Goal: Task Accomplishment & Management: Complete application form

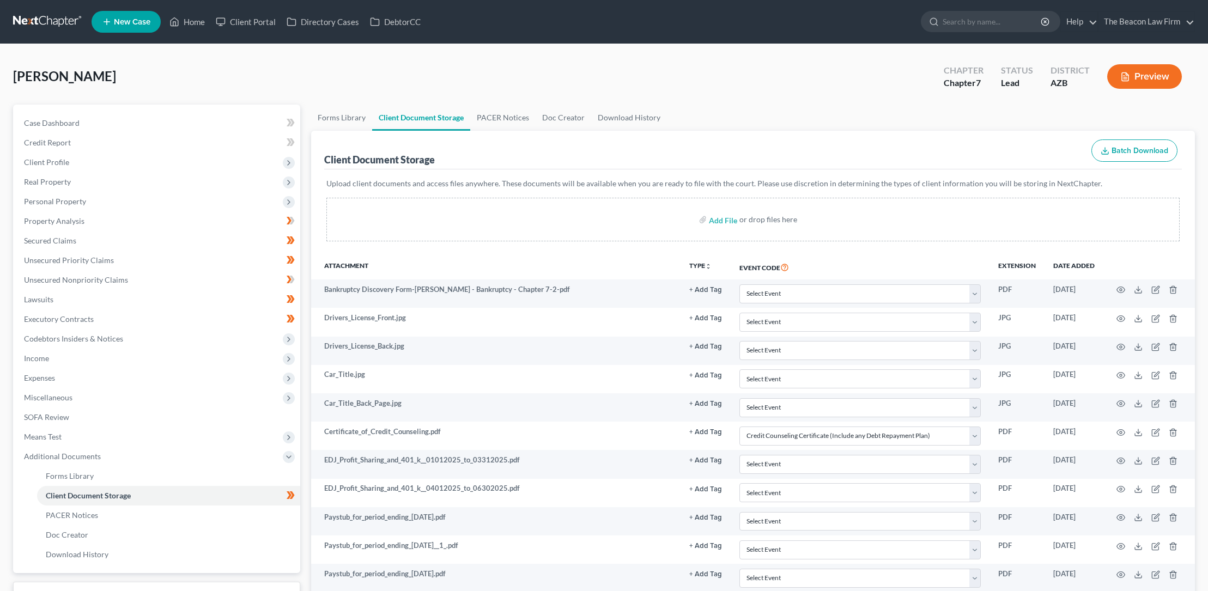
select select "14"
click at [195, 20] on link "Home" at bounding box center [187, 22] width 46 height 20
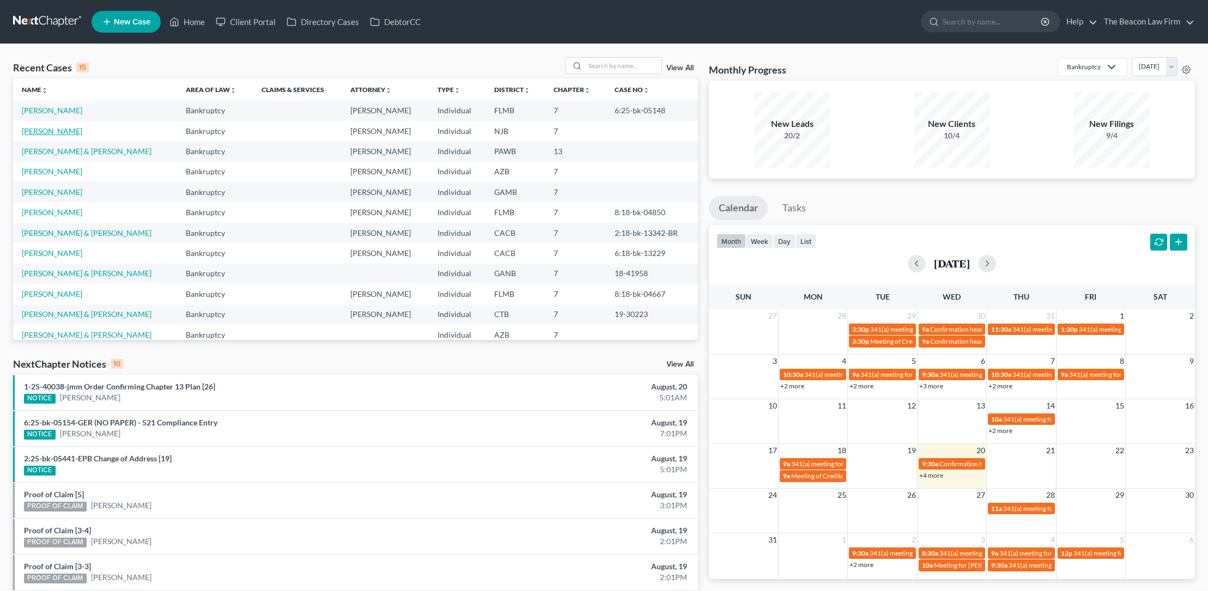
click at [63, 131] on link "[PERSON_NAME]" at bounding box center [52, 130] width 61 height 9
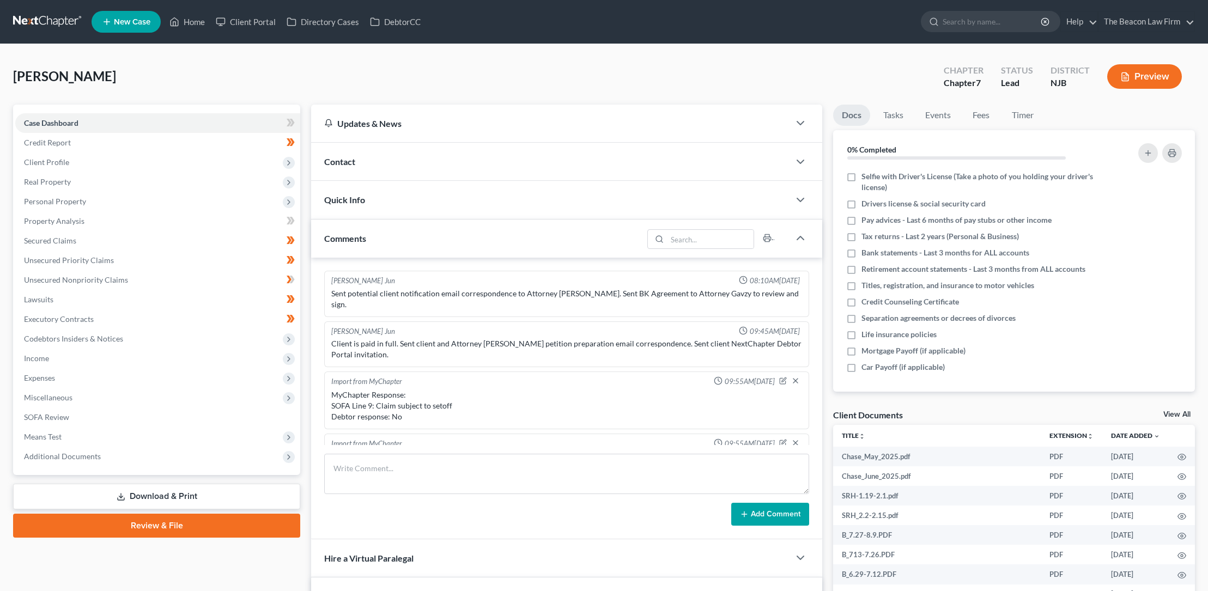
scroll to position [284, 0]
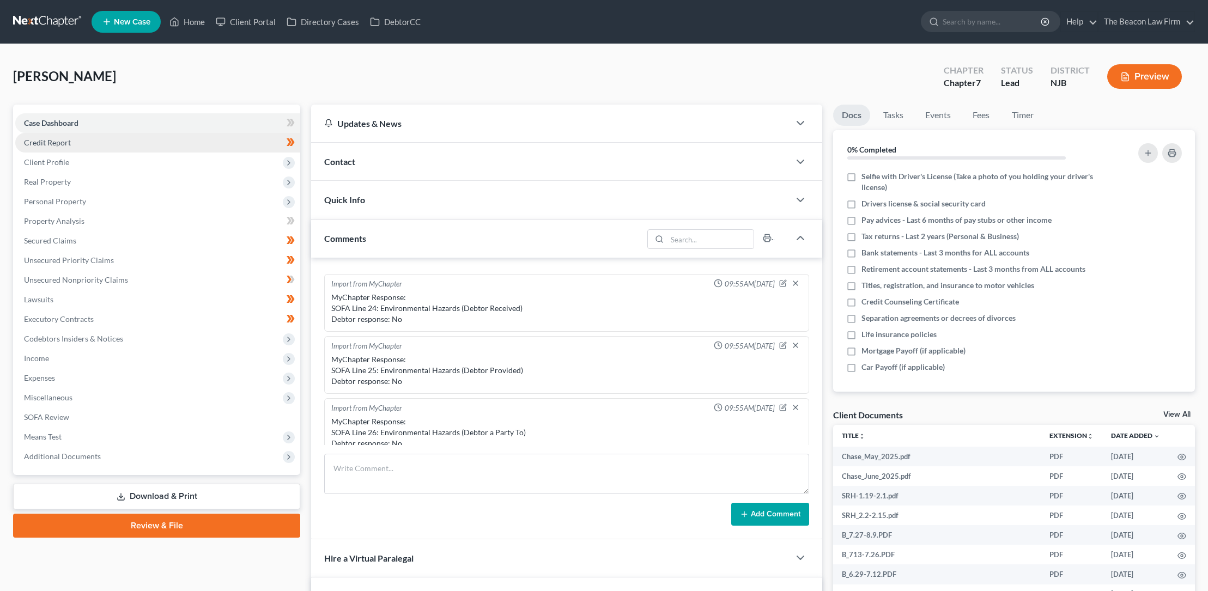
click at [60, 141] on span "Credit Report" at bounding box center [47, 142] width 47 height 9
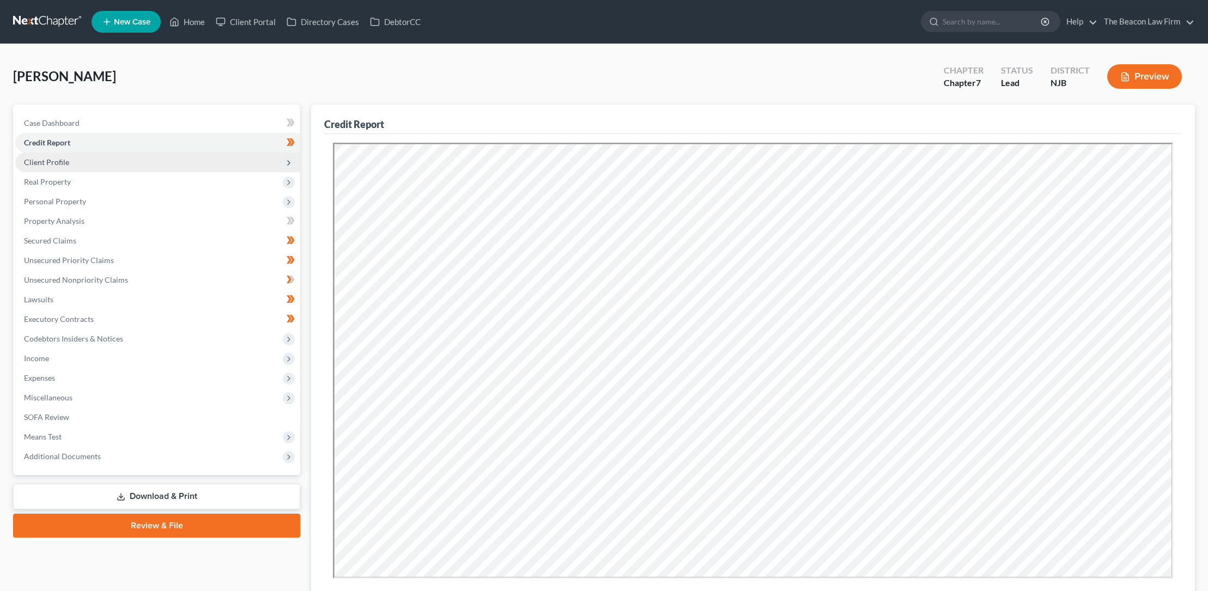
click at [62, 159] on span "Client Profile" at bounding box center [46, 162] width 45 height 9
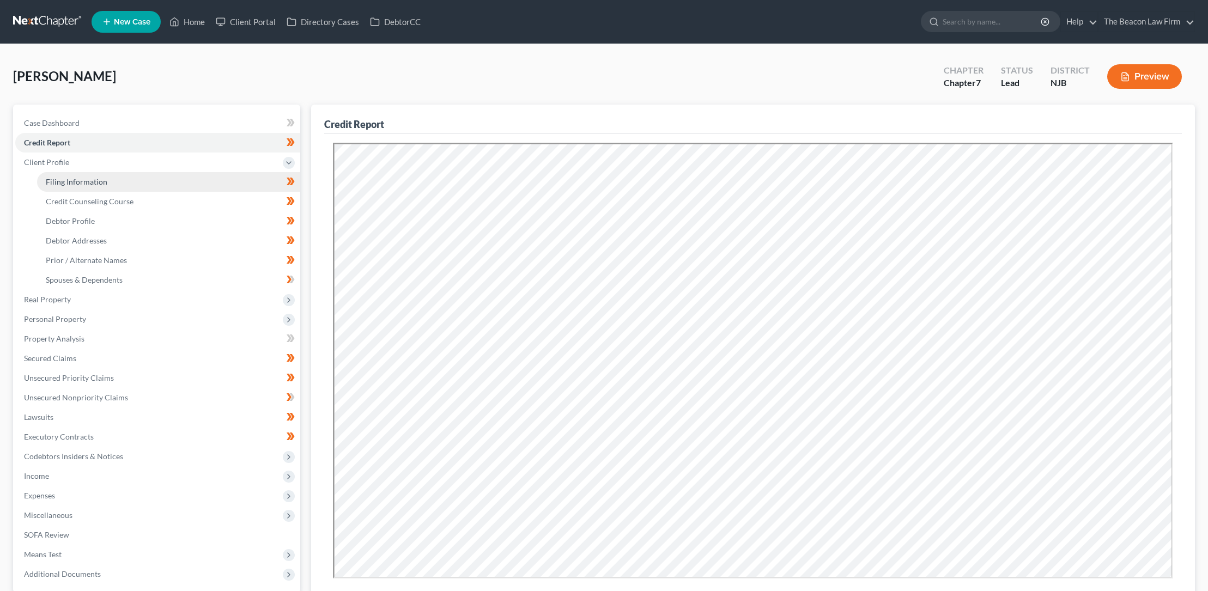
click at [82, 181] on span "Filing Information" at bounding box center [77, 181] width 62 height 9
select select "1"
select select "0"
select select "11"
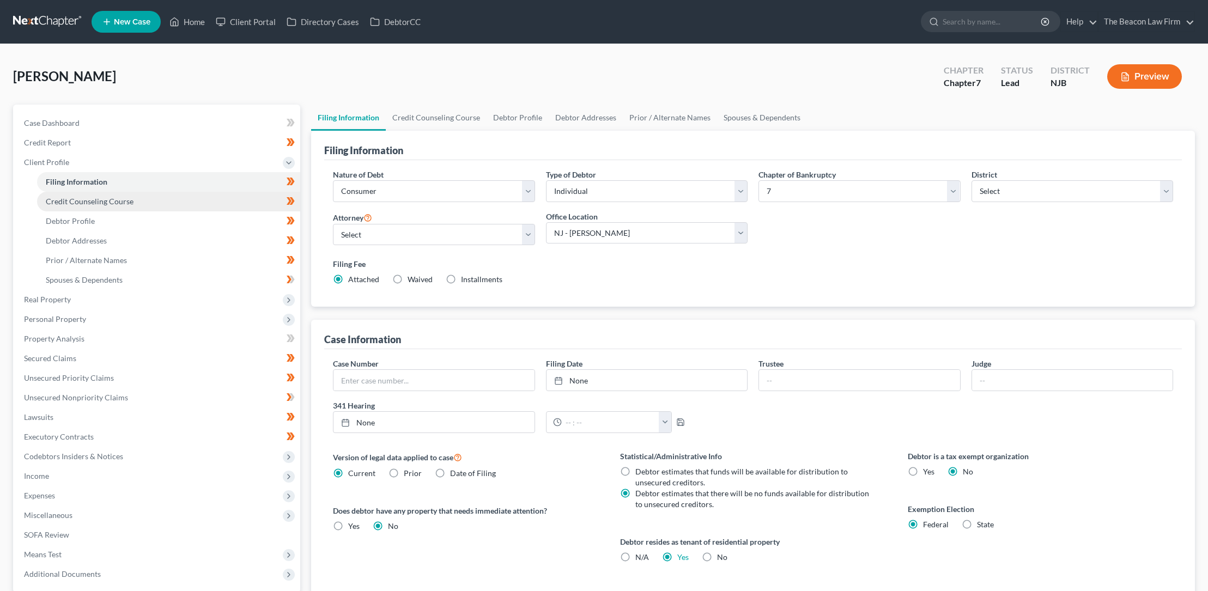
click at [101, 198] on span "Credit Counseling Course" at bounding box center [90, 201] width 88 height 9
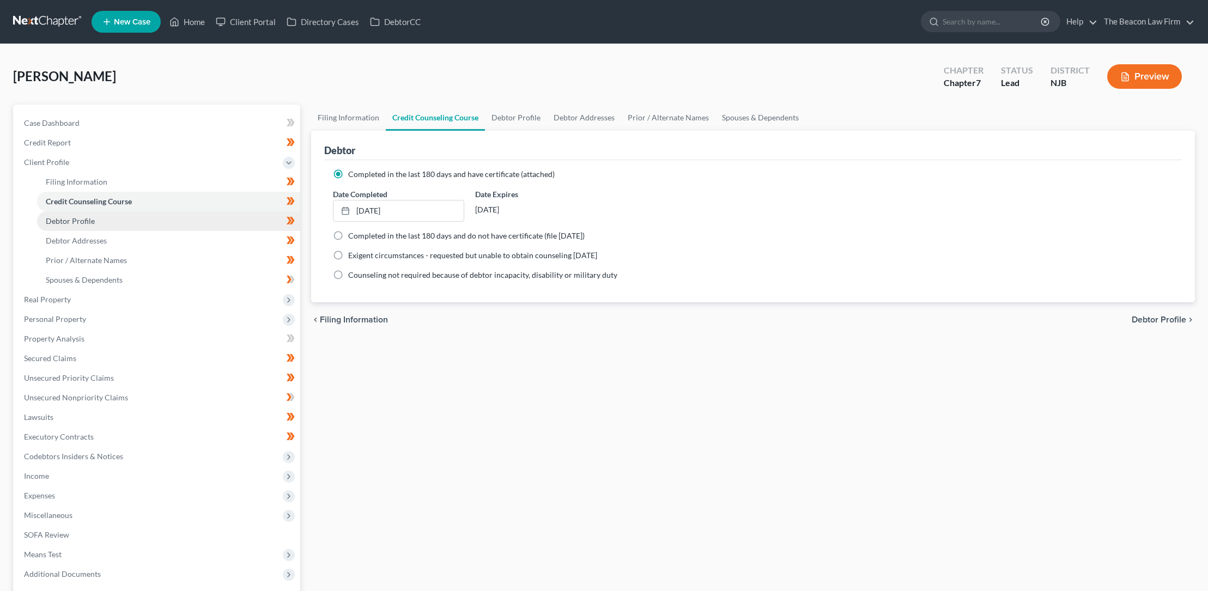
click at [92, 220] on span "Debtor Profile" at bounding box center [70, 220] width 49 height 9
select select "0"
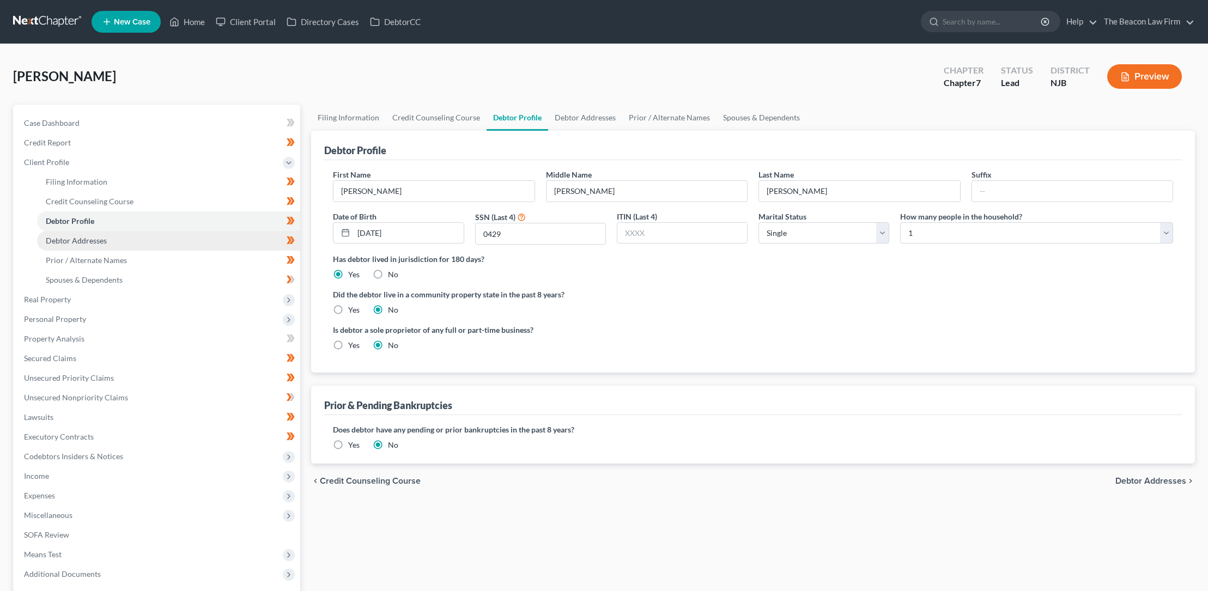
click at [86, 240] on span "Debtor Addresses" at bounding box center [76, 240] width 61 height 9
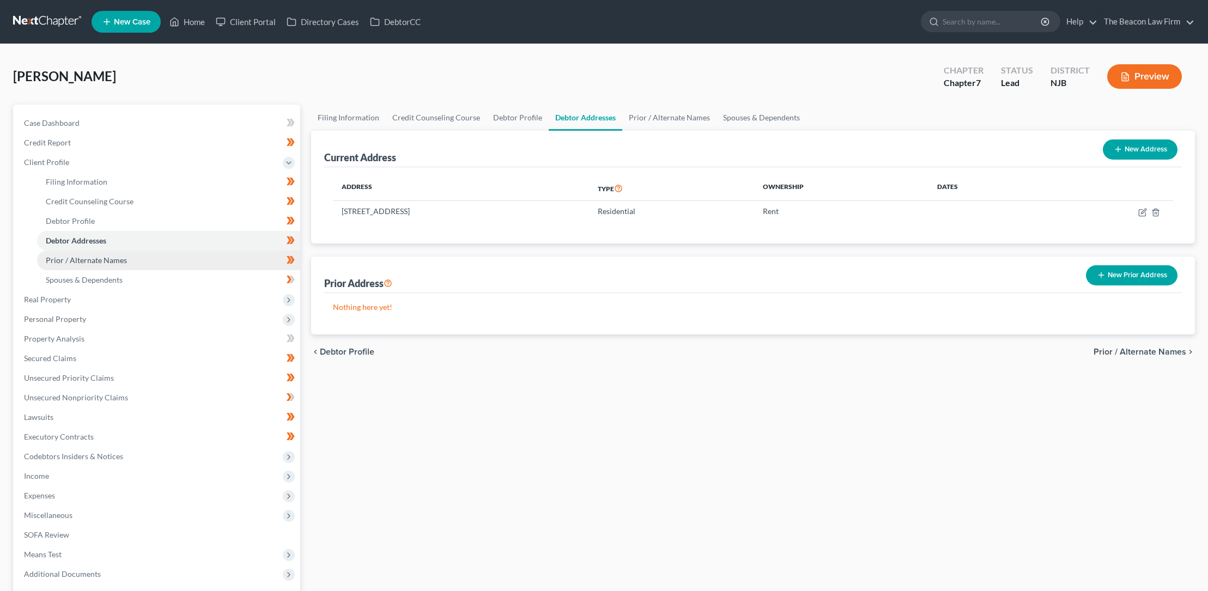
click at [91, 259] on span "Prior / Alternate Names" at bounding box center [86, 260] width 81 height 9
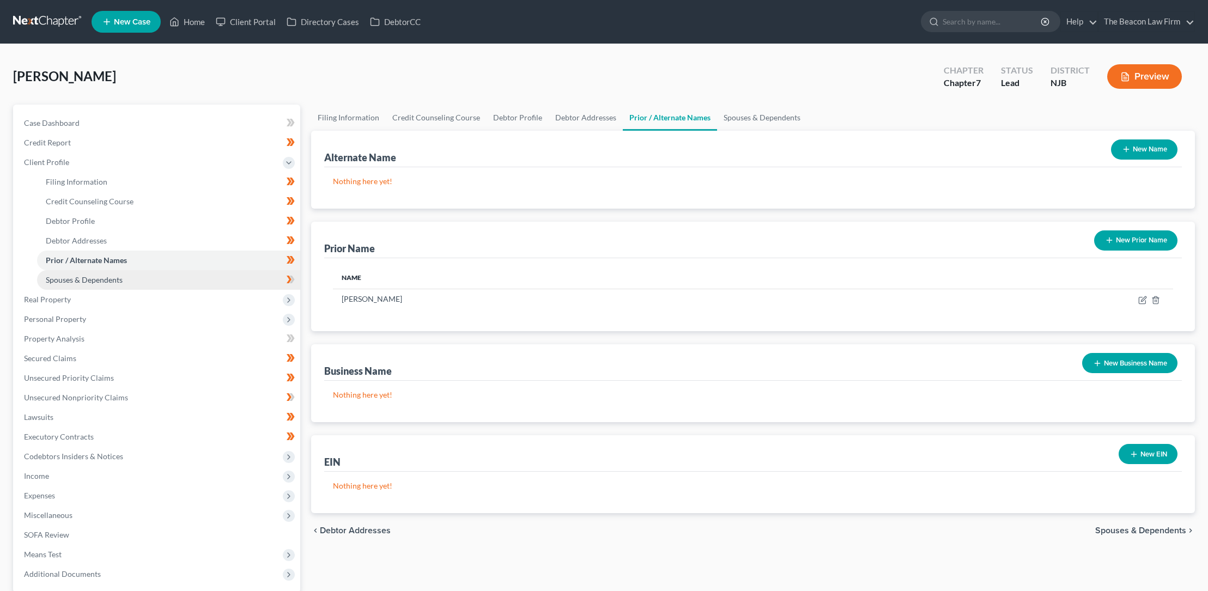
click at [94, 278] on span "Spouses & Dependents" at bounding box center [84, 279] width 77 height 9
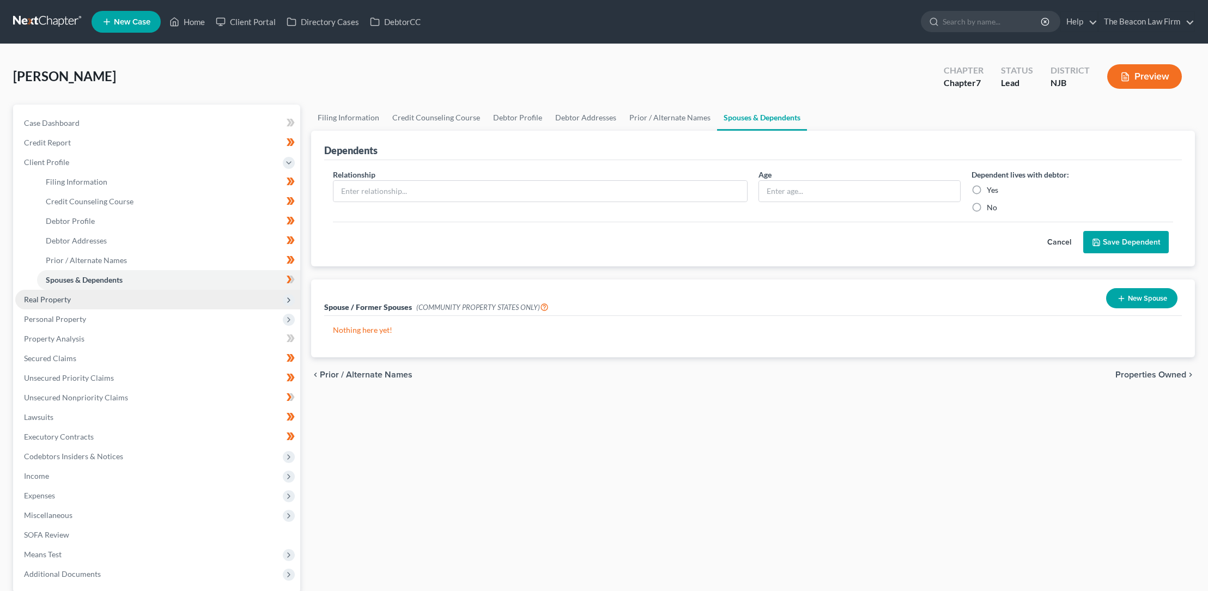
click at [65, 299] on span "Real Property" at bounding box center [47, 299] width 47 height 9
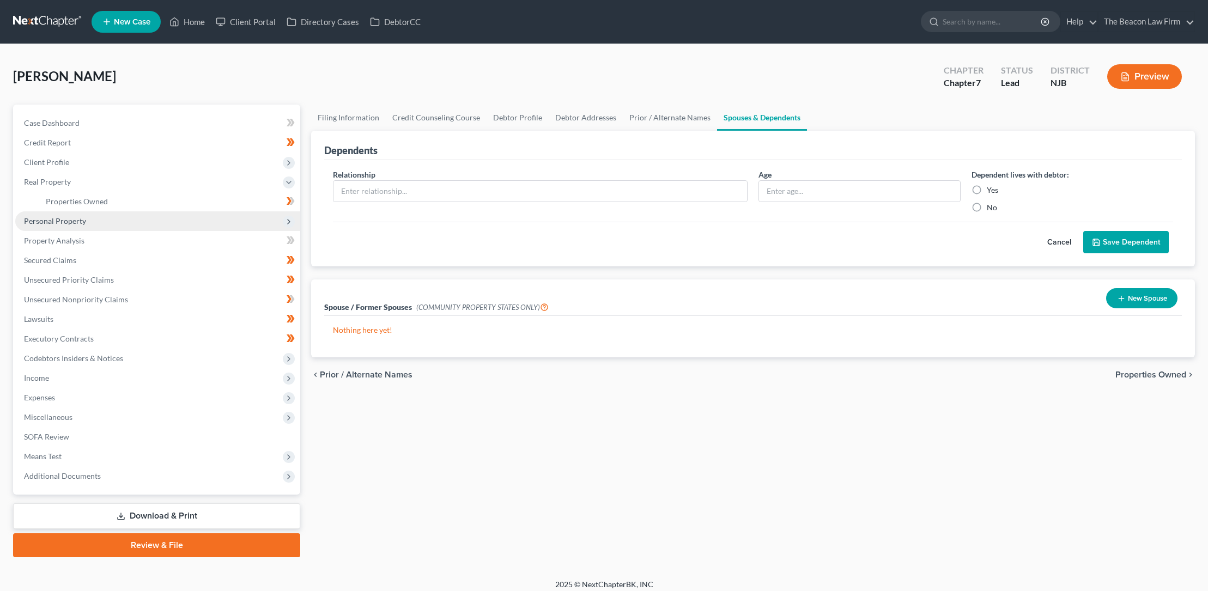
click at [69, 219] on span "Personal Property" at bounding box center [55, 220] width 62 height 9
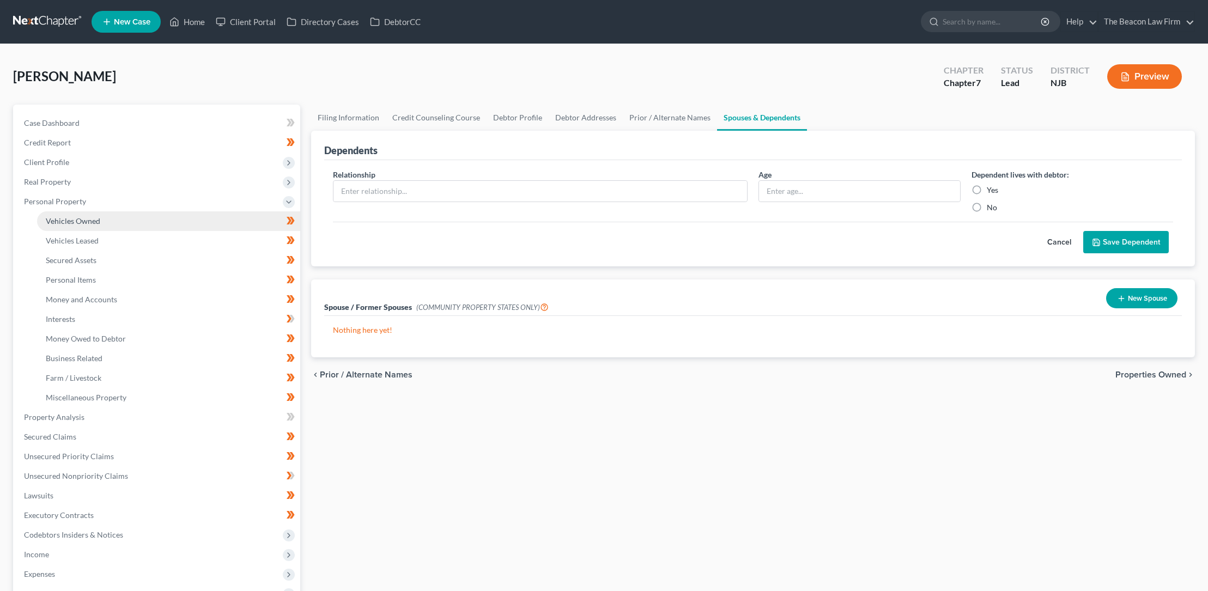
click at [89, 218] on span "Vehicles Owned" at bounding box center [73, 220] width 55 height 9
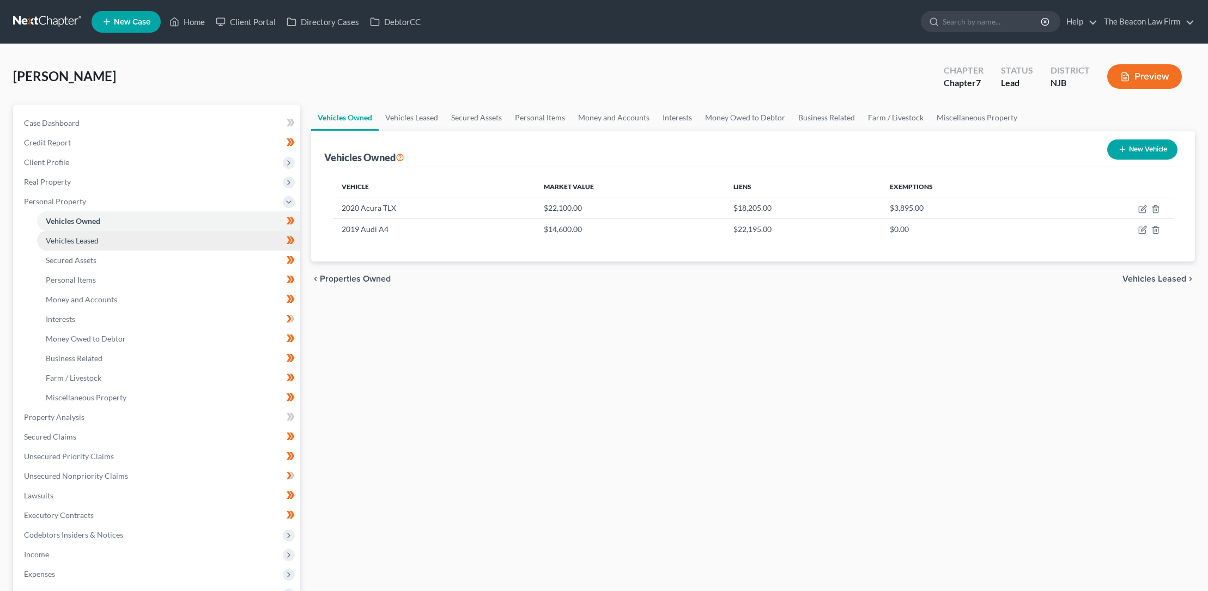
click at [92, 240] on span "Vehicles Leased" at bounding box center [72, 240] width 53 height 9
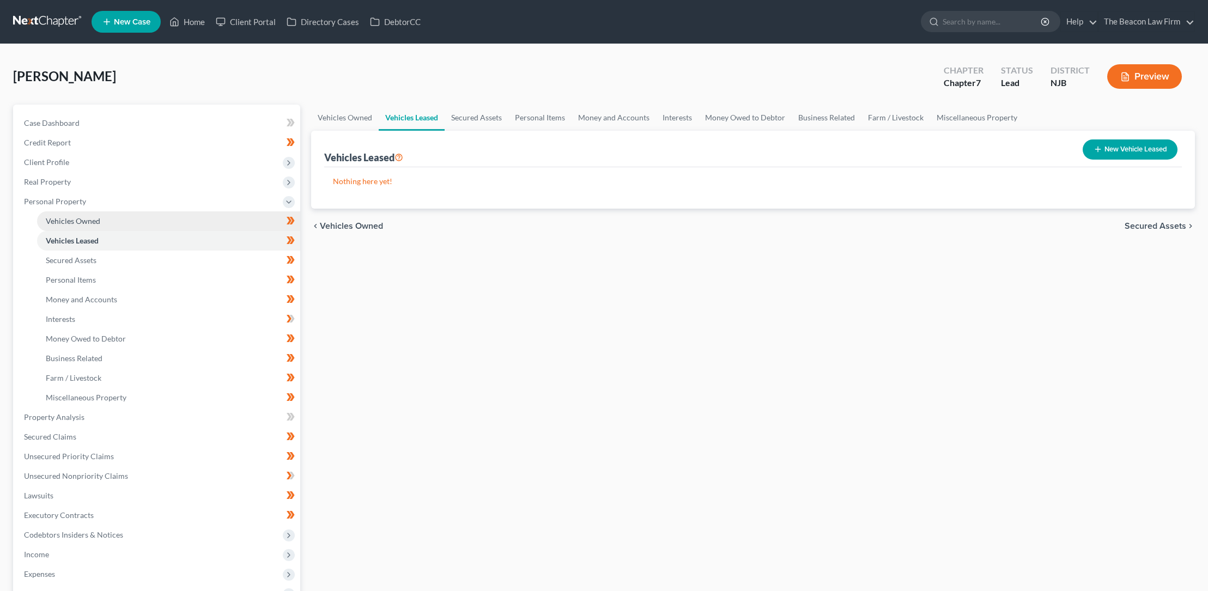
click at [89, 219] on span "Vehicles Owned" at bounding box center [73, 220] width 55 height 9
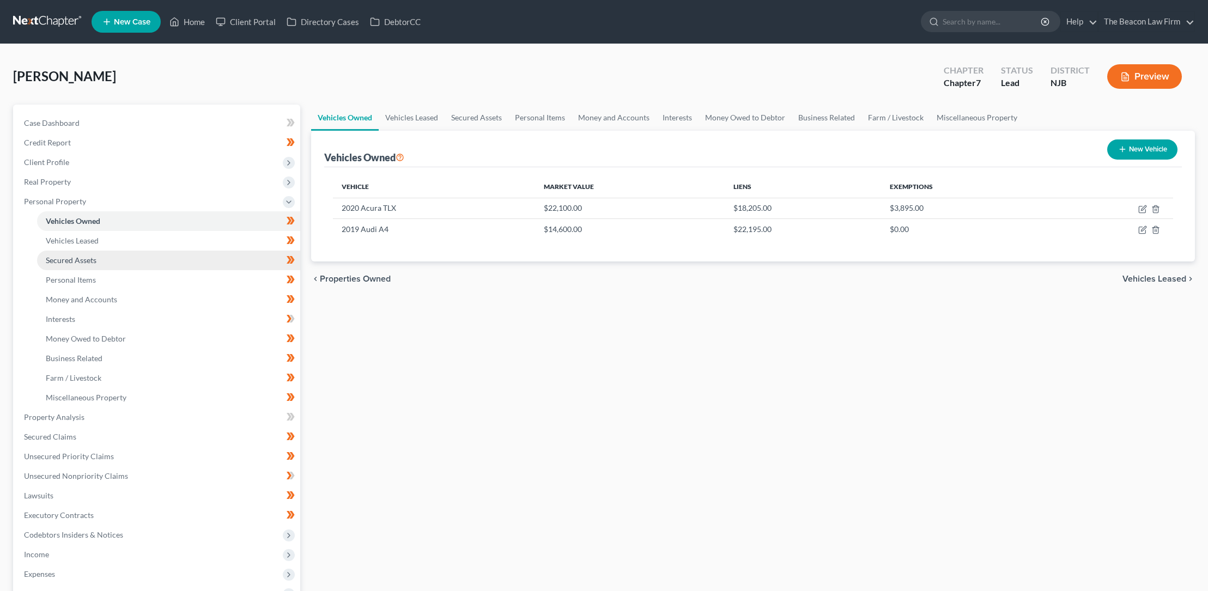
click at [81, 259] on span "Secured Assets" at bounding box center [71, 260] width 51 height 9
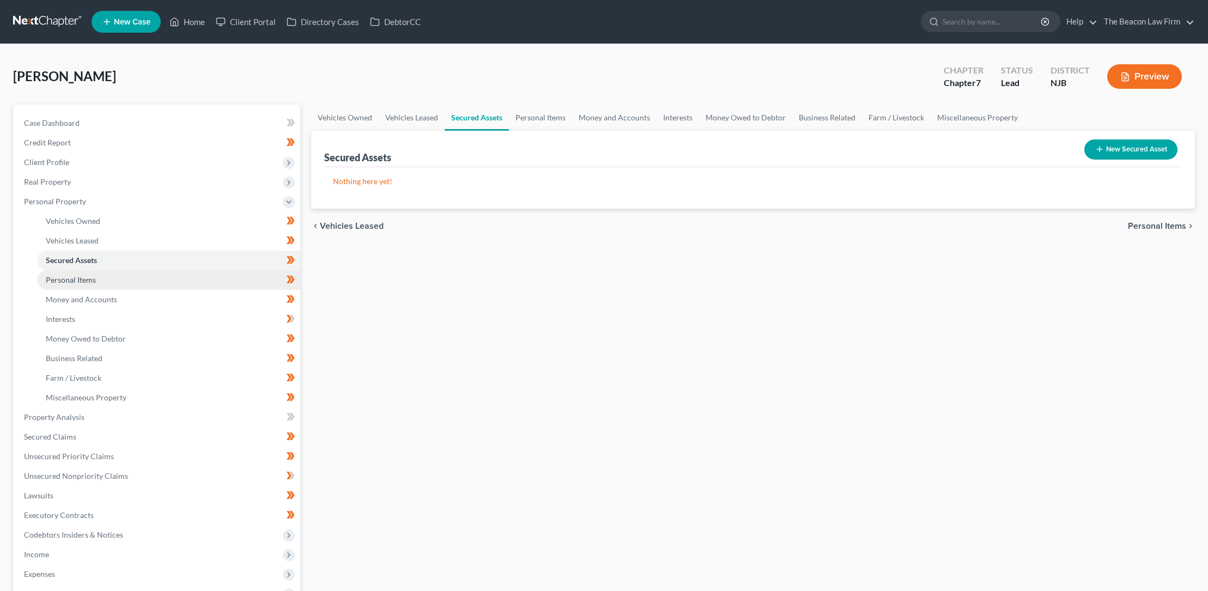
click at [83, 279] on span "Personal Items" at bounding box center [71, 279] width 50 height 9
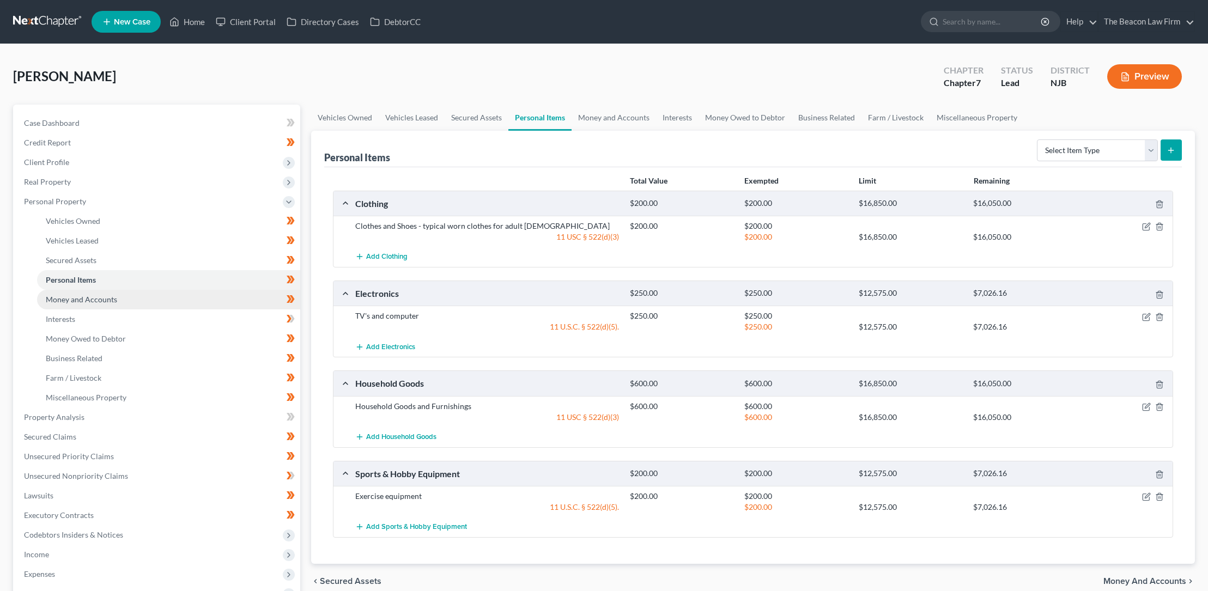
click at [93, 299] on span "Money and Accounts" at bounding box center [81, 299] width 71 height 9
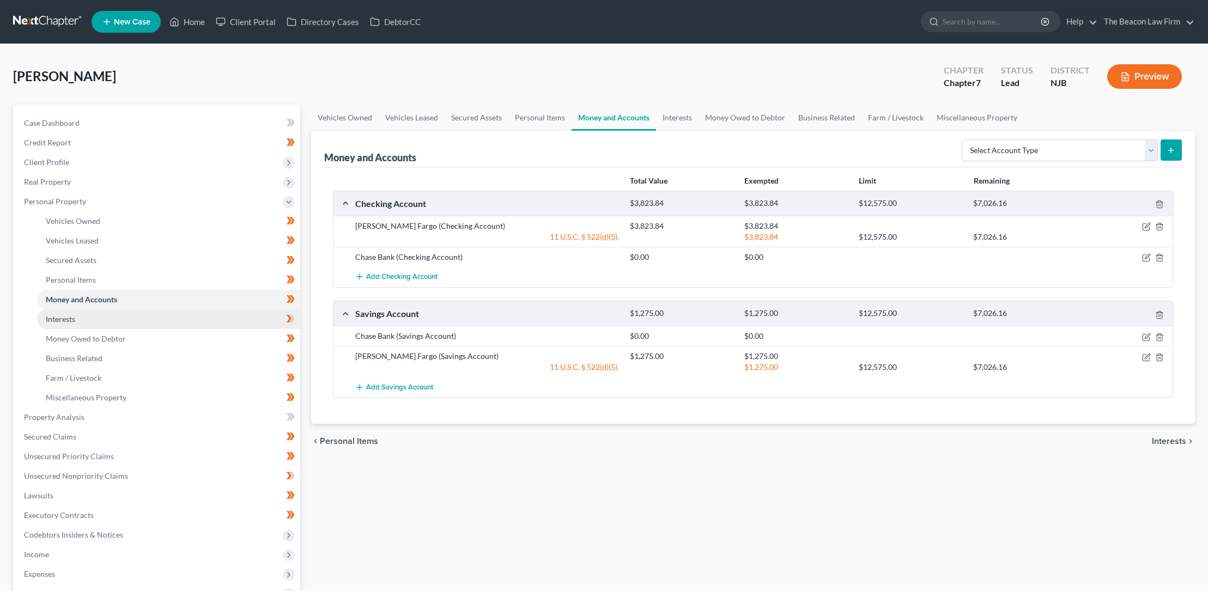
click at [73, 316] on span "Interests" at bounding box center [60, 319] width 29 height 9
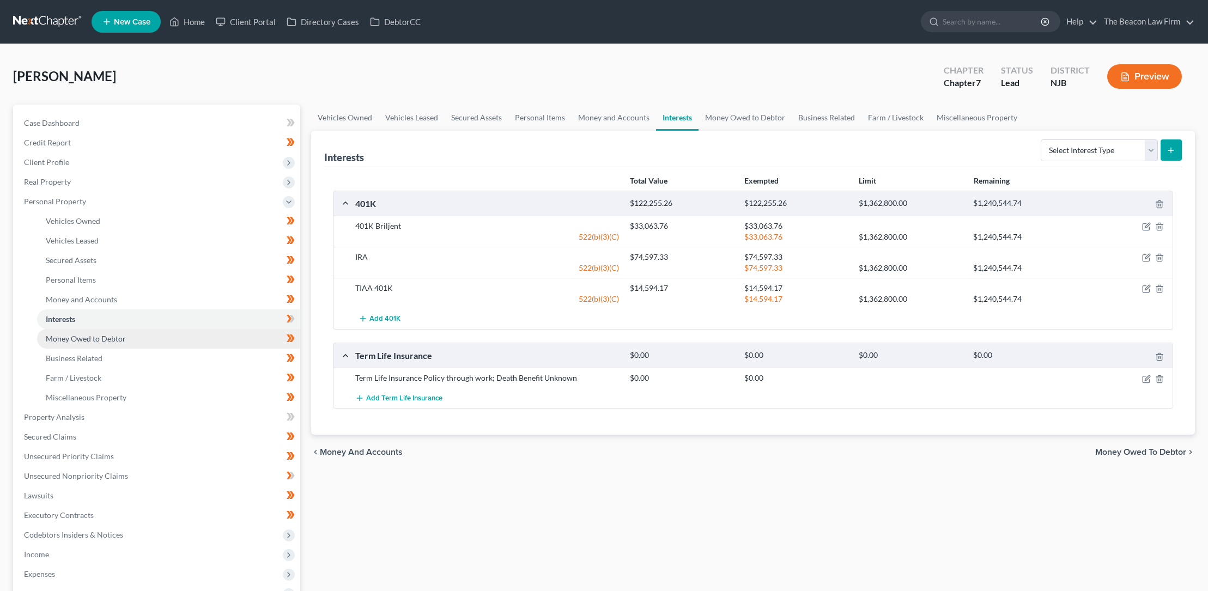
click at [86, 338] on span "Money Owed to Debtor" at bounding box center [86, 338] width 80 height 9
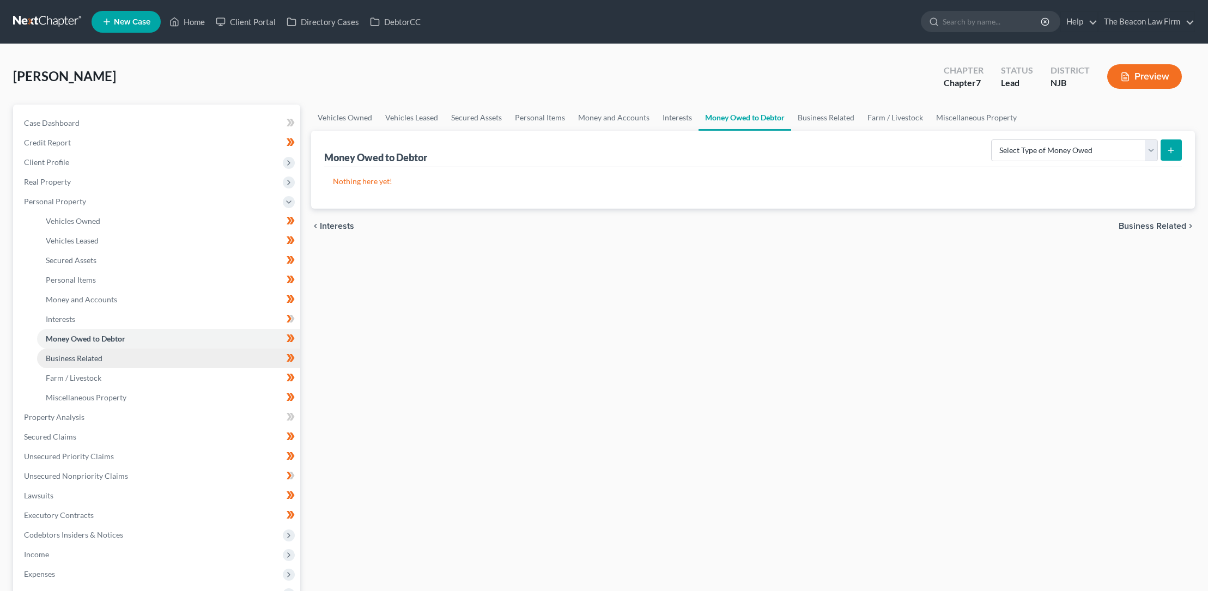
click at [90, 358] on span "Business Related" at bounding box center [74, 358] width 57 height 9
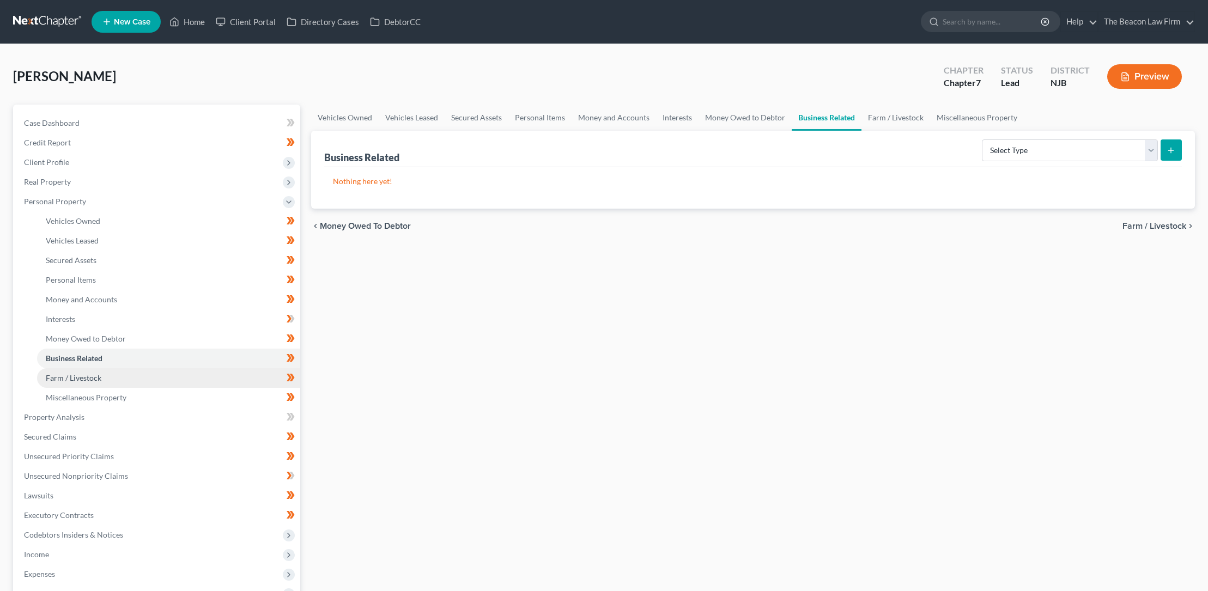
click at [92, 378] on span "Farm / Livestock" at bounding box center [74, 377] width 56 height 9
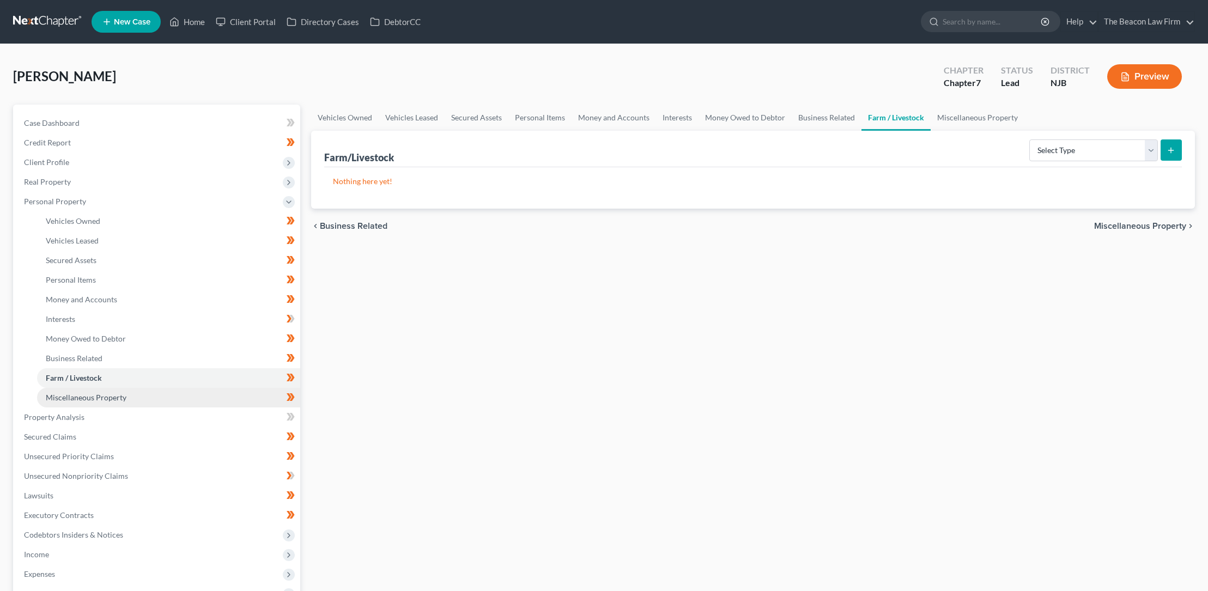
click at [98, 395] on span "Miscellaneous Property" at bounding box center [86, 397] width 81 height 9
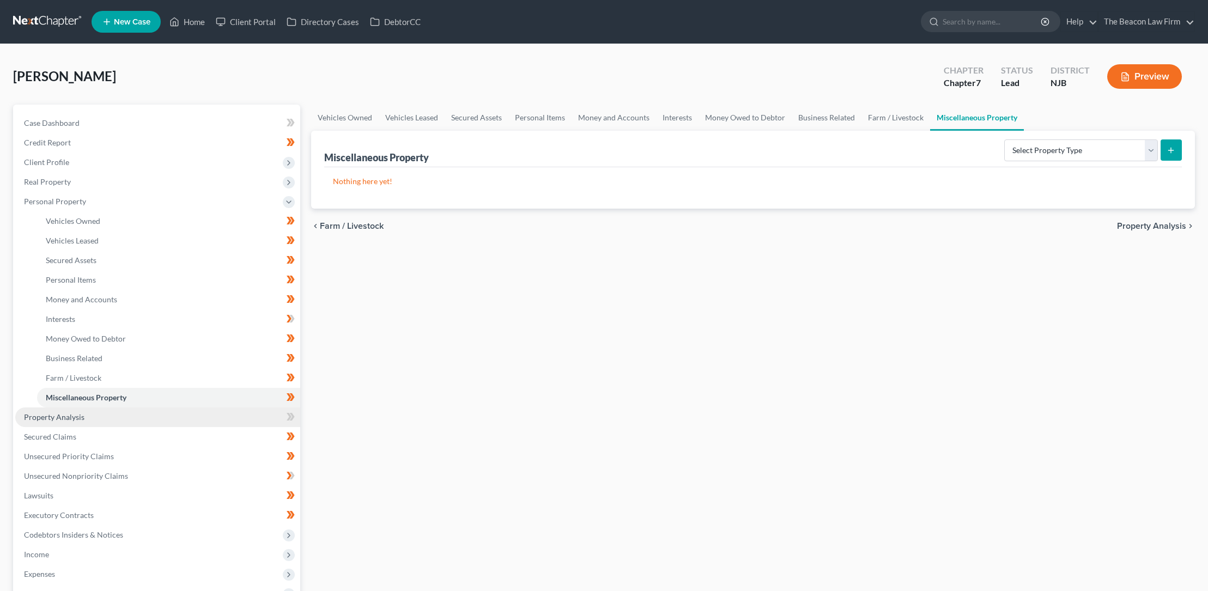
click at [75, 420] on span "Property Analysis" at bounding box center [54, 417] width 61 height 9
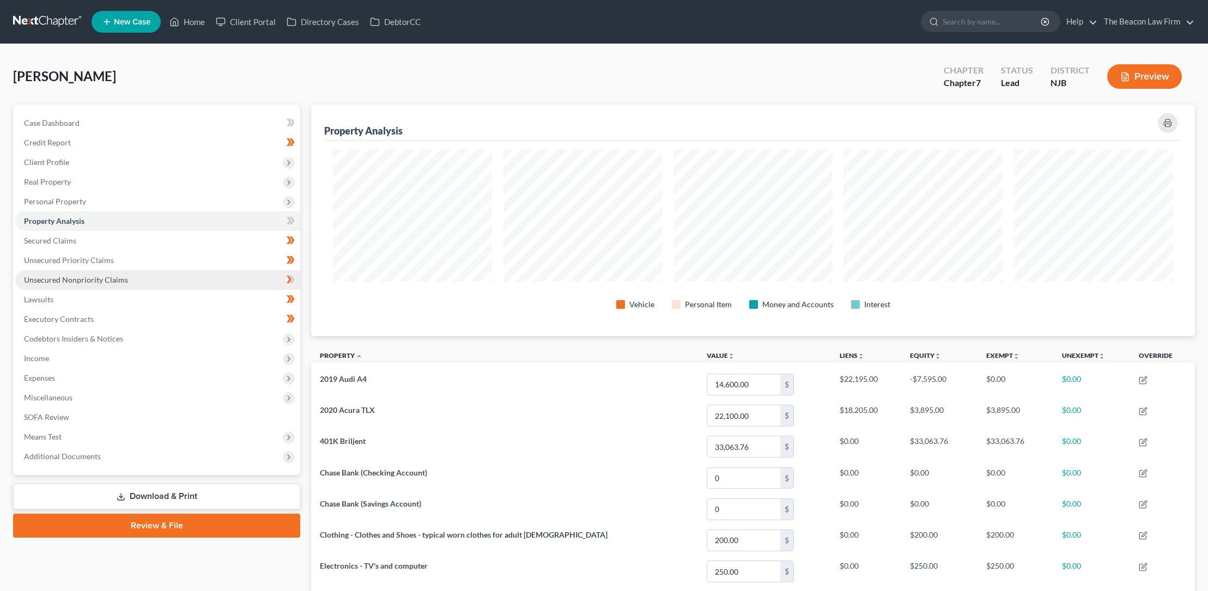
scroll to position [232, 884]
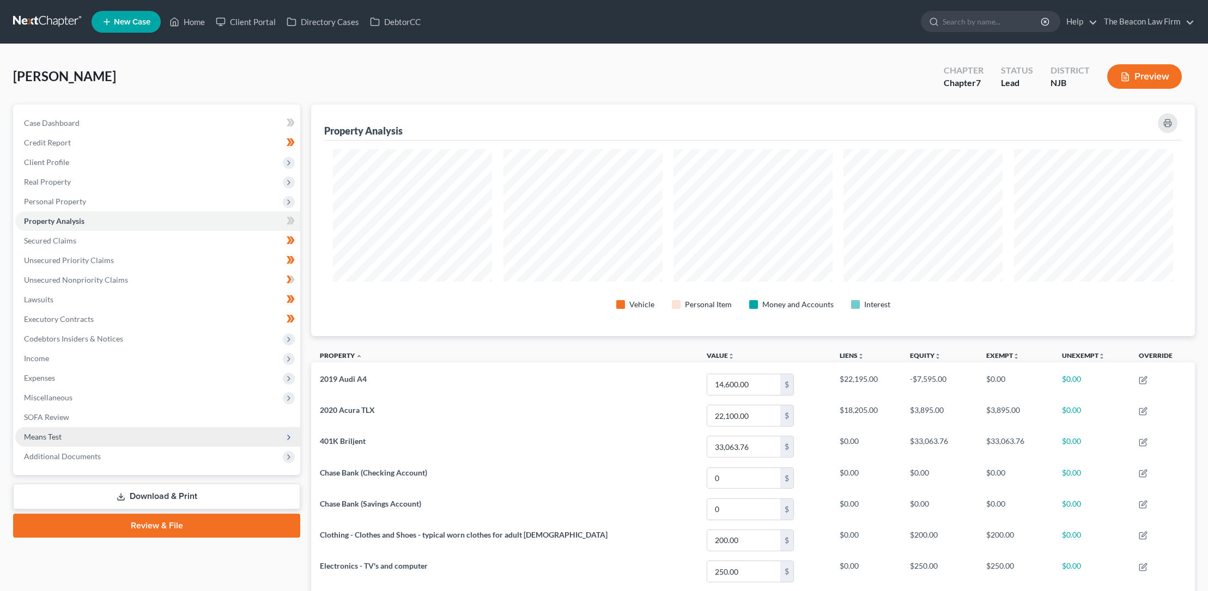
click at [58, 434] on span "Means Test" at bounding box center [43, 436] width 38 height 9
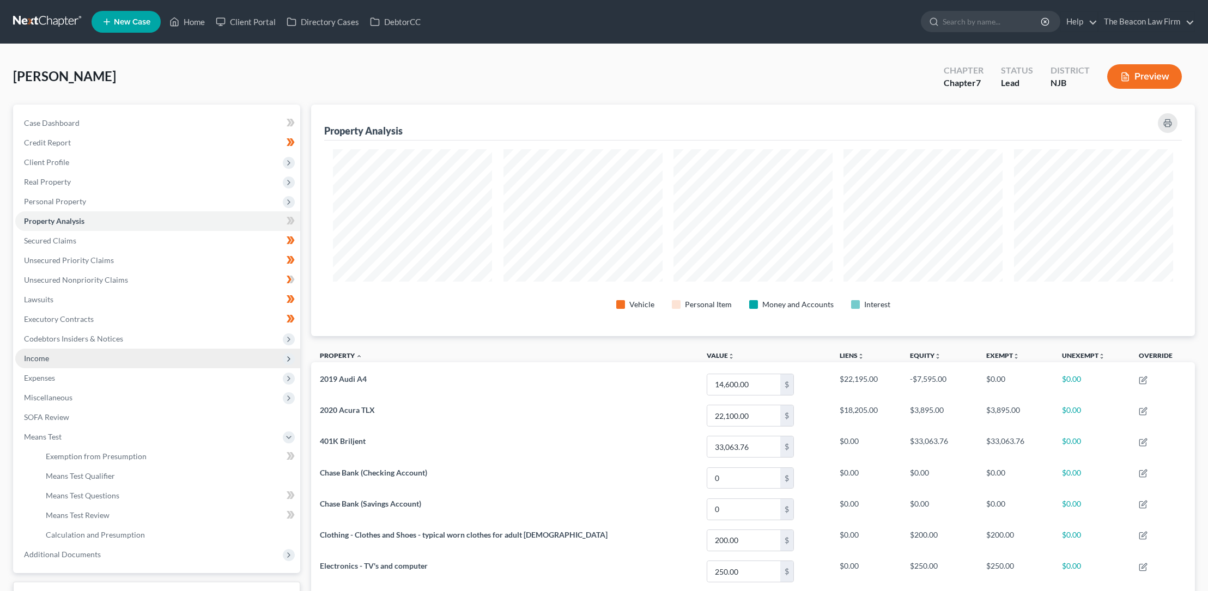
click at [41, 355] on span "Income" at bounding box center [36, 358] width 25 height 9
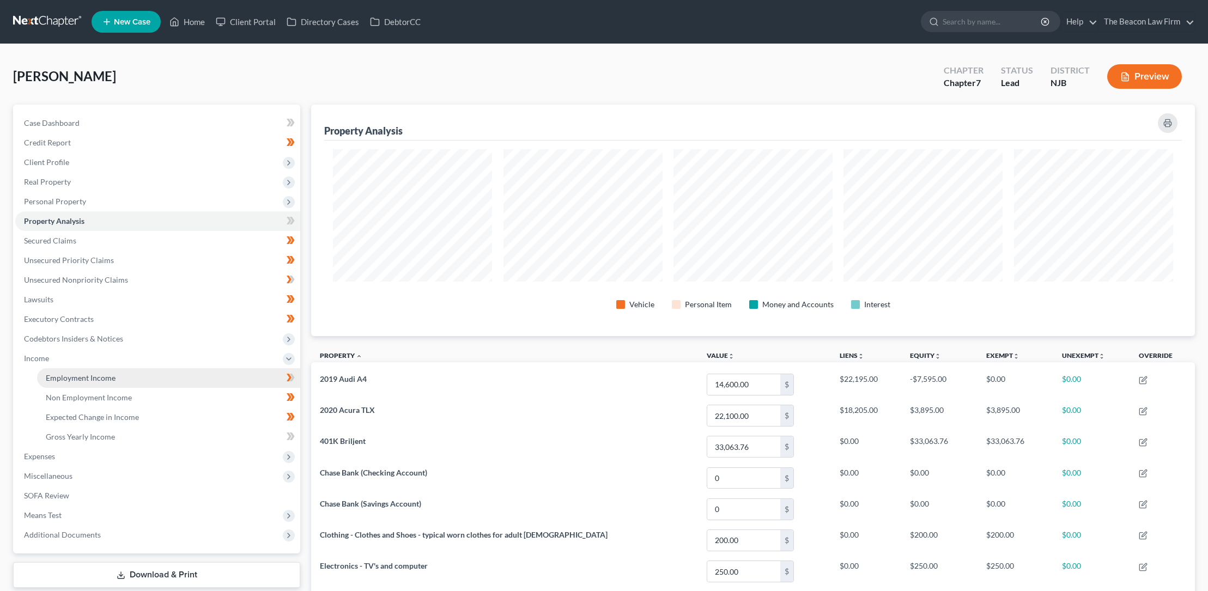
click at [63, 377] on span "Employment Income" at bounding box center [81, 377] width 70 height 9
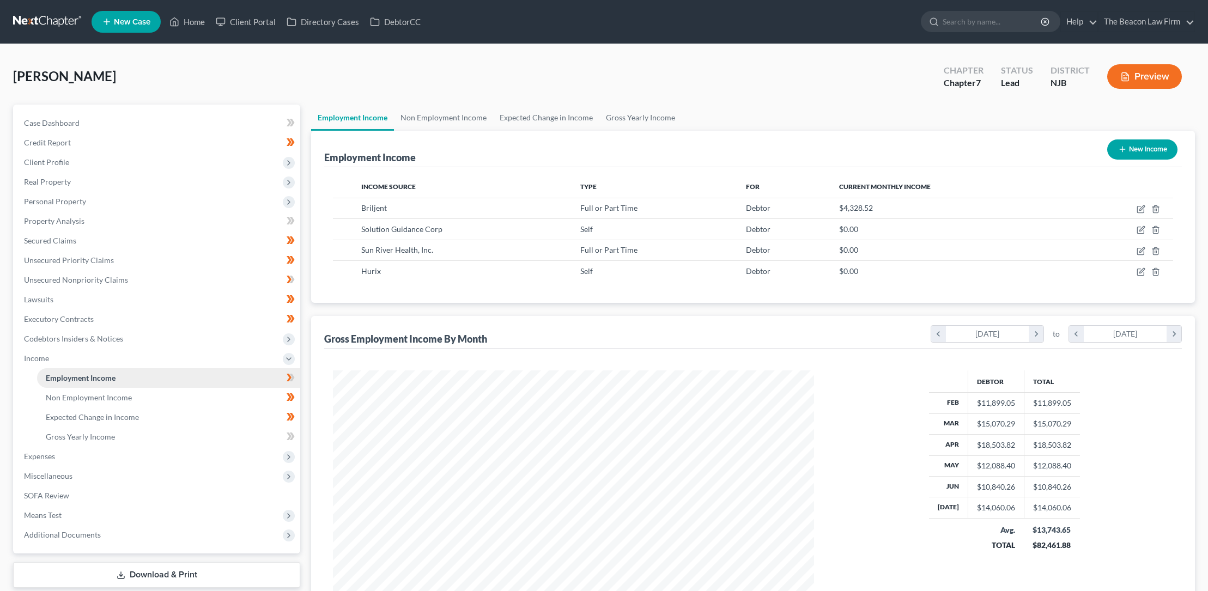
scroll to position [240, 503]
click at [81, 398] on span "Non Employment Income" at bounding box center [89, 397] width 86 height 9
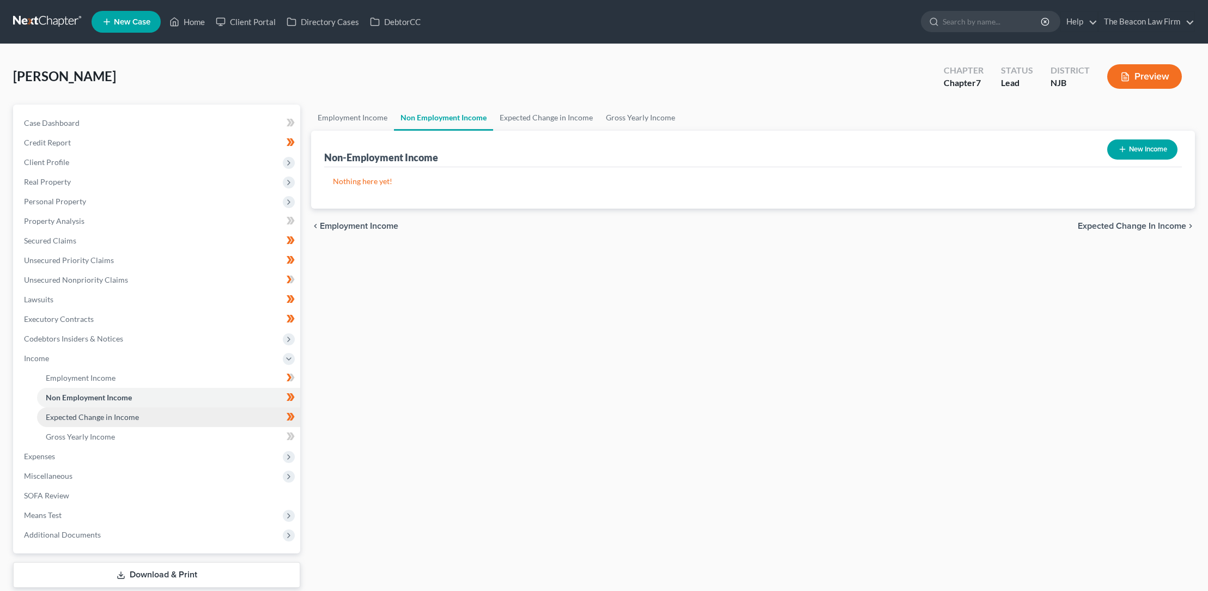
click at [90, 415] on span "Expected Change in Income" at bounding box center [92, 417] width 93 height 9
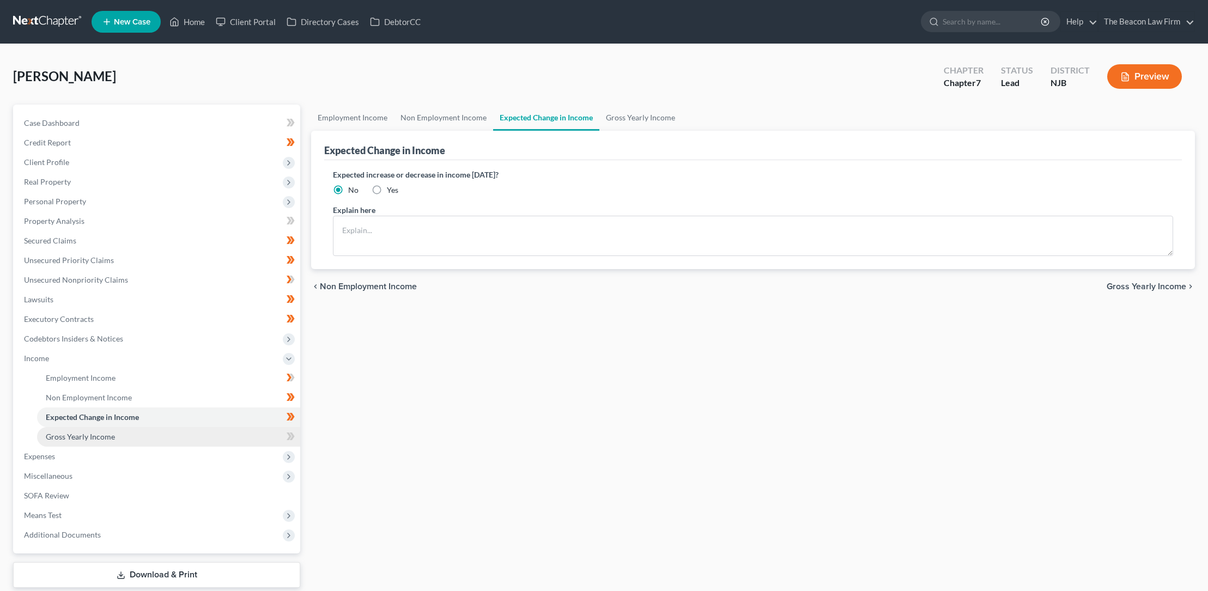
click at [94, 436] on span "Gross Yearly Income" at bounding box center [80, 436] width 69 height 9
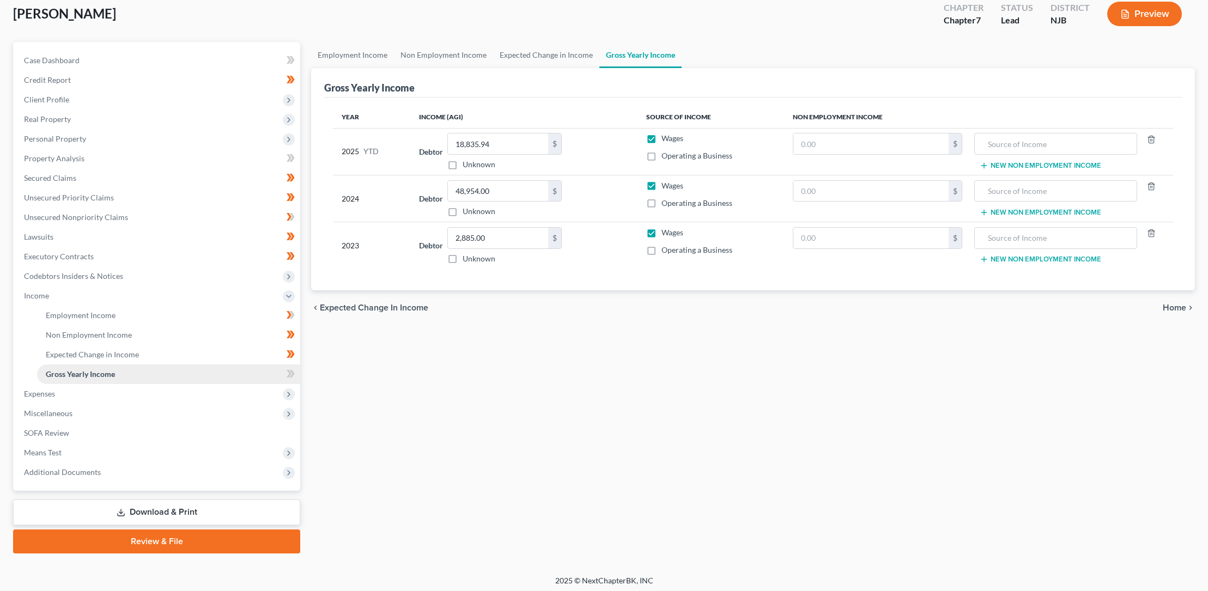
scroll to position [65, 0]
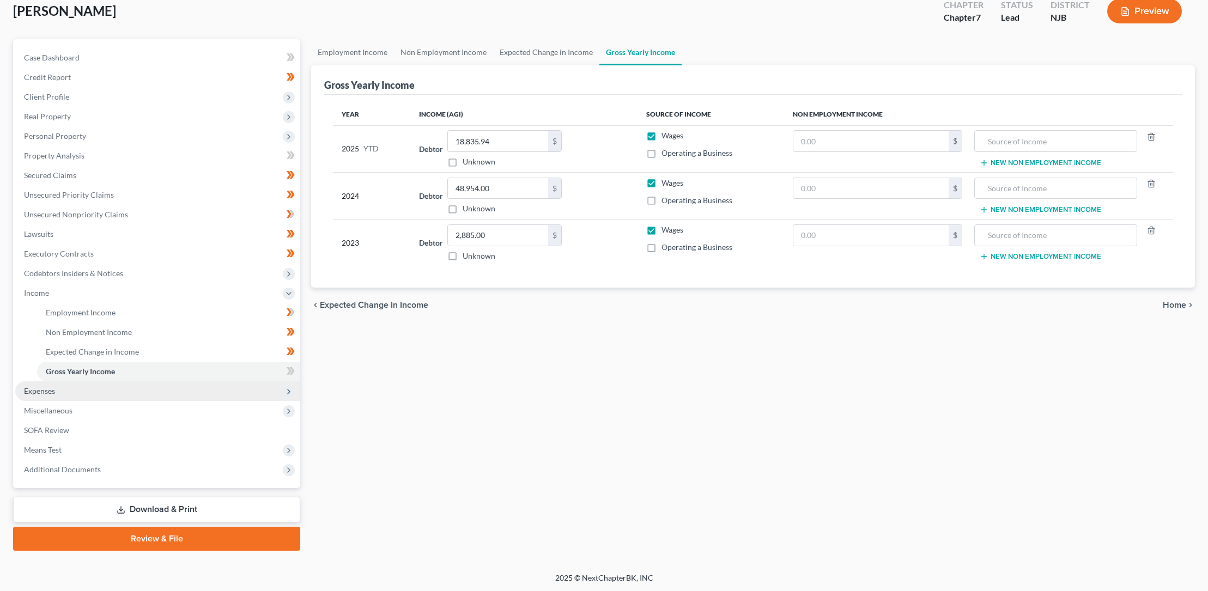
click at [52, 391] on span "Expenses" at bounding box center [39, 390] width 31 height 9
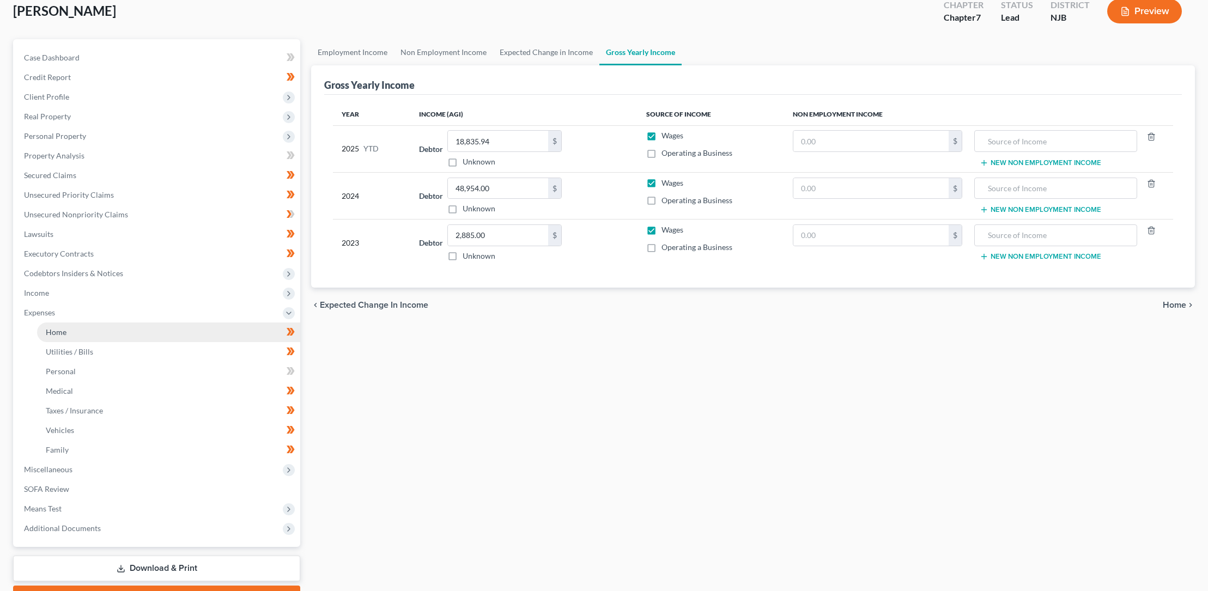
click at [62, 326] on link "Home" at bounding box center [168, 333] width 263 height 20
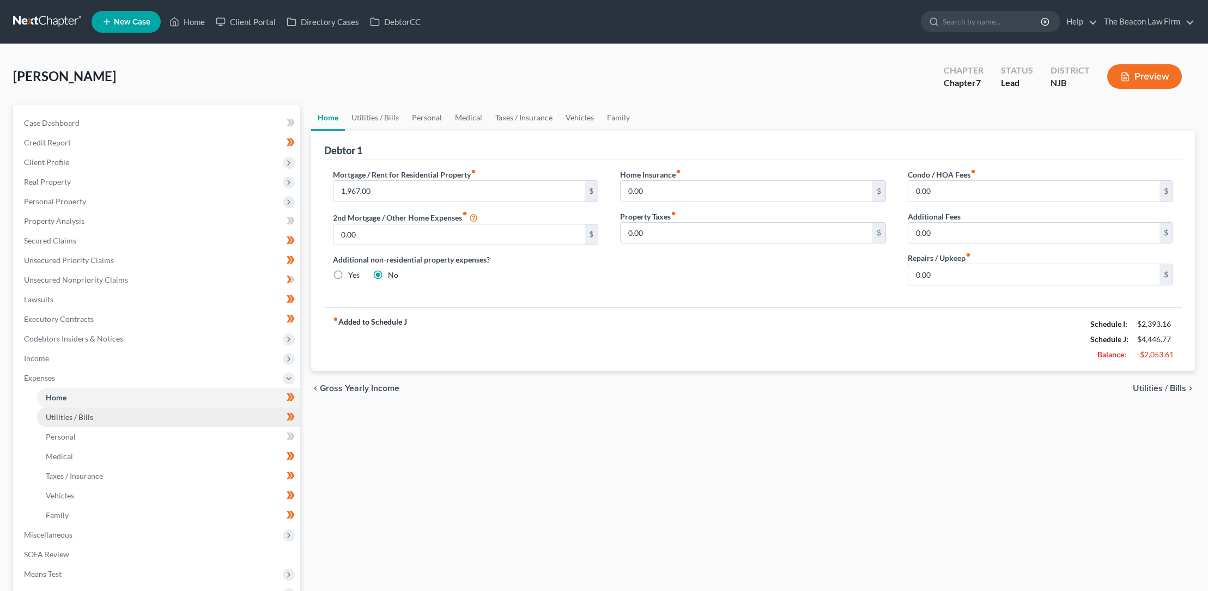
click at [79, 418] on span "Utilities / Bills" at bounding box center [69, 417] width 47 height 9
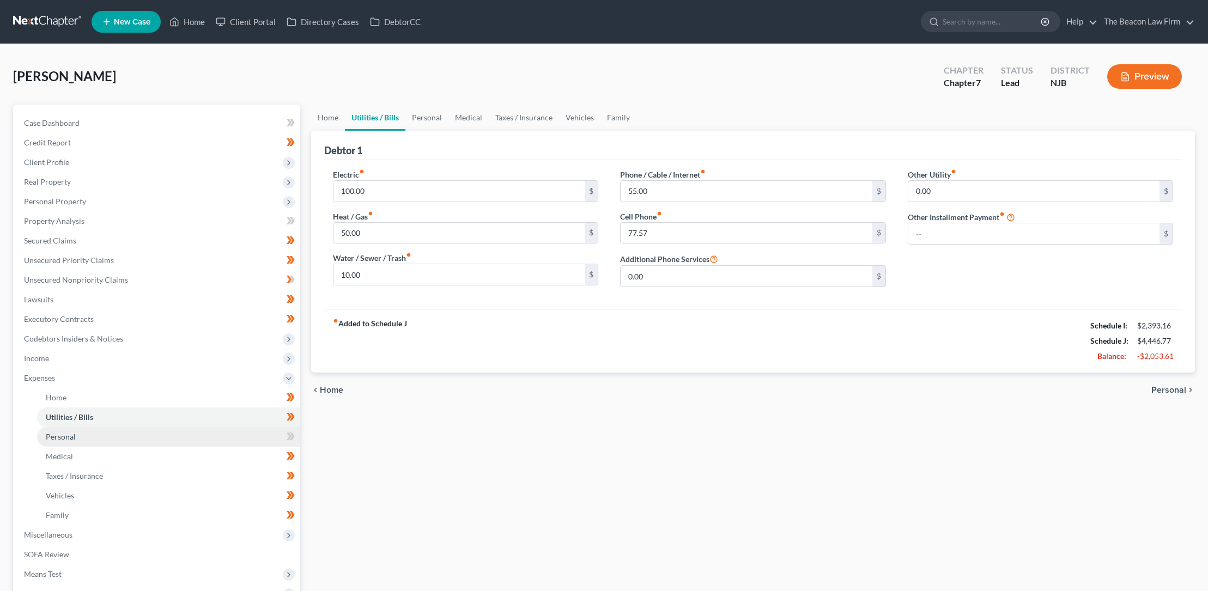
click at [75, 434] on link "Personal" at bounding box center [168, 437] width 263 height 20
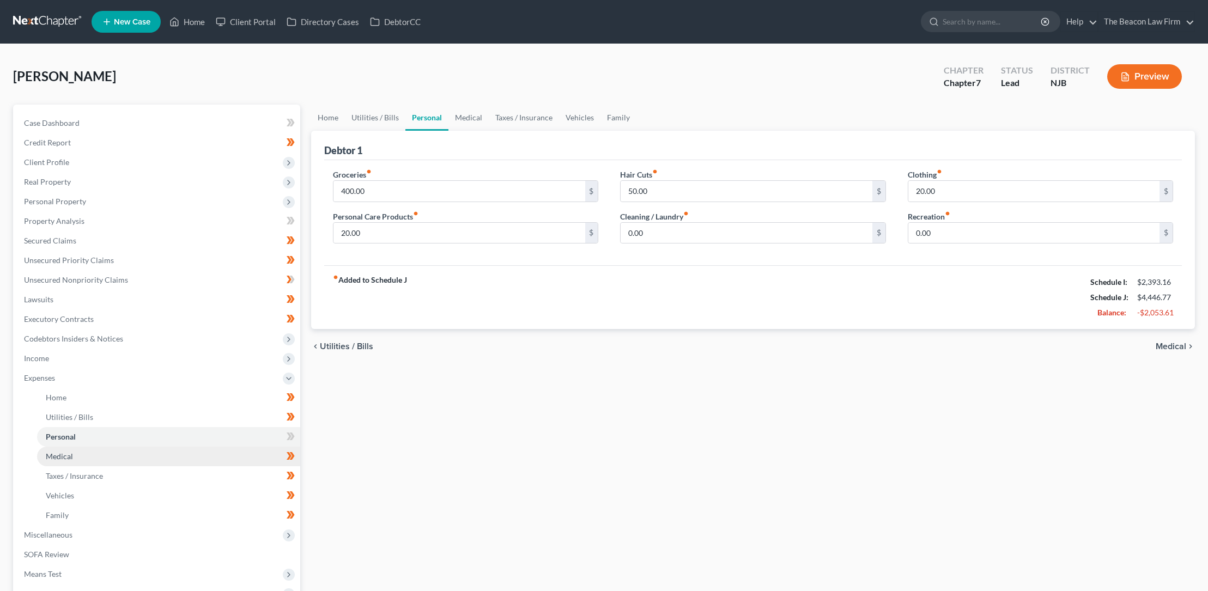
click at [68, 457] on span "Medical" at bounding box center [59, 456] width 27 height 9
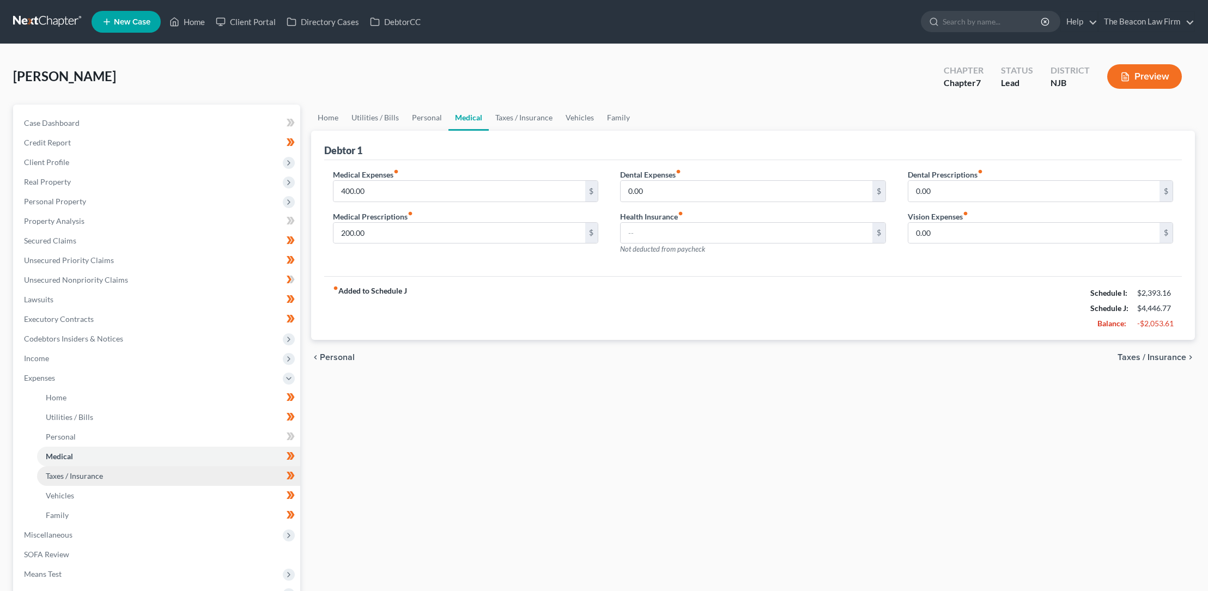
click at [72, 475] on span "Taxes / Insurance" at bounding box center [74, 475] width 57 height 9
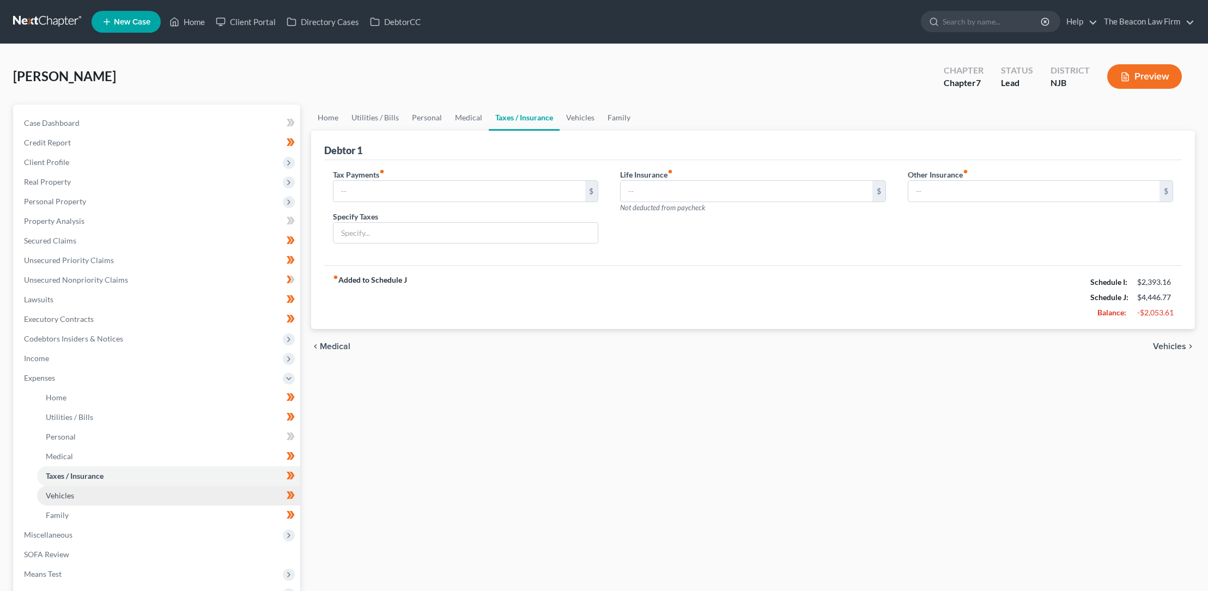
click at [66, 495] on span "Vehicles" at bounding box center [60, 495] width 28 height 9
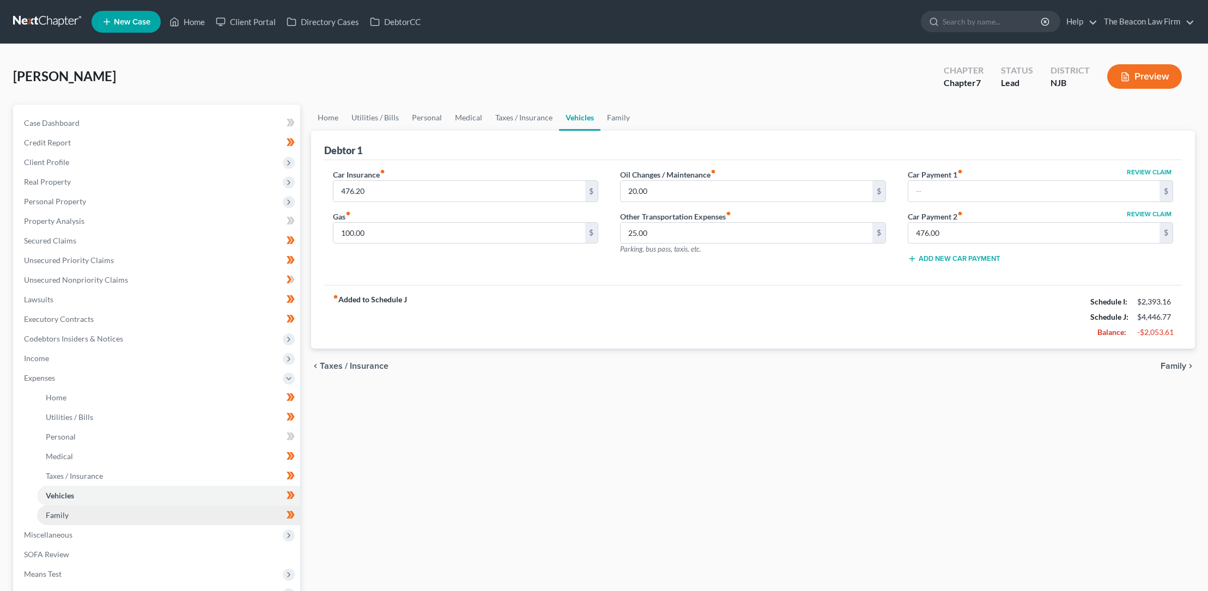
click at [63, 514] on span "Family" at bounding box center [57, 515] width 23 height 9
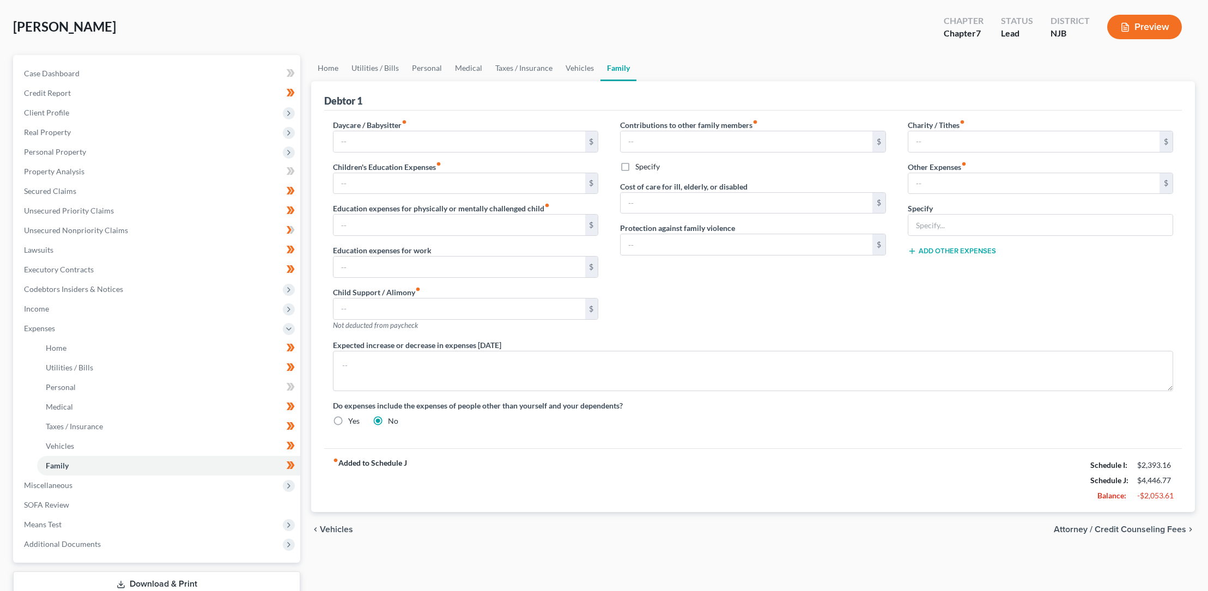
scroll to position [57, 0]
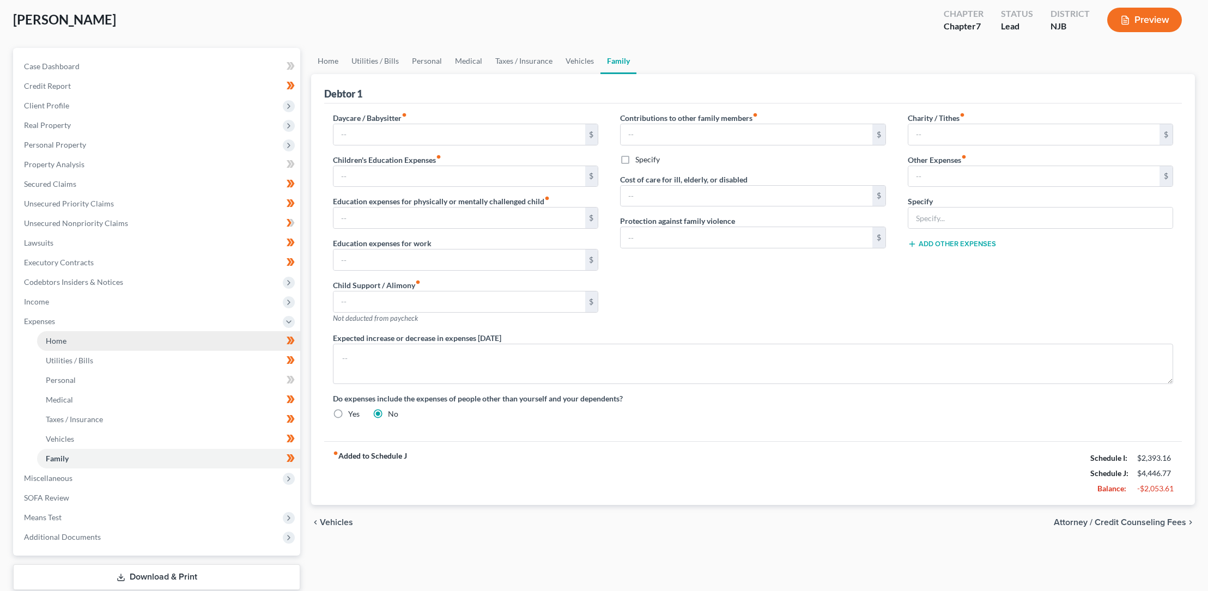
click at [59, 340] on span "Home" at bounding box center [56, 340] width 21 height 9
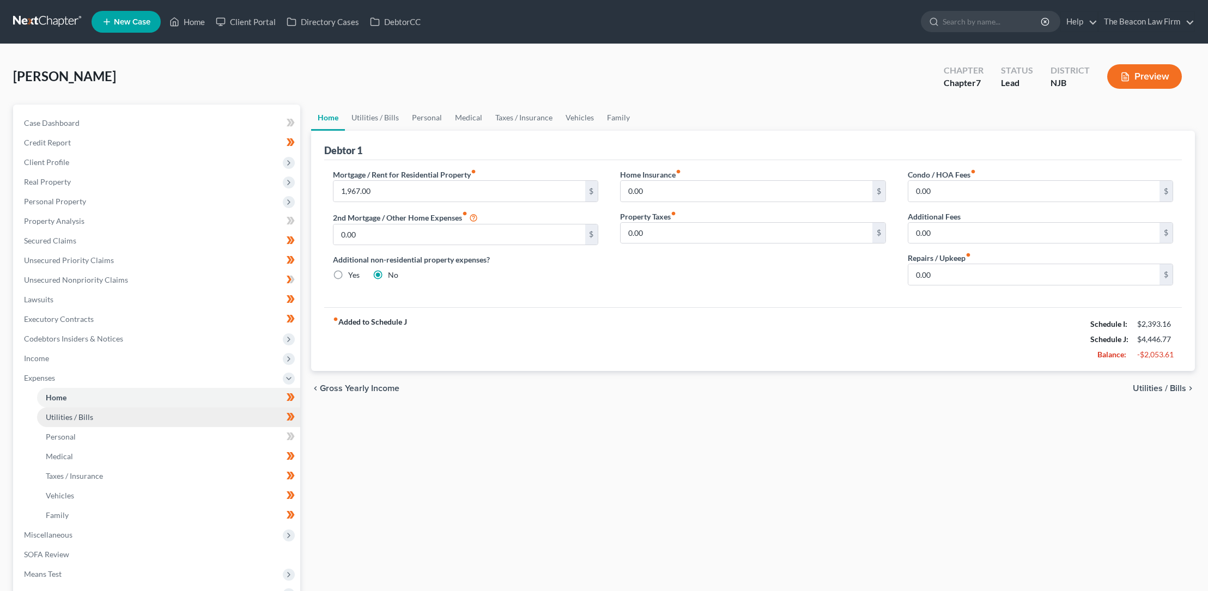
click at [84, 417] on span "Utilities / Bills" at bounding box center [69, 417] width 47 height 9
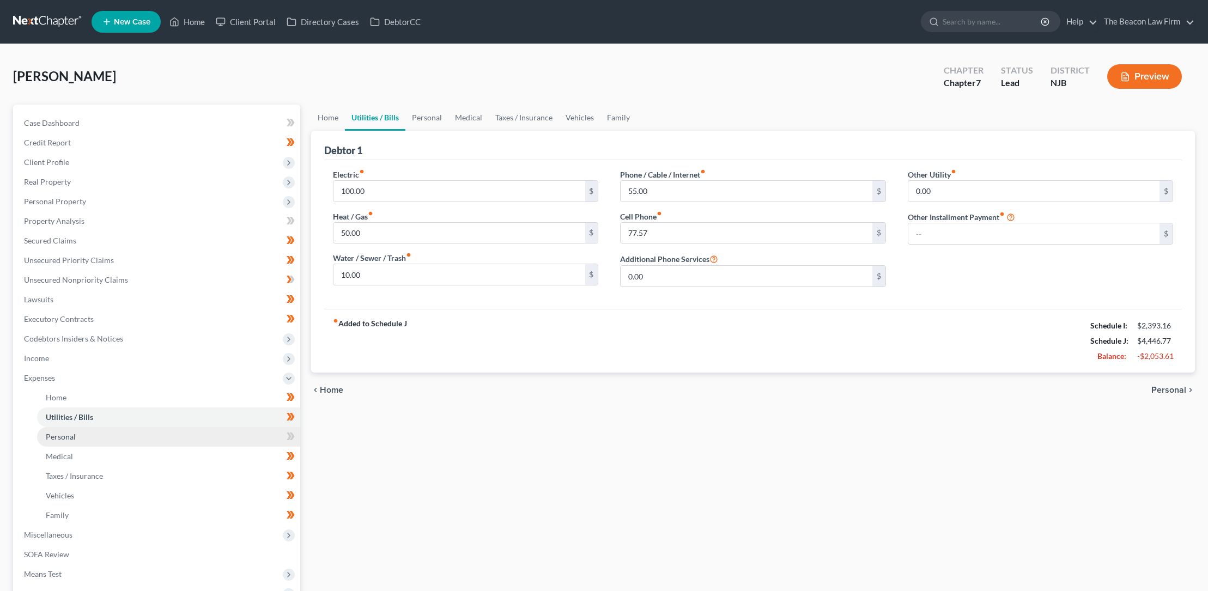
click at [71, 436] on span "Personal" at bounding box center [61, 436] width 30 height 9
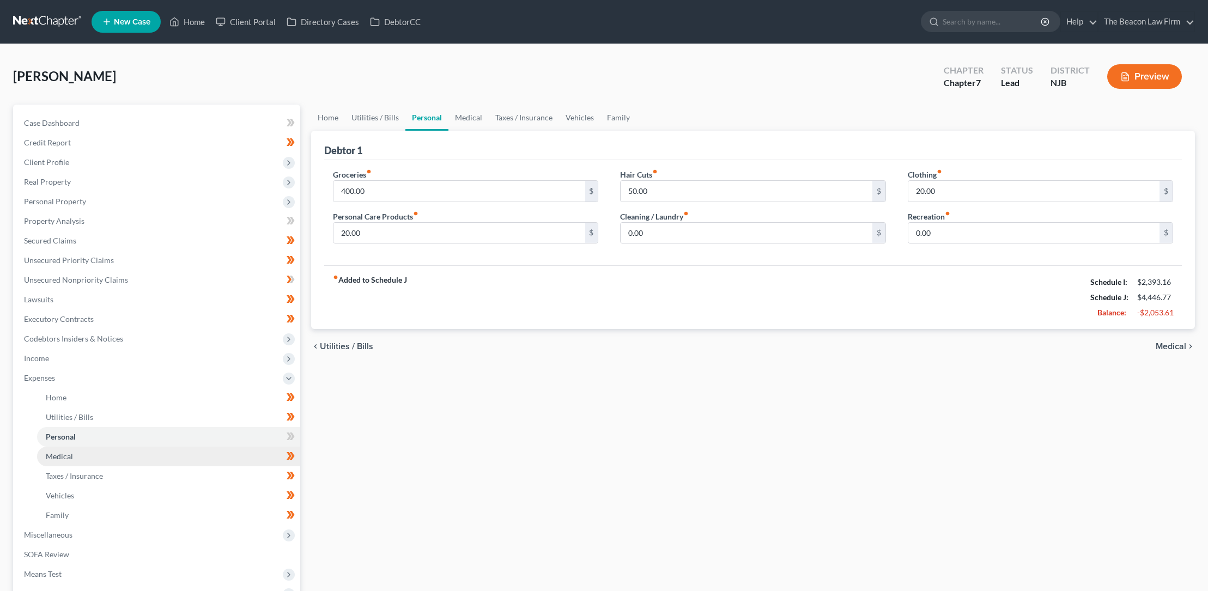
click at [62, 457] on span "Medical" at bounding box center [59, 456] width 27 height 9
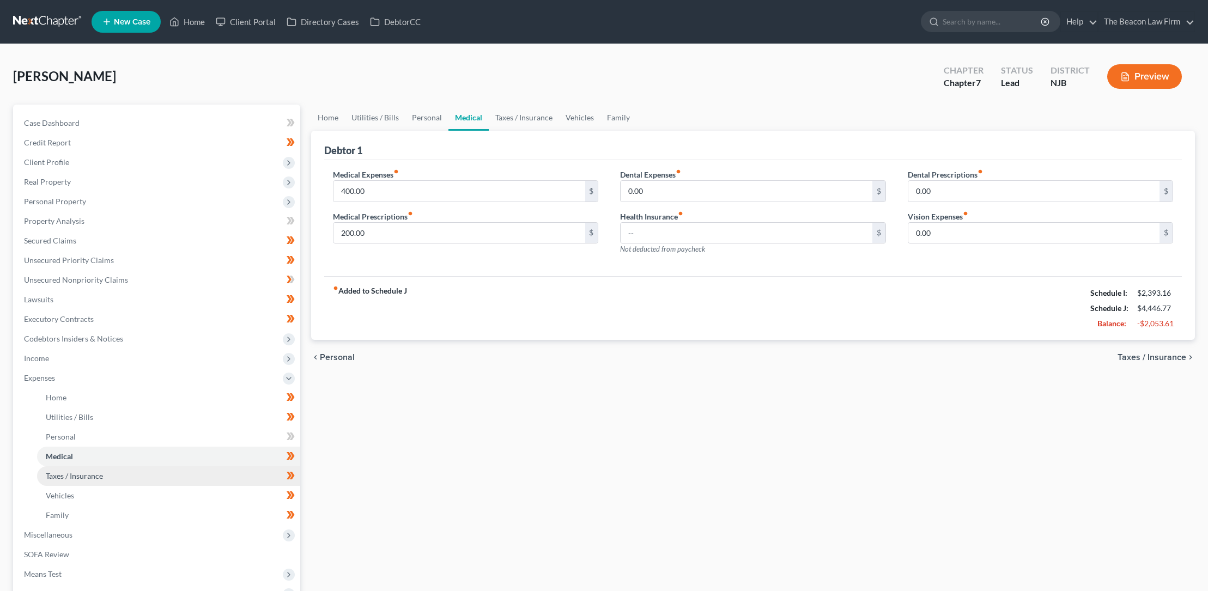
click at [90, 477] on span "Taxes / Insurance" at bounding box center [74, 475] width 57 height 9
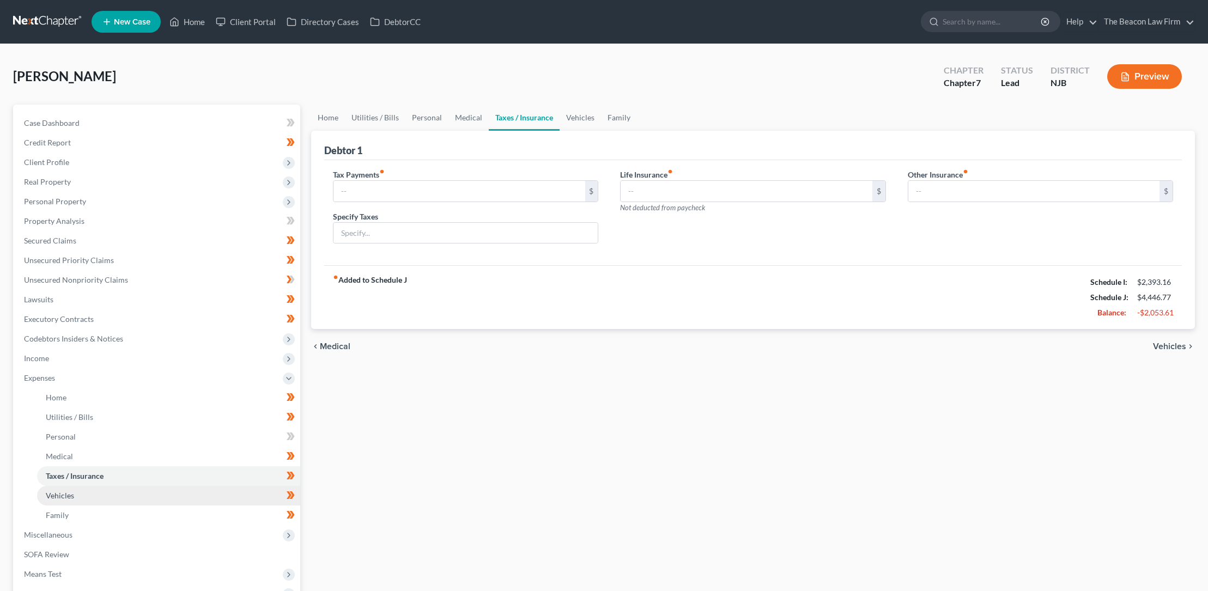
click at [68, 494] on span "Vehicles" at bounding box center [60, 495] width 28 height 9
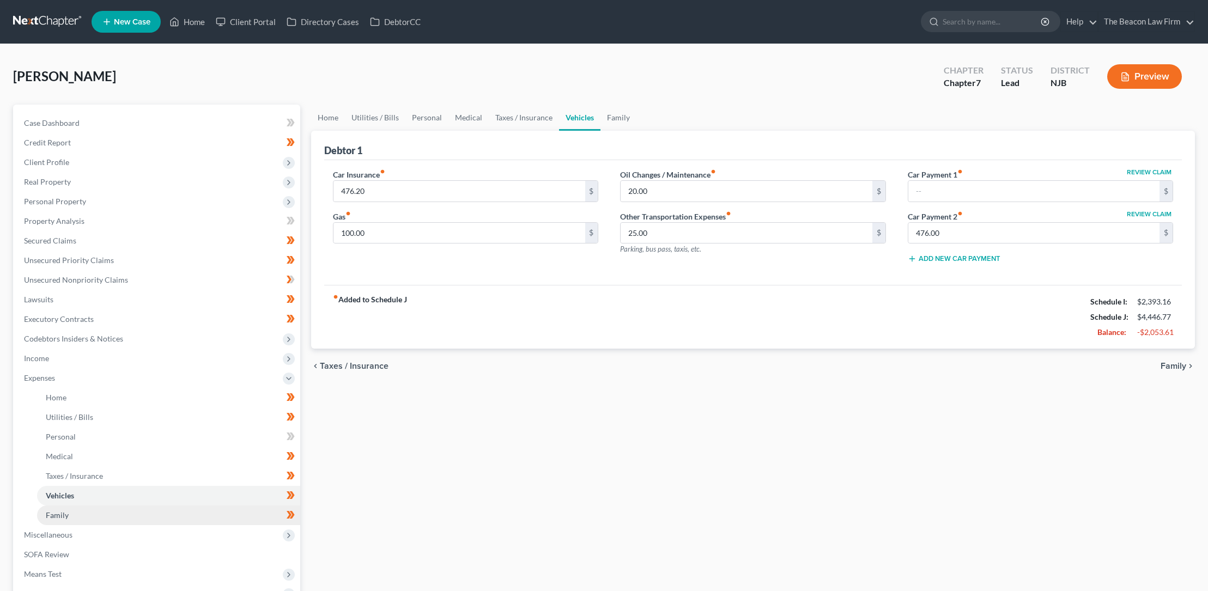
click at [62, 514] on span "Family" at bounding box center [57, 515] width 23 height 9
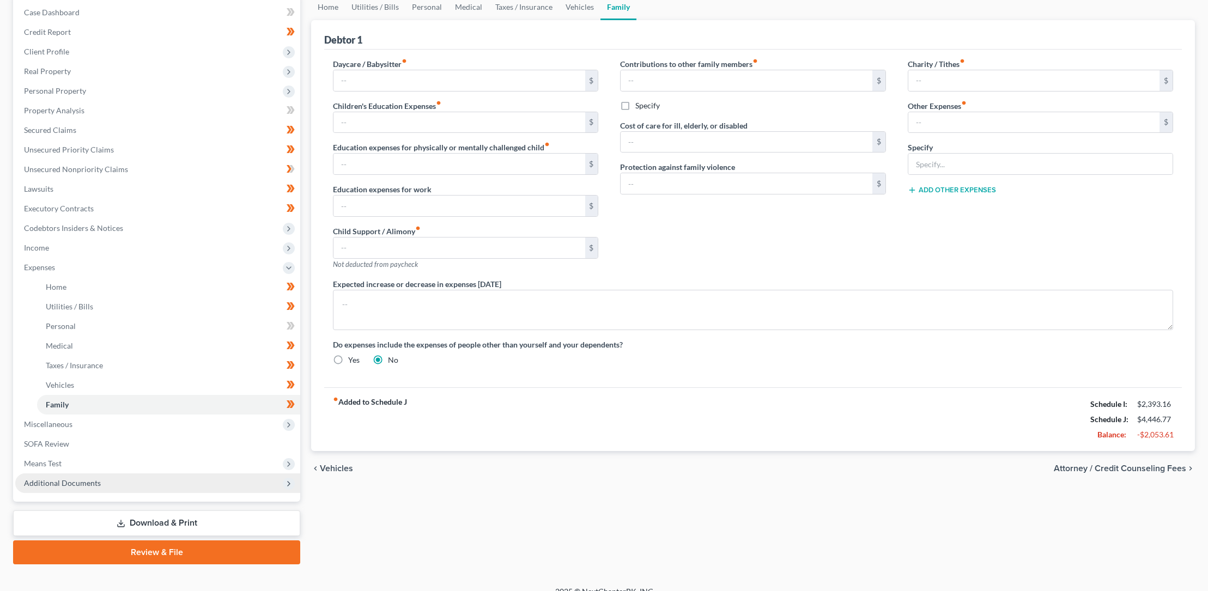
scroll to position [111, 0]
click at [57, 442] on span "SOFA Review" at bounding box center [46, 443] width 45 height 9
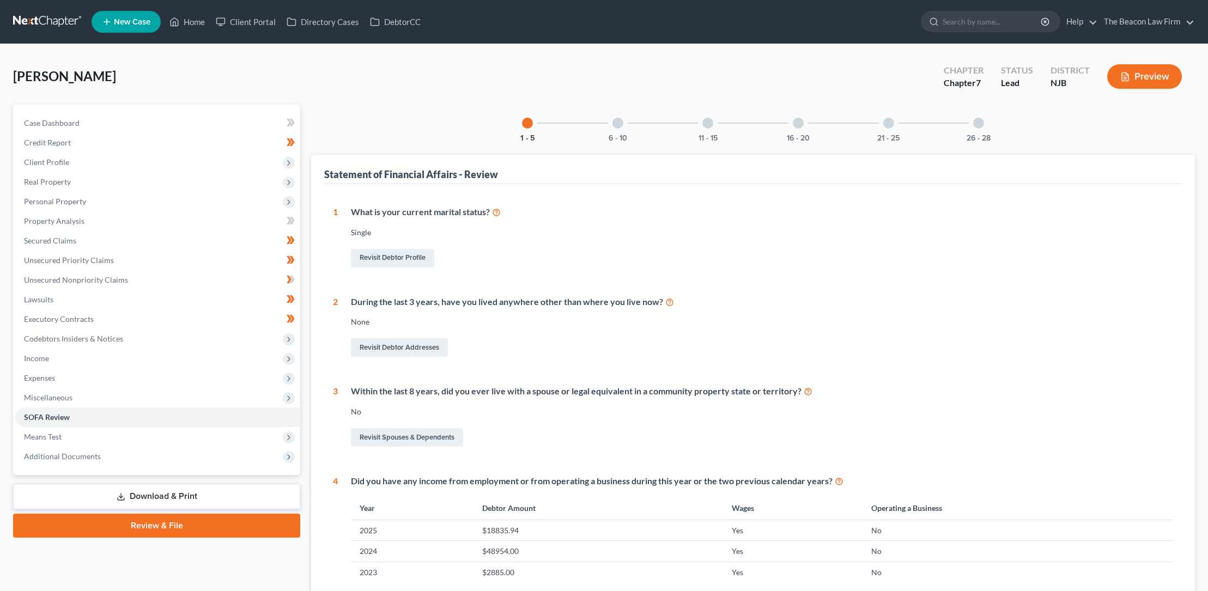
click at [619, 121] on div at bounding box center [618, 123] width 11 height 11
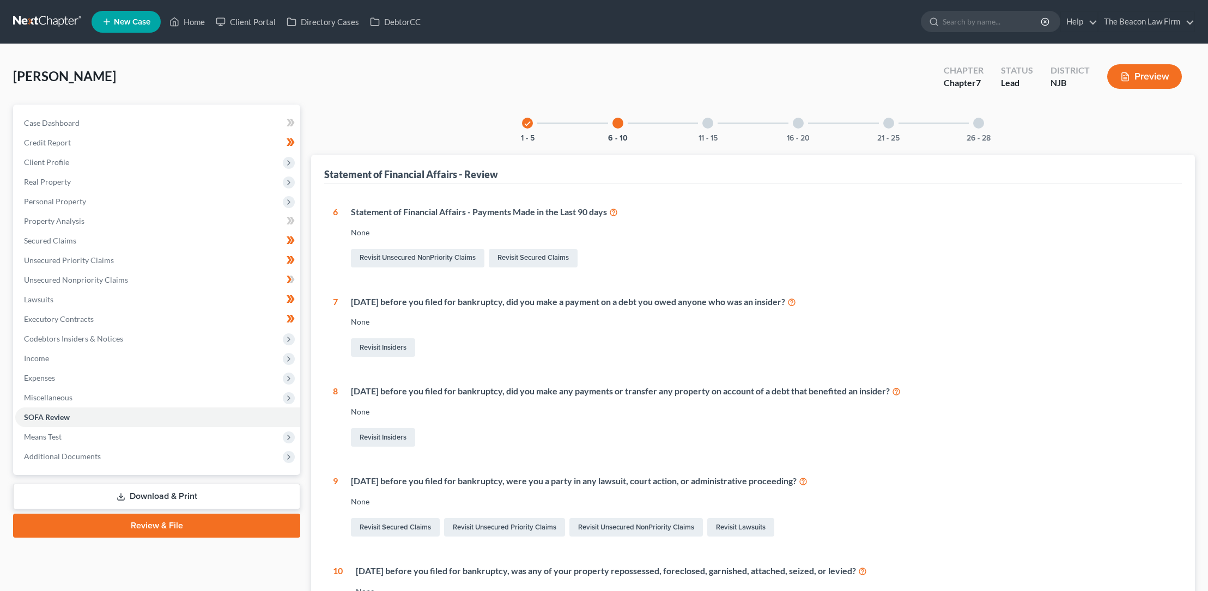
click at [708, 122] on div at bounding box center [708, 123] width 11 height 11
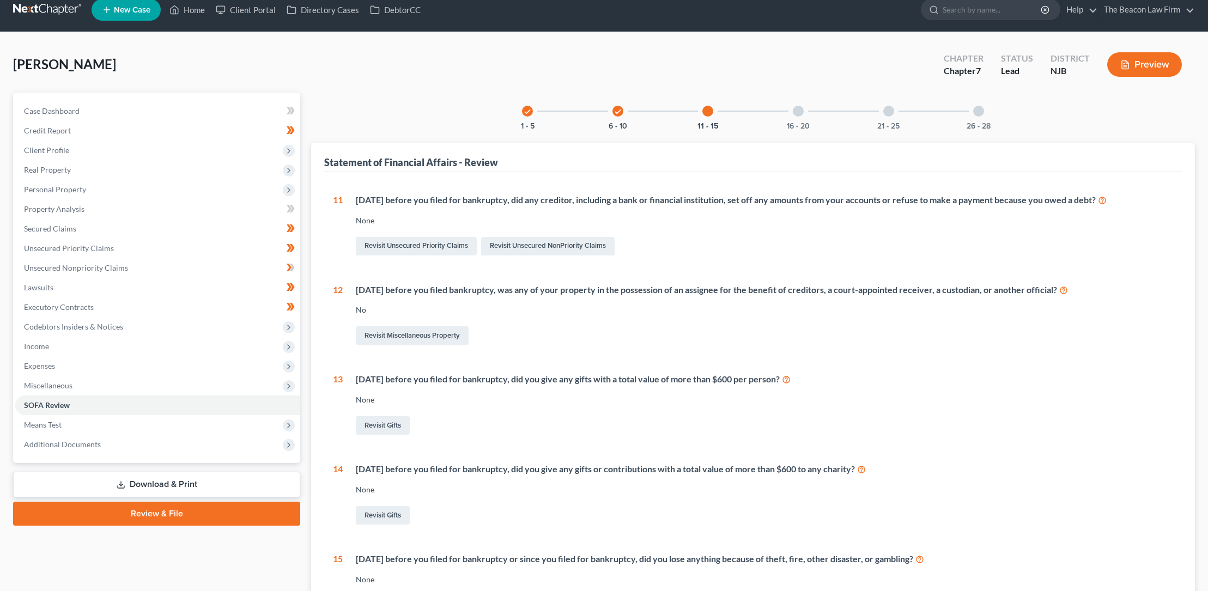
scroll to position [37, 0]
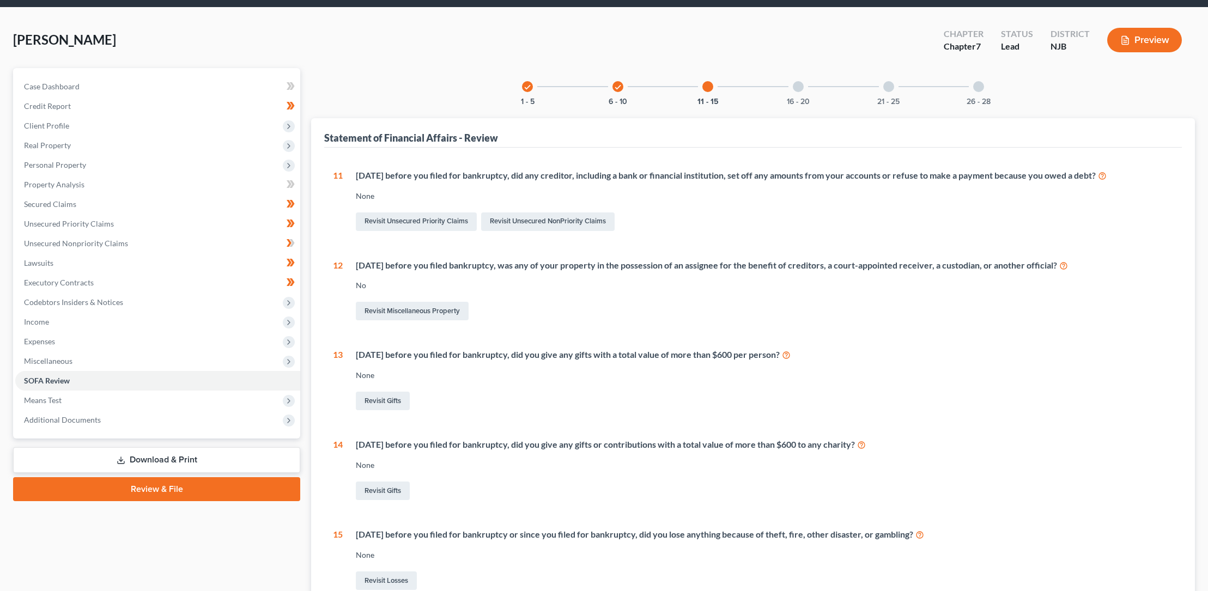
click at [801, 85] on div at bounding box center [798, 86] width 11 height 11
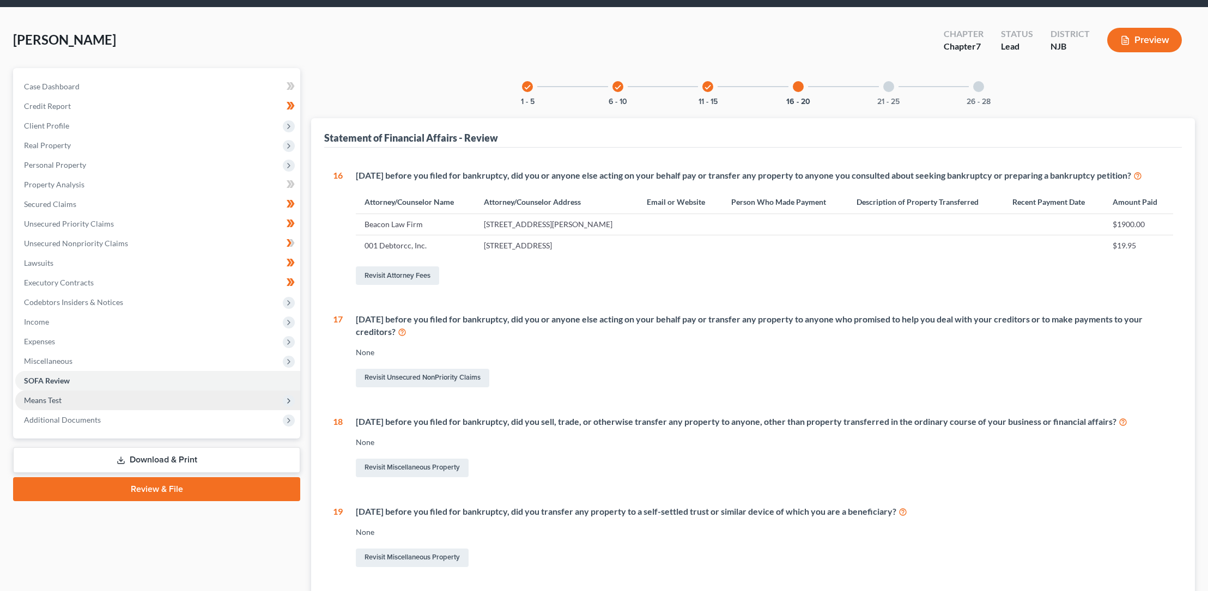
click at [49, 400] on span "Means Test" at bounding box center [43, 400] width 38 height 9
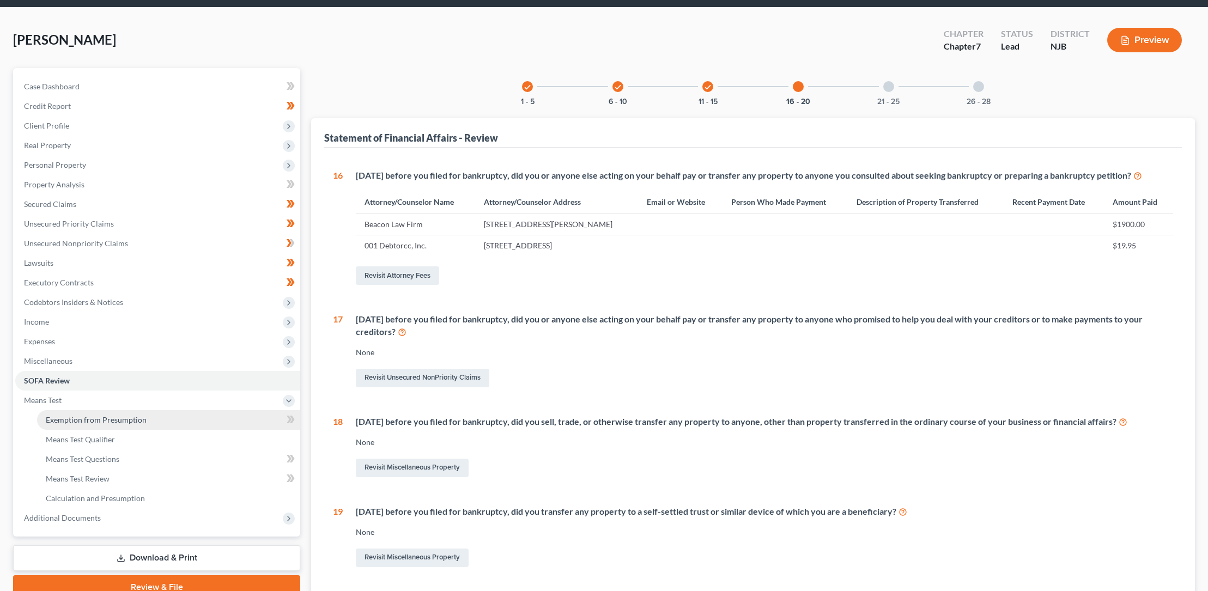
click at [58, 420] on span "Exemption from Presumption" at bounding box center [96, 419] width 101 height 9
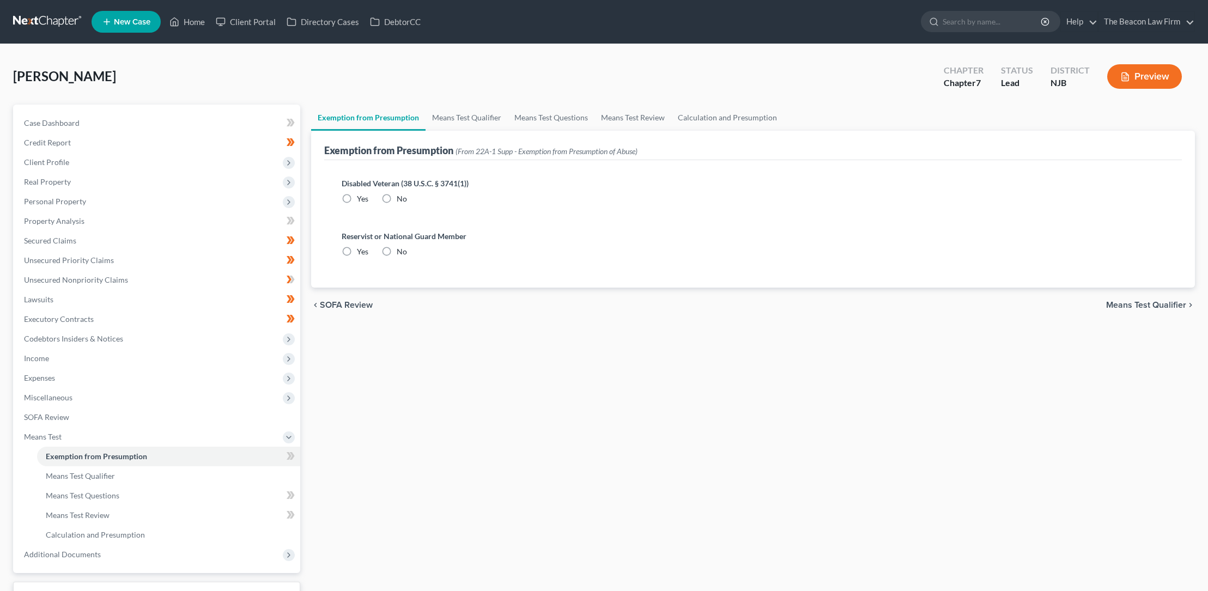
click at [397, 198] on label "No" at bounding box center [402, 198] width 10 height 11
click at [401, 198] on input "No" at bounding box center [404, 196] width 7 height 7
radio input "true"
click at [397, 252] on label "No" at bounding box center [402, 251] width 10 height 11
click at [401, 252] on input "No" at bounding box center [404, 249] width 7 height 7
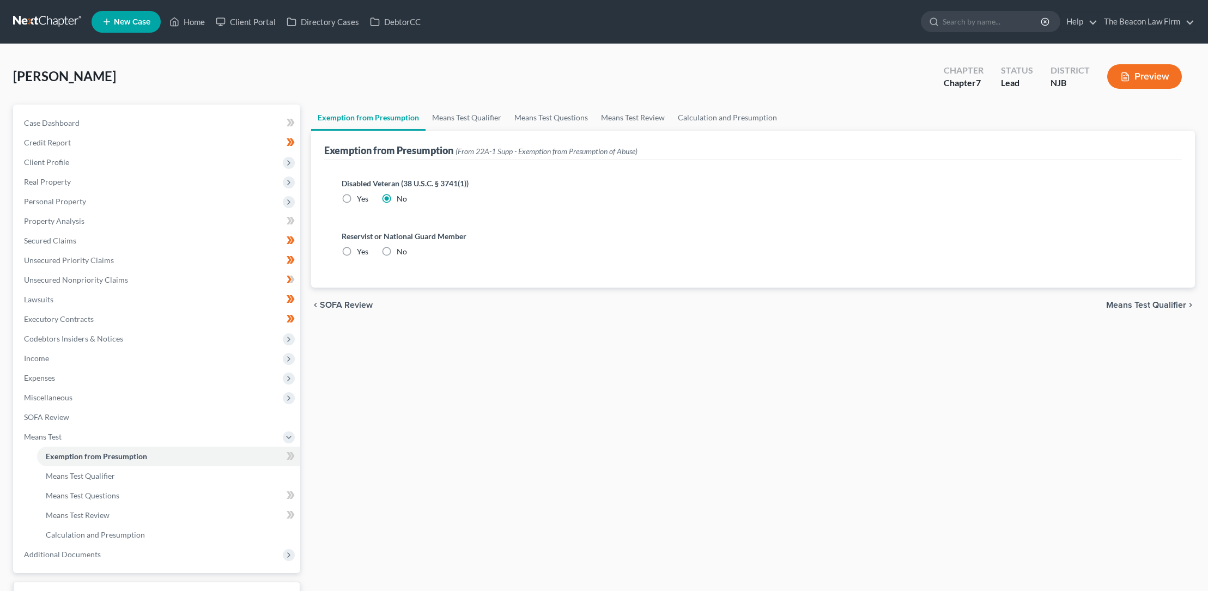
radio input "true"
click at [106, 476] on span "Means Test Qualifier" at bounding box center [80, 475] width 69 height 9
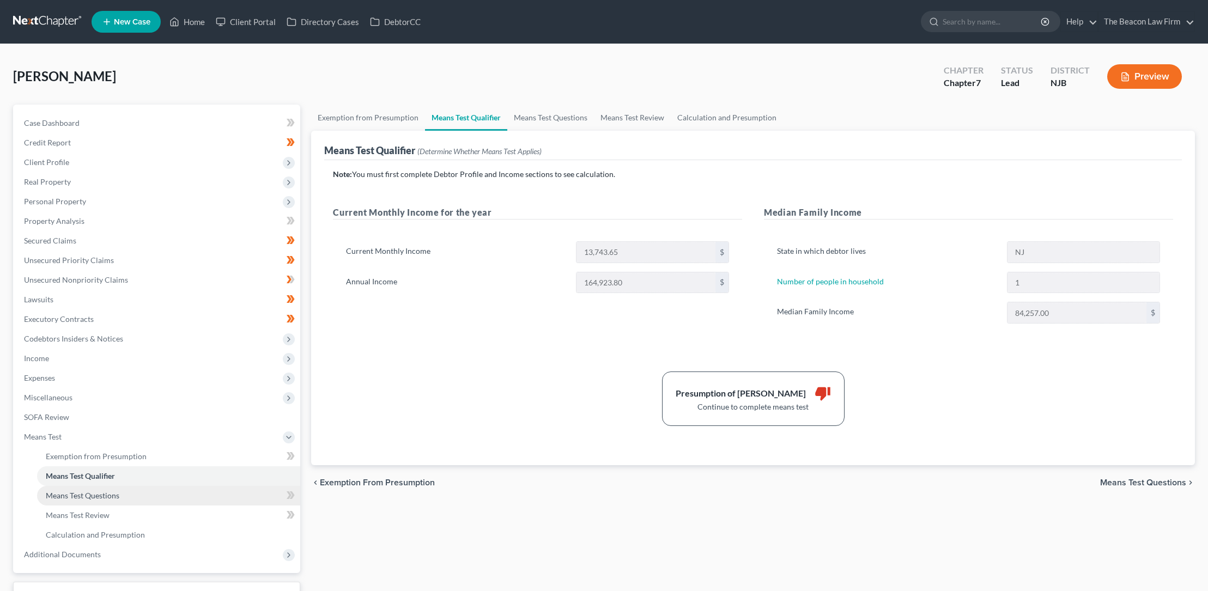
click at [110, 497] on span "Means Test Questions" at bounding box center [83, 495] width 74 height 9
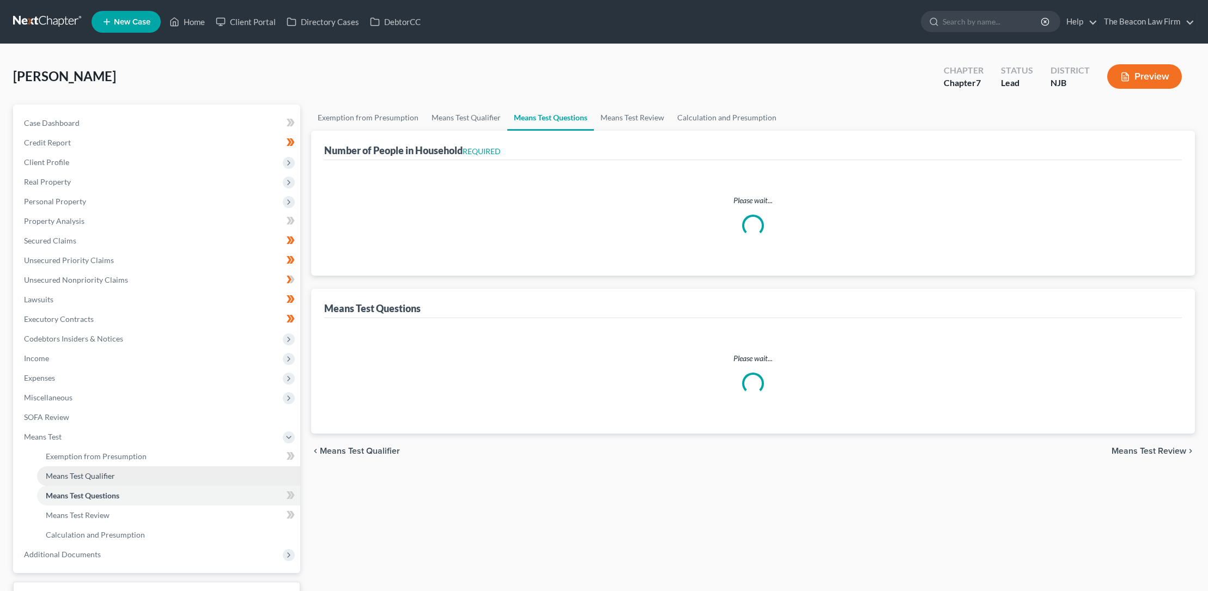
select select "1"
select select "60"
select select "1"
select select "60"
select select "2"
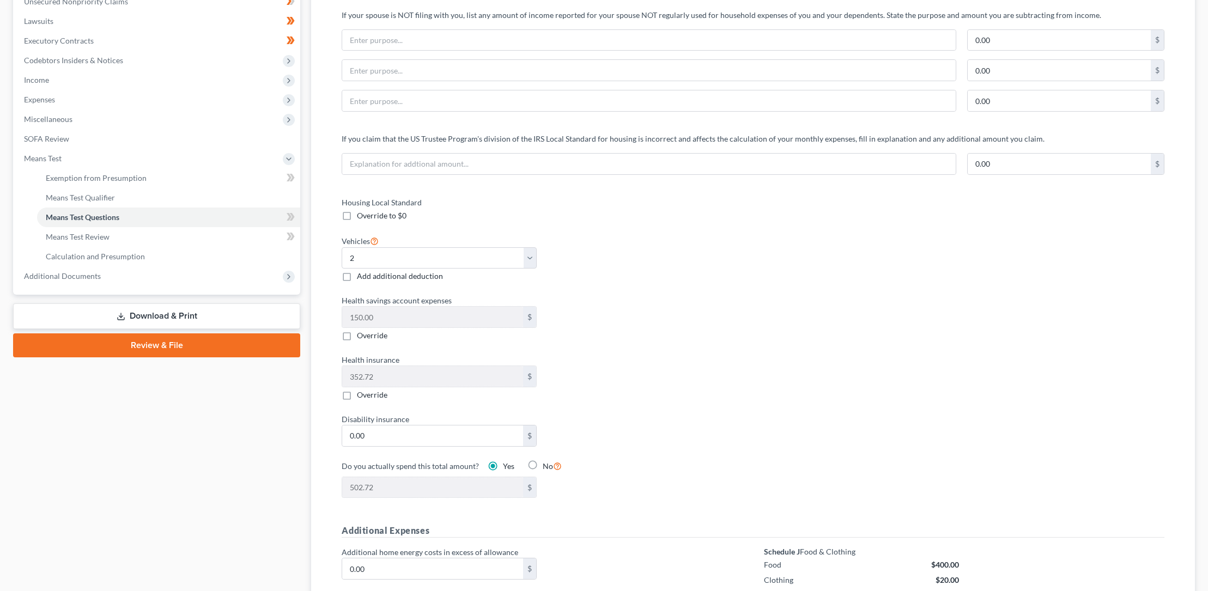
scroll to position [281, 0]
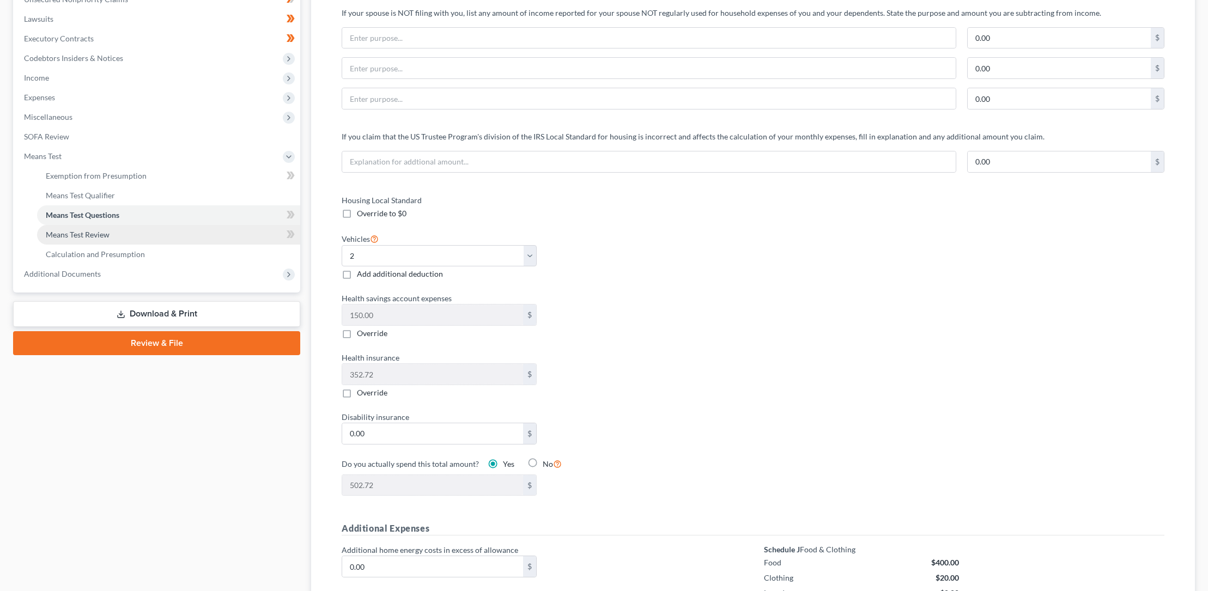
click at [99, 233] on span "Means Test Review" at bounding box center [78, 234] width 64 height 9
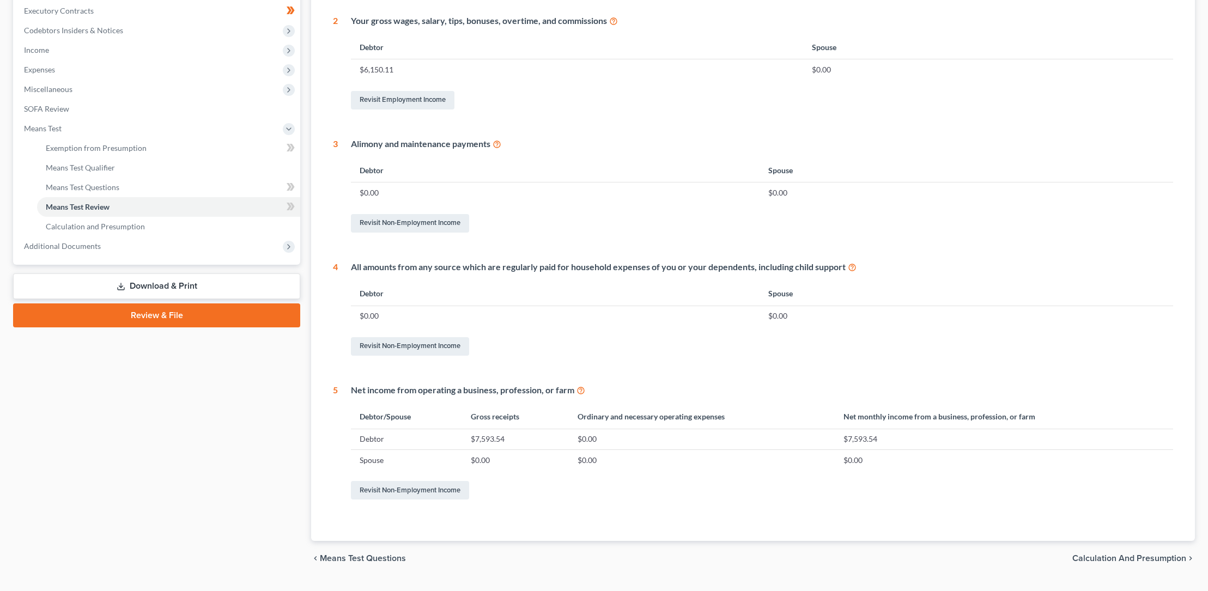
scroll to position [332, 0]
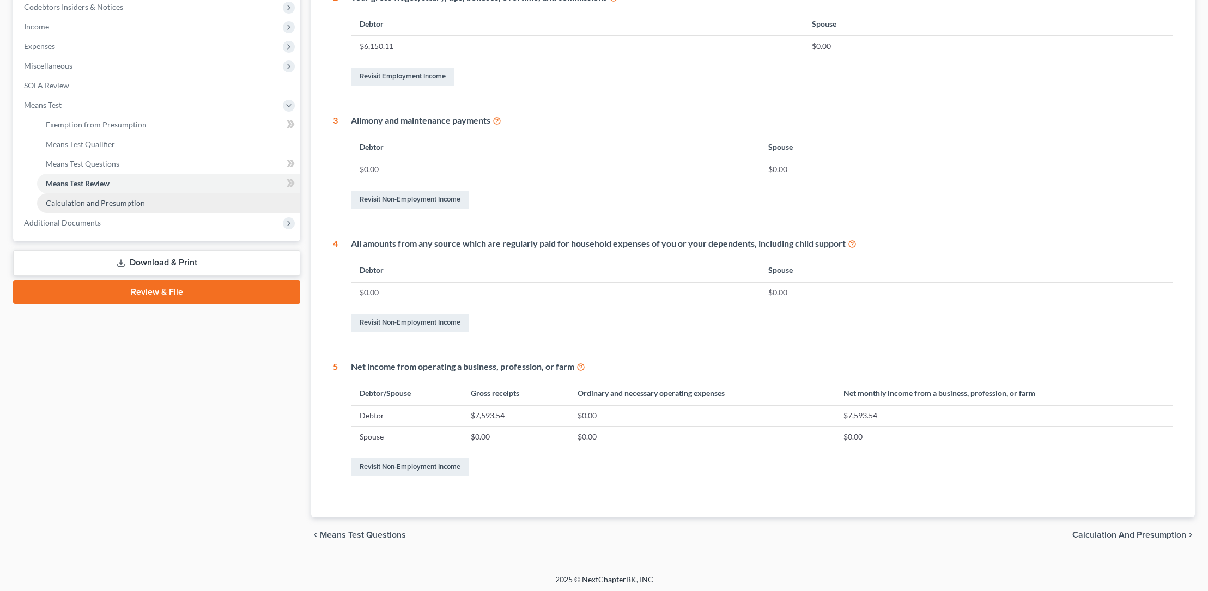
click at [131, 202] on span "Calculation and Presumption" at bounding box center [95, 202] width 99 height 9
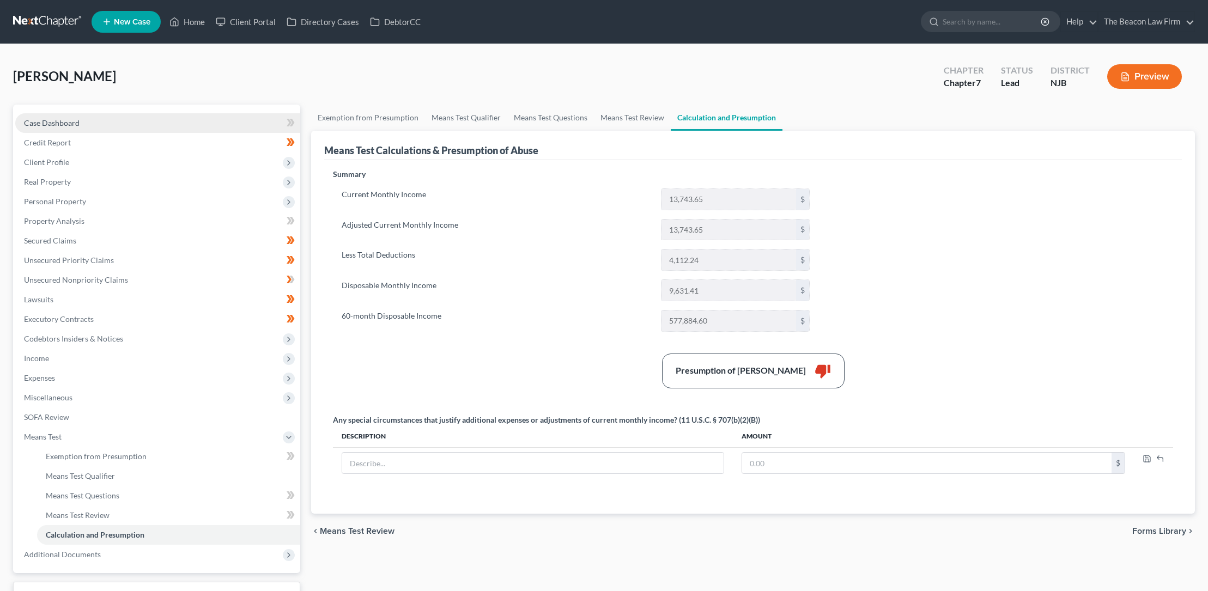
click at [77, 122] on span "Case Dashboard" at bounding box center [52, 122] width 56 height 9
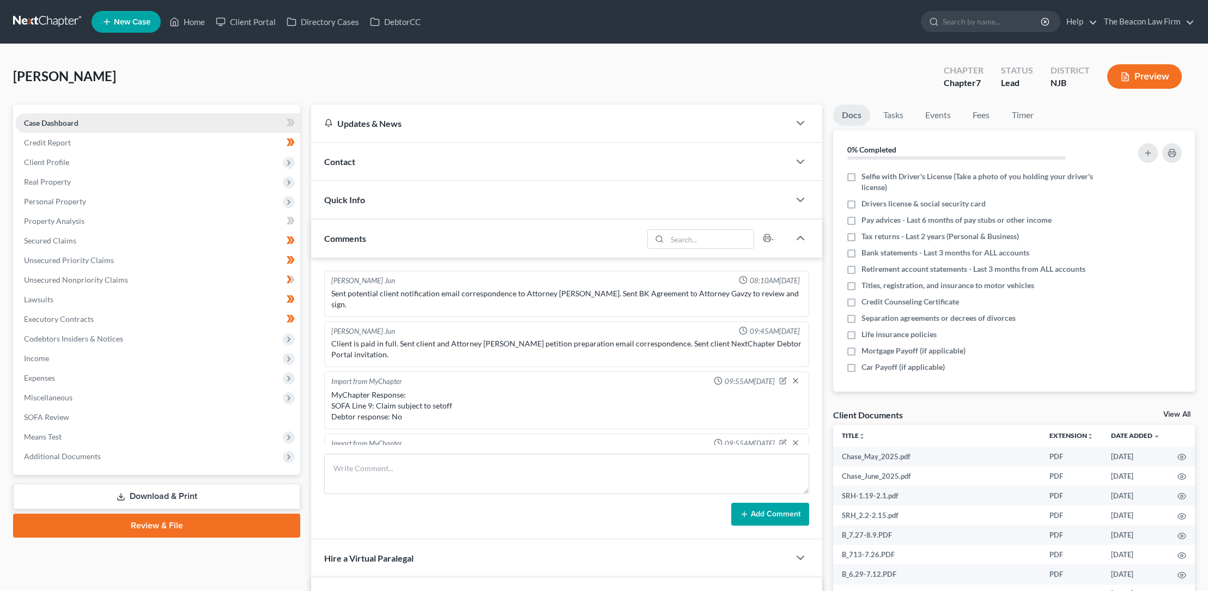
scroll to position [284, 0]
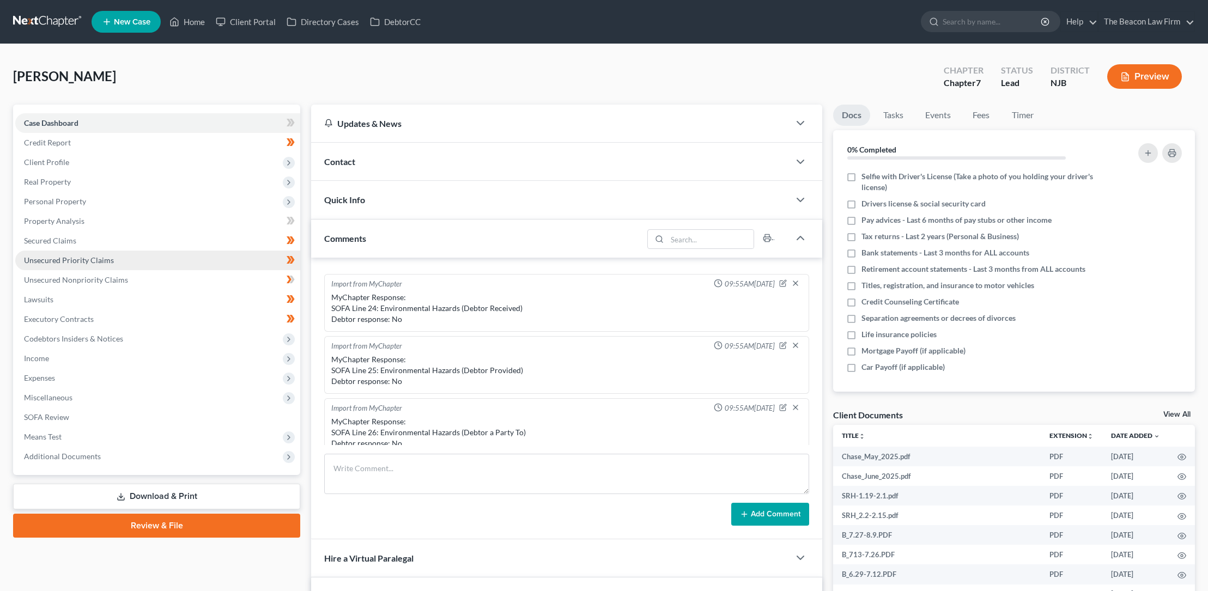
click at [74, 259] on span "Unsecured Priority Claims" at bounding box center [69, 260] width 90 height 9
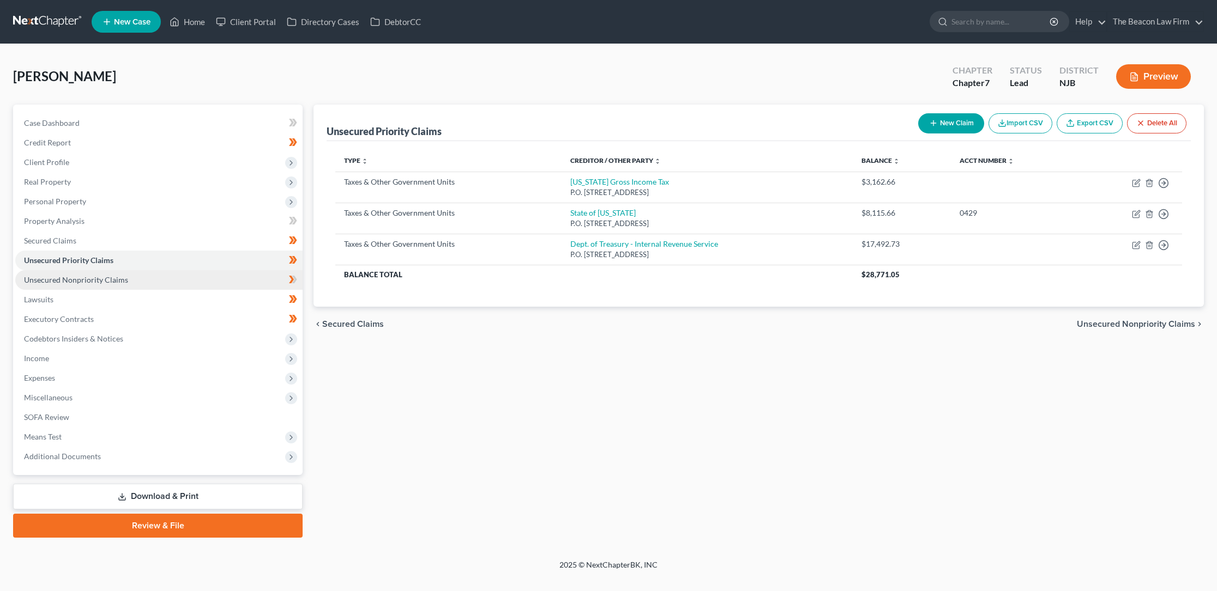
click at [78, 279] on span "Unsecured Nonpriority Claims" at bounding box center [76, 279] width 104 height 9
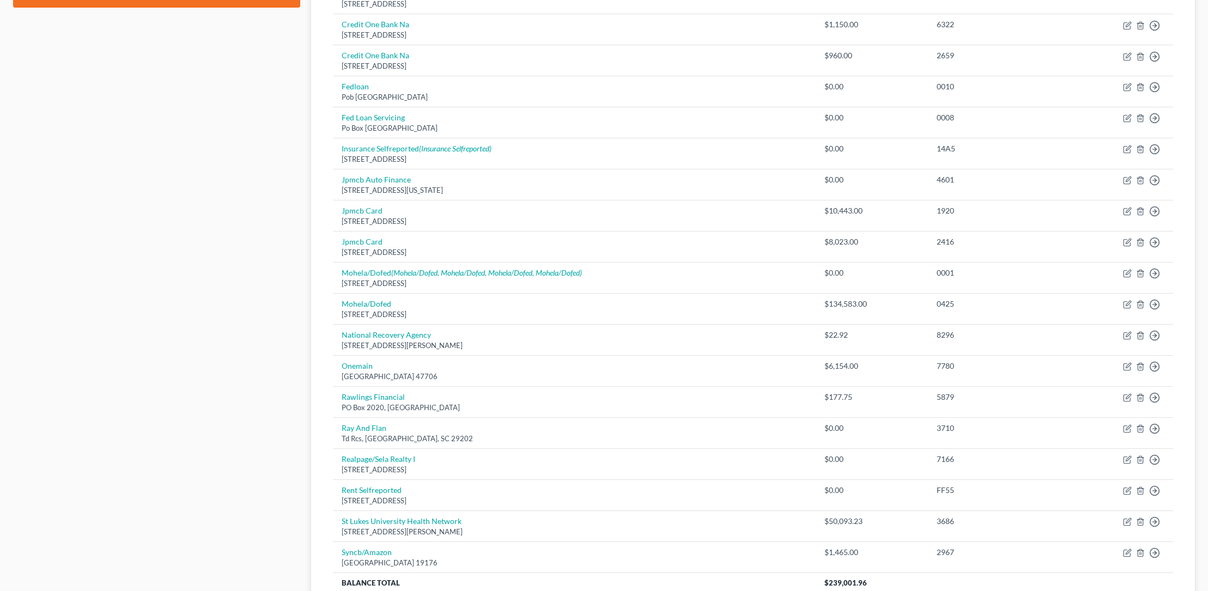
scroll to position [667, 0]
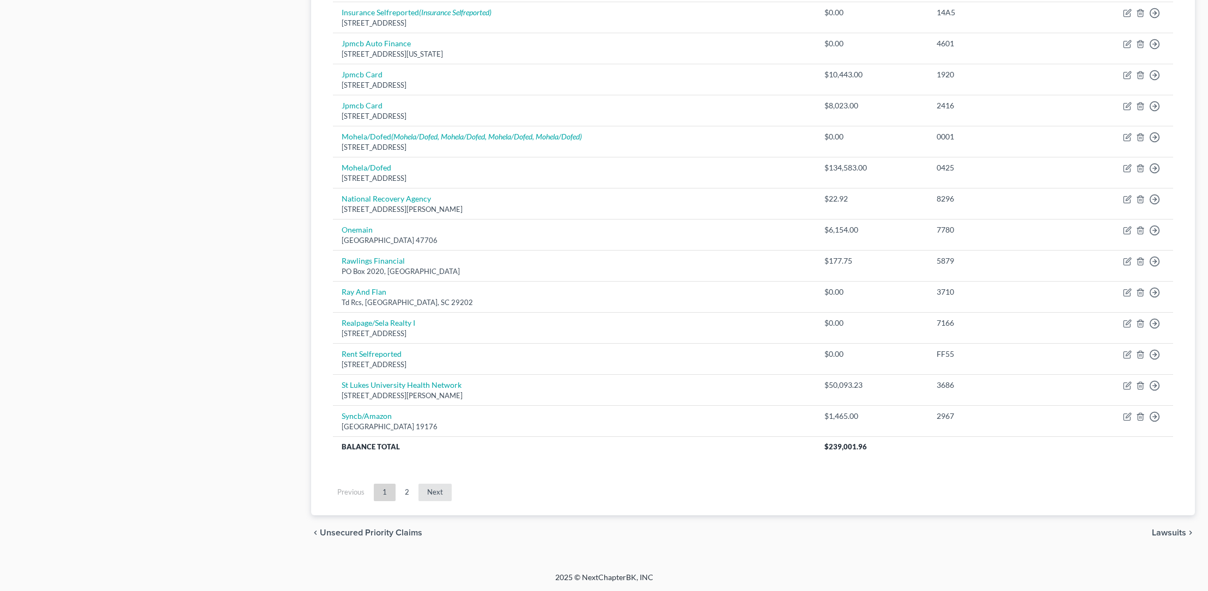
click at [434, 491] on link "Next" at bounding box center [435, 492] width 33 height 17
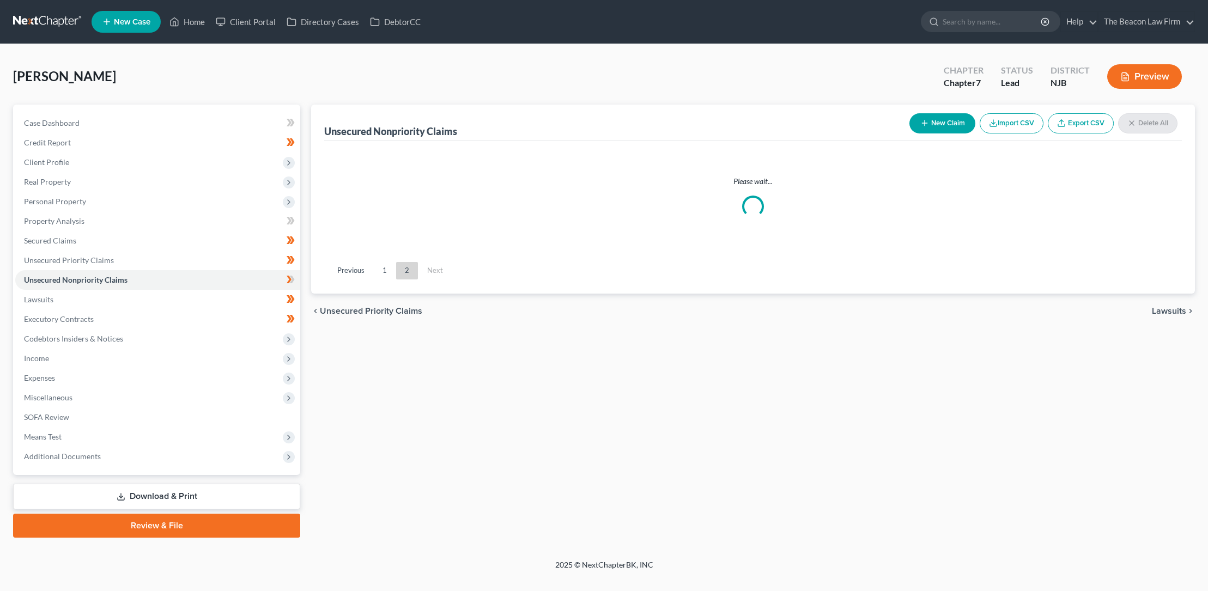
scroll to position [0, 0]
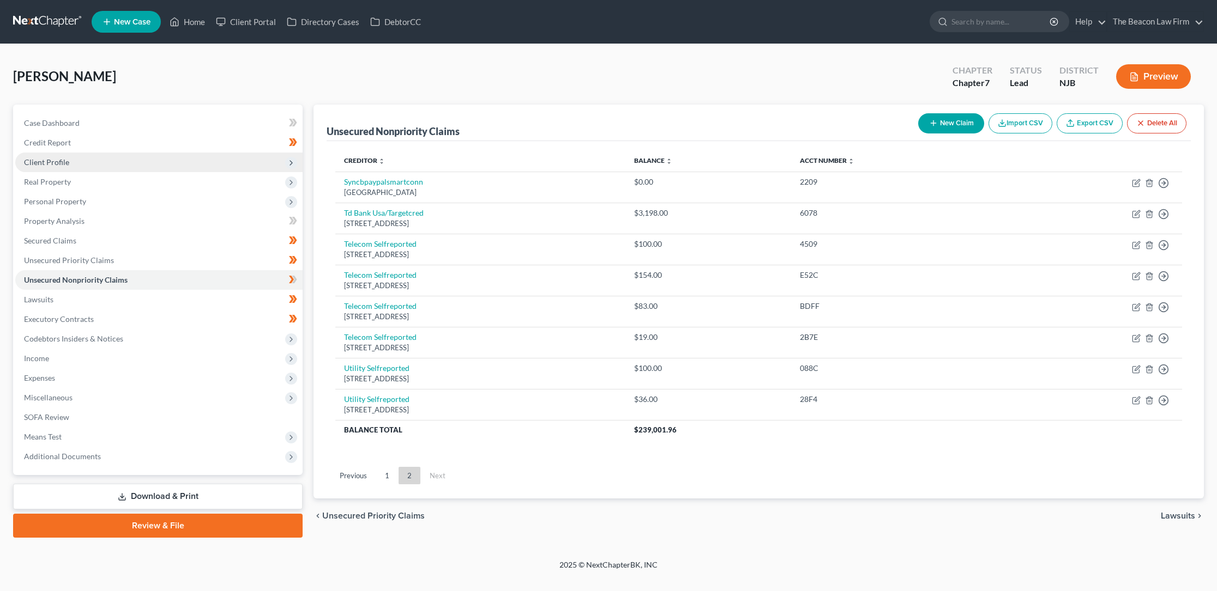
click at [54, 160] on span "Client Profile" at bounding box center [46, 162] width 45 height 9
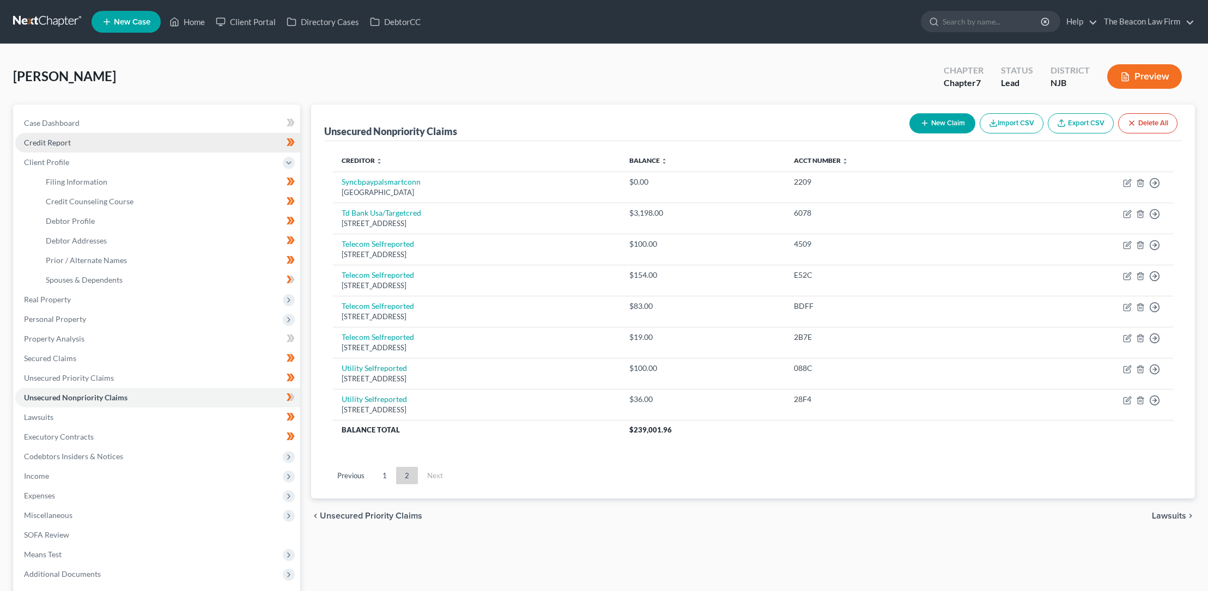
click at [61, 141] on span "Credit Report" at bounding box center [47, 142] width 47 height 9
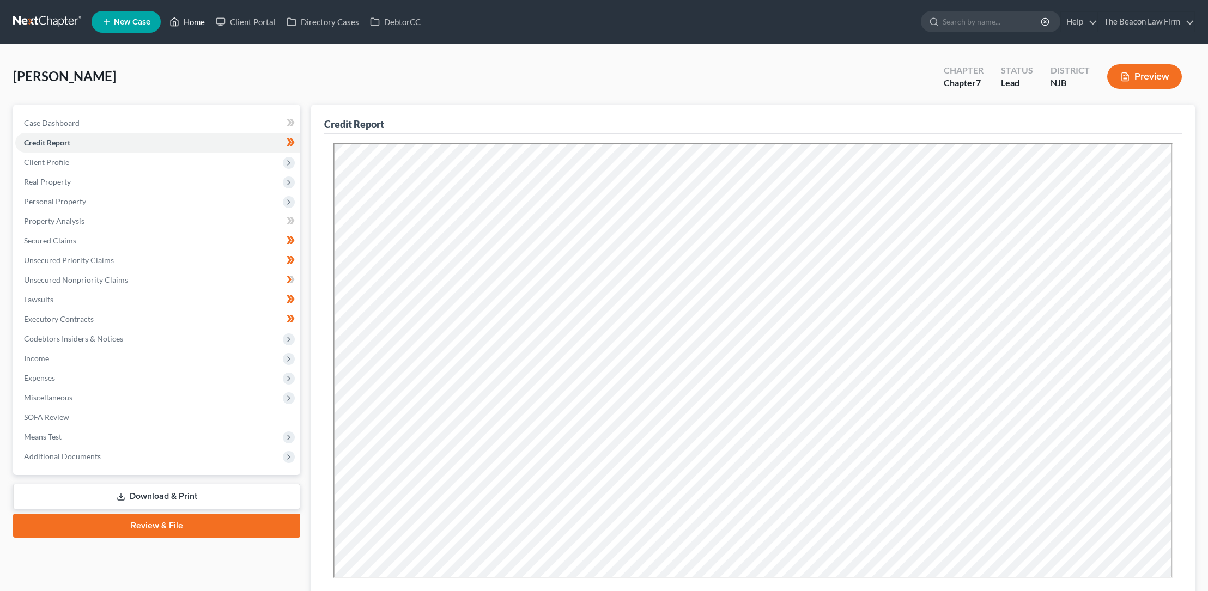
click at [199, 21] on link "Home" at bounding box center [187, 22] width 46 height 20
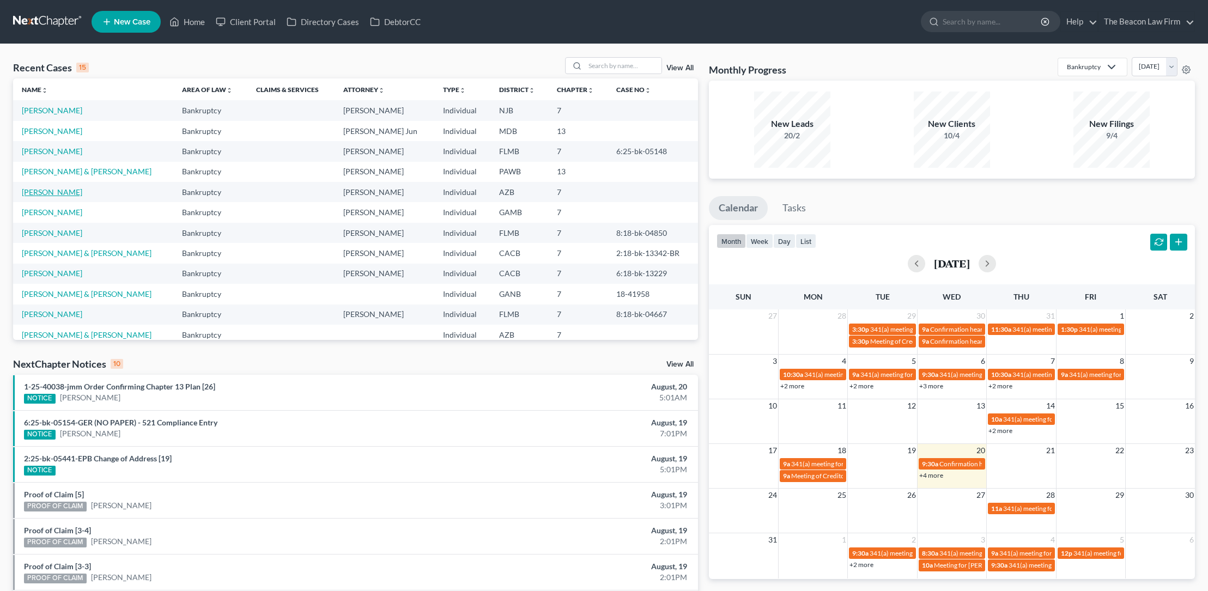
click at [63, 192] on link "[PERSON_NAME]" at bounding box center [52, 192] width 61 height 9
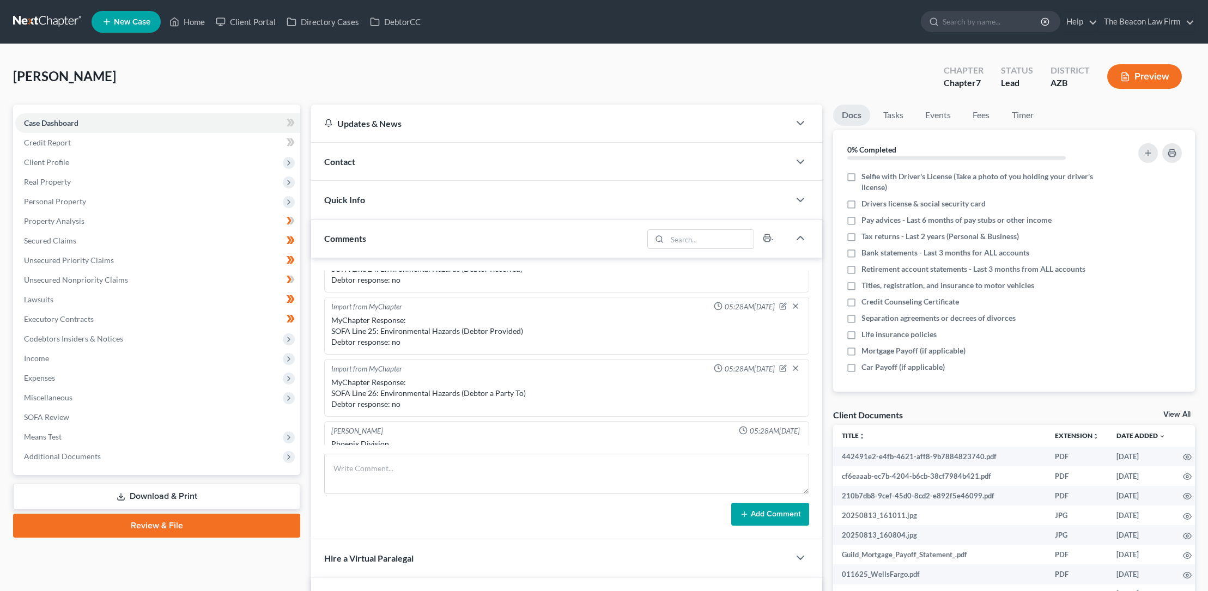
scroll to position [210, 0]
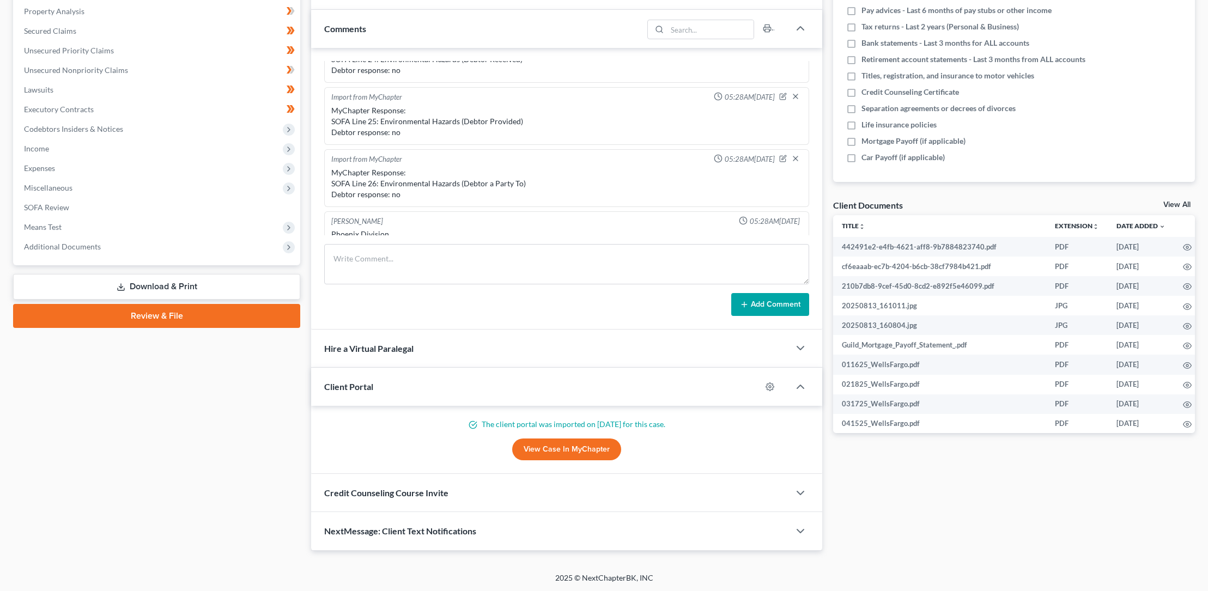
click at [151, 315] on link "Review & File" at bounding box center [156, 316] width 287 height 24
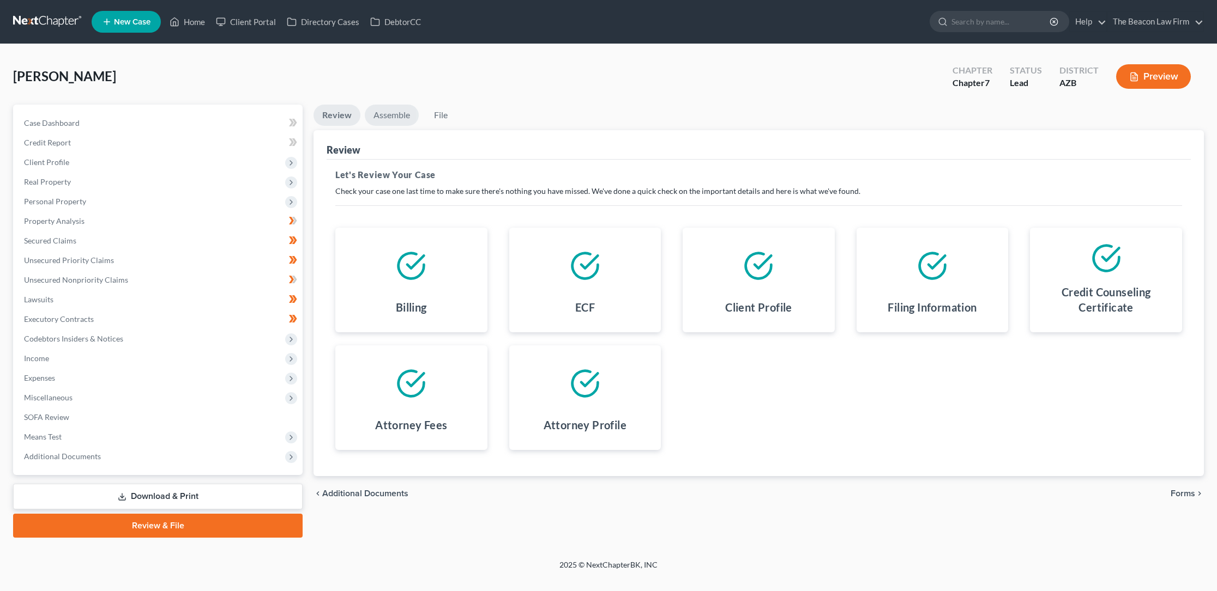
click at [386, 114] on link "Assemble" at bounding box center [392, 115] width 54 height 21
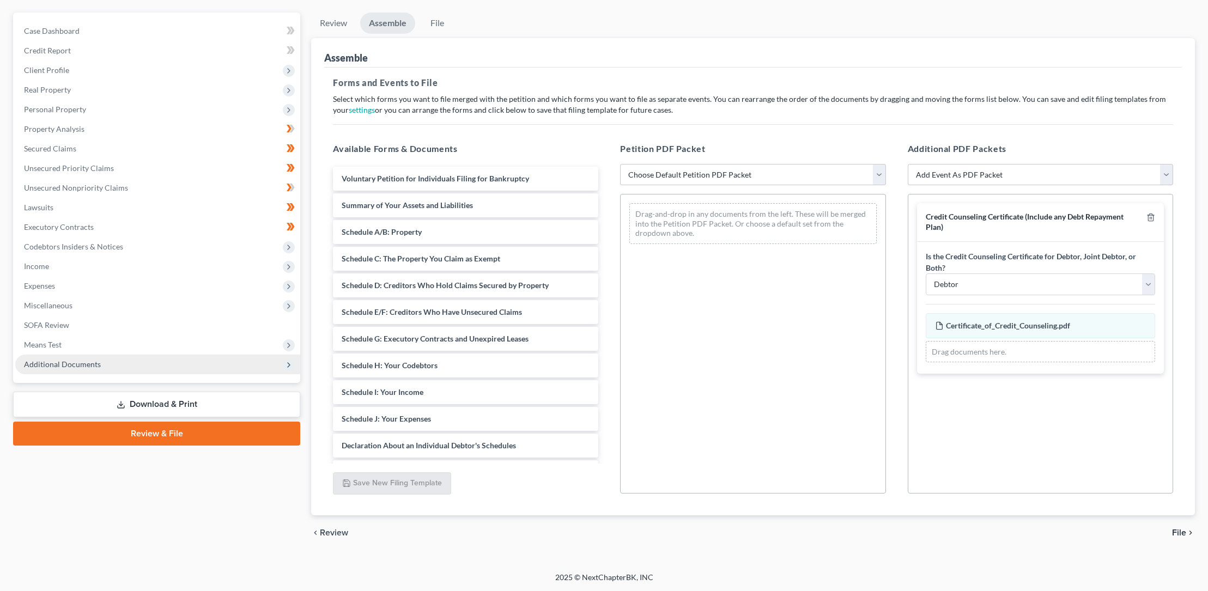
click at [71, 362] on span "Additional Documents" at bounding box center [62, 364] width 77 height 9
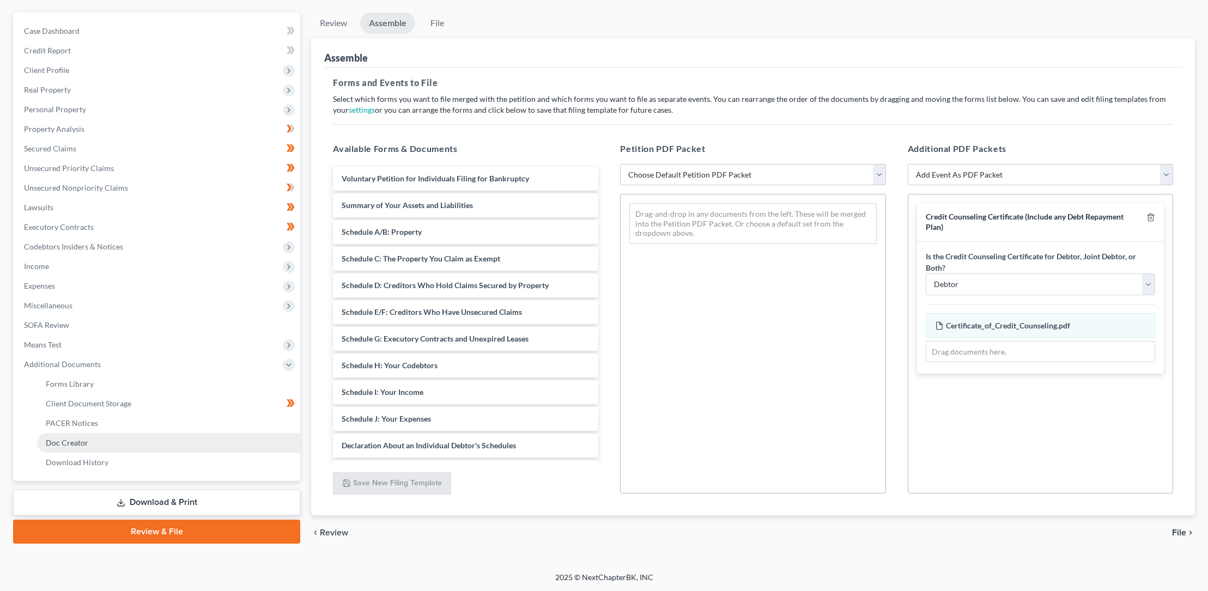
click at [79, 441] on span "Doc Creator" at bounding box center [67, 442] width 43 height 9
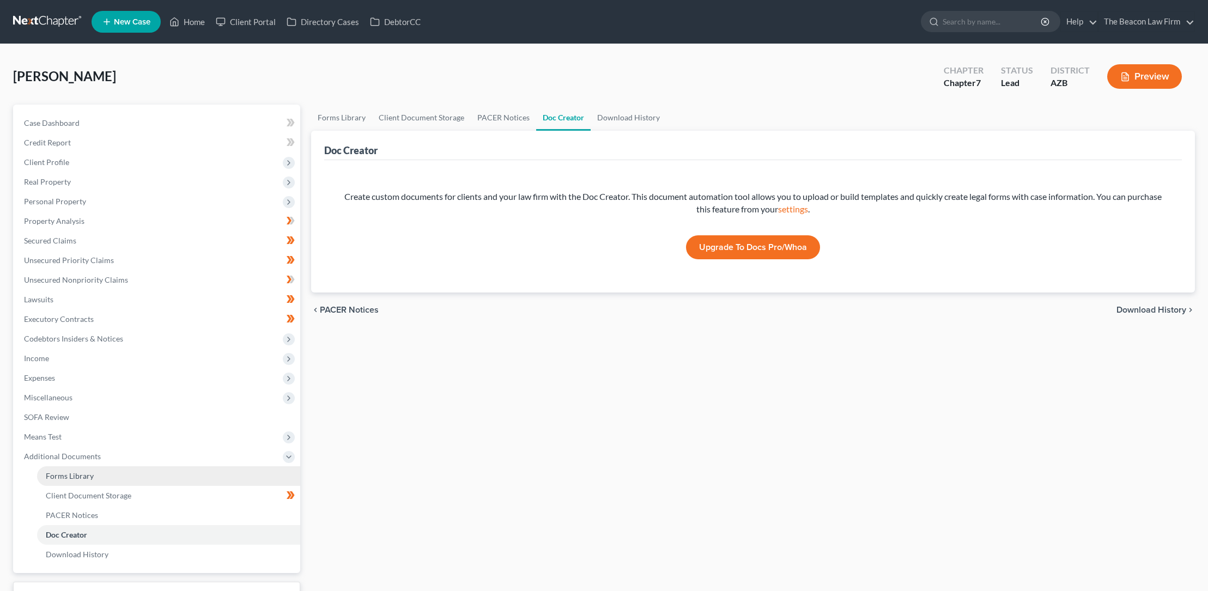
click at [78, 475] on span "Forms Library" at bounding box center [70, 475] width 48 height 9
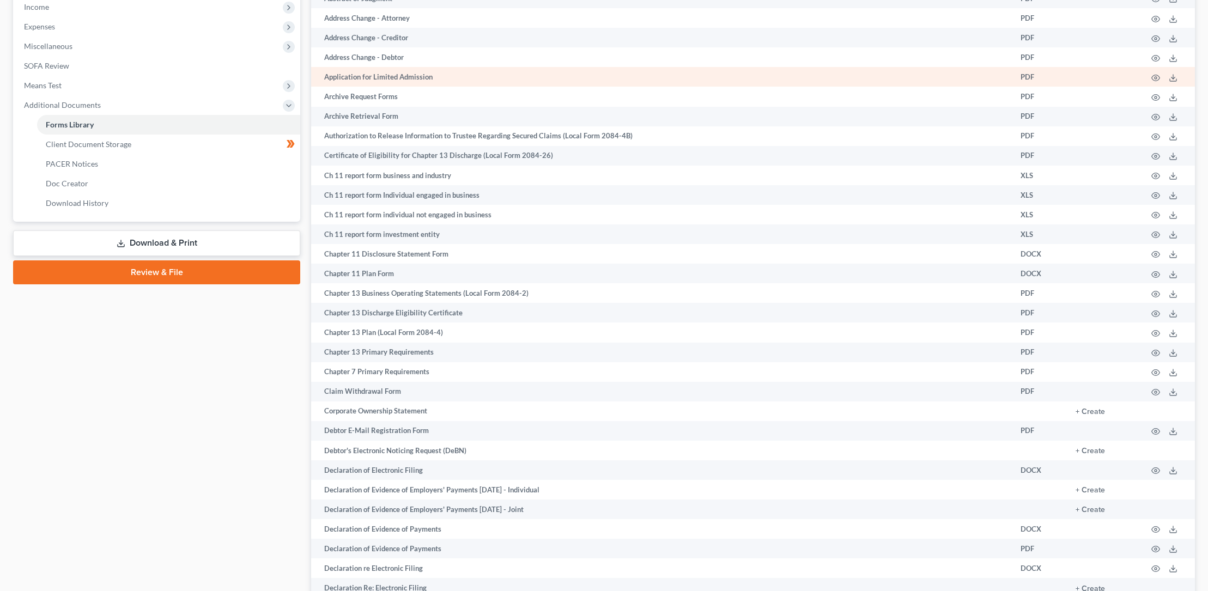
scroll to position [359, 0]
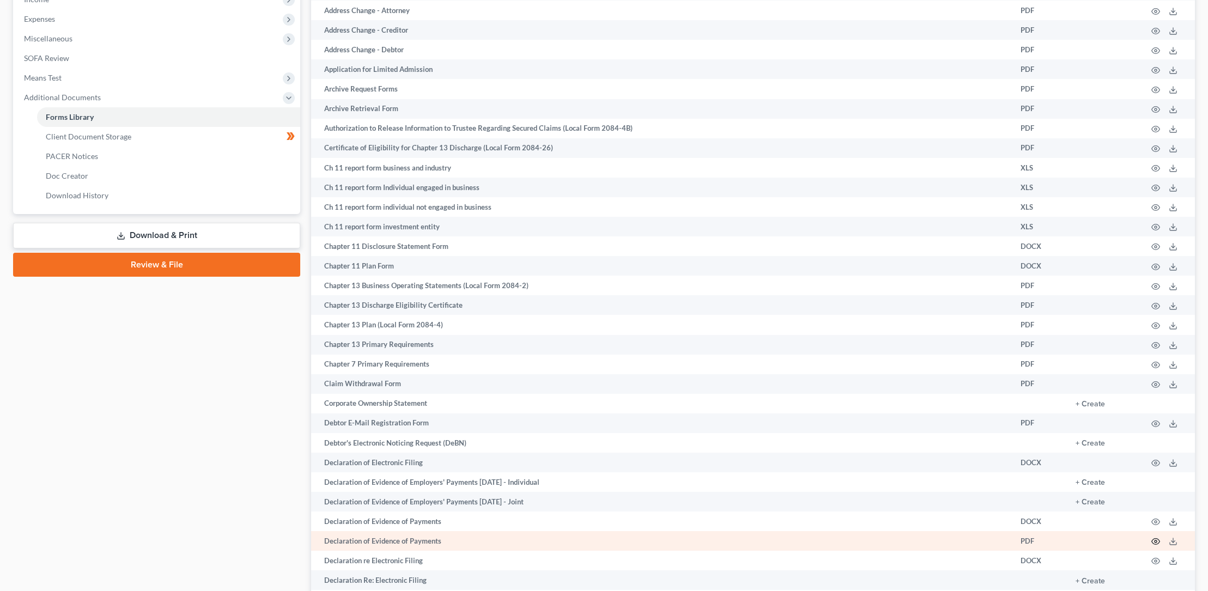
click at [1159, 541] on icon "button" at bounding box center [1156, 541] width 9 height 9
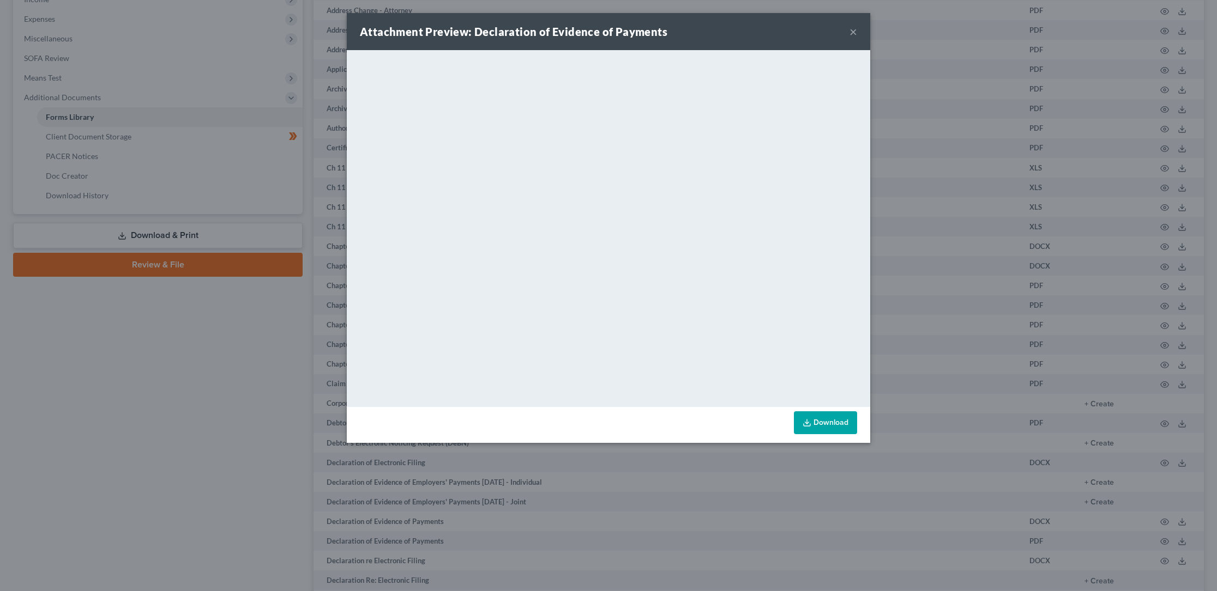
click at [852, 31] on button "×" at bounding box center [853, 31] width 8 height 13
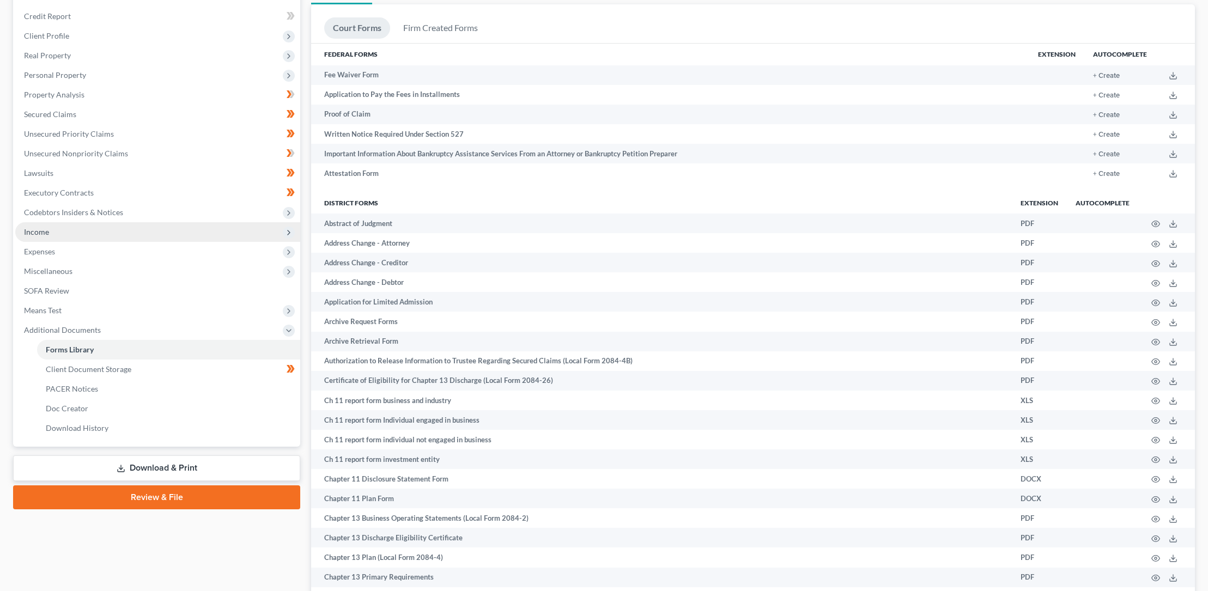
scroll to position [0, 0]
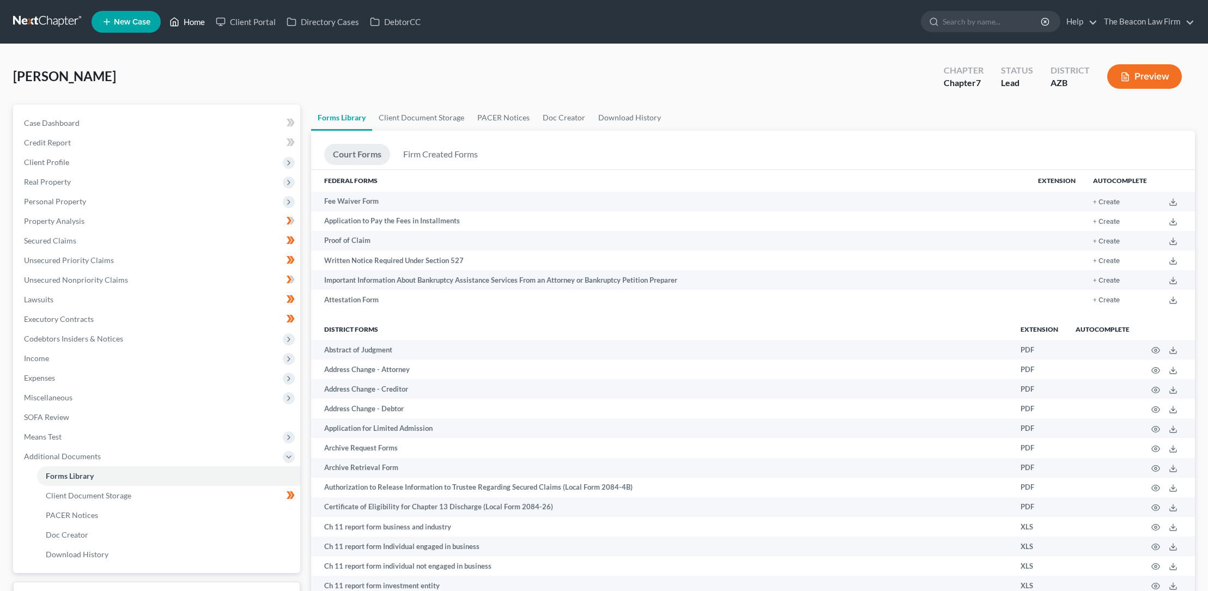
click at [200, 21] on link "Home" at bounding box center [187, 22] width 46 height 20
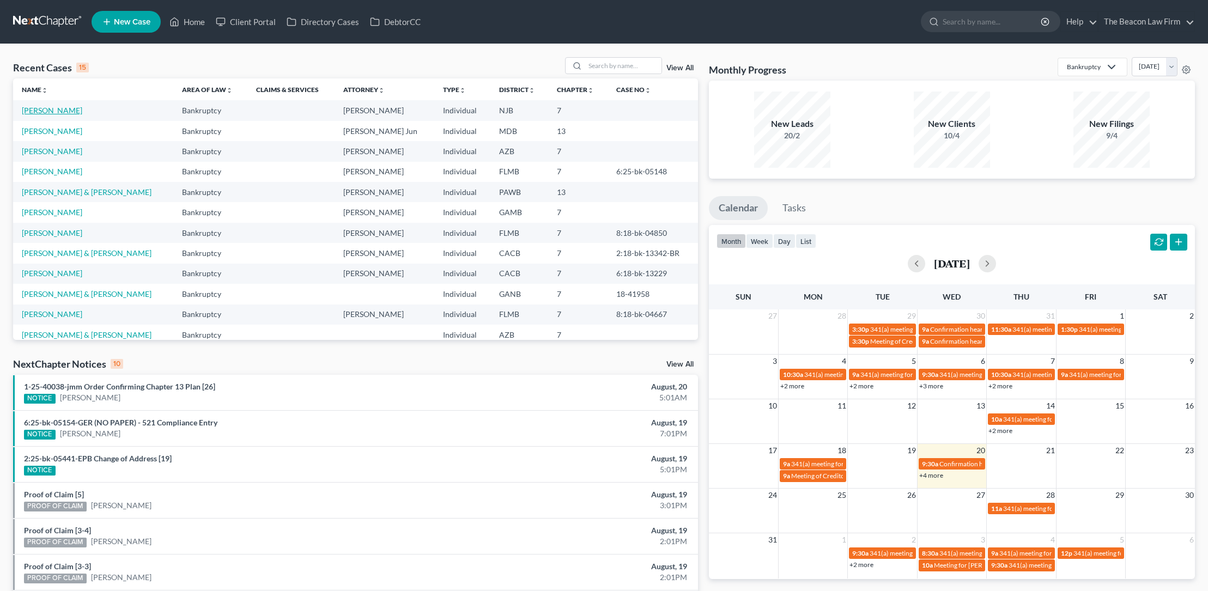
click at [59, 110] on link "[PERSON_NAME]" at bounding box center [52, 110] width 61 height 9
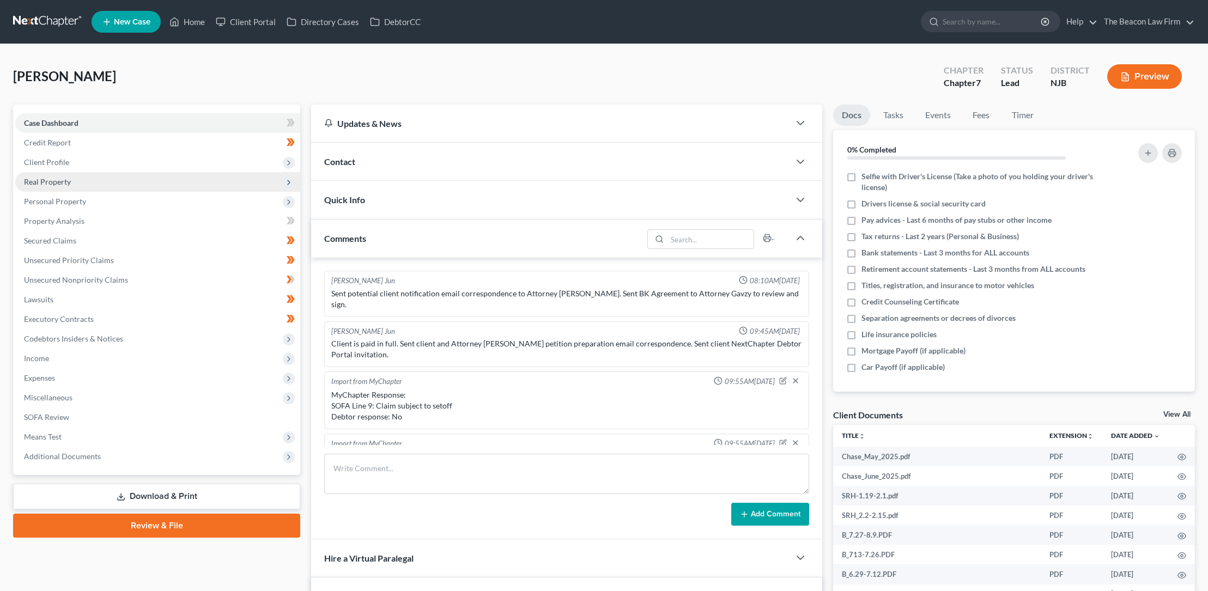
scroll to position [284, 0]
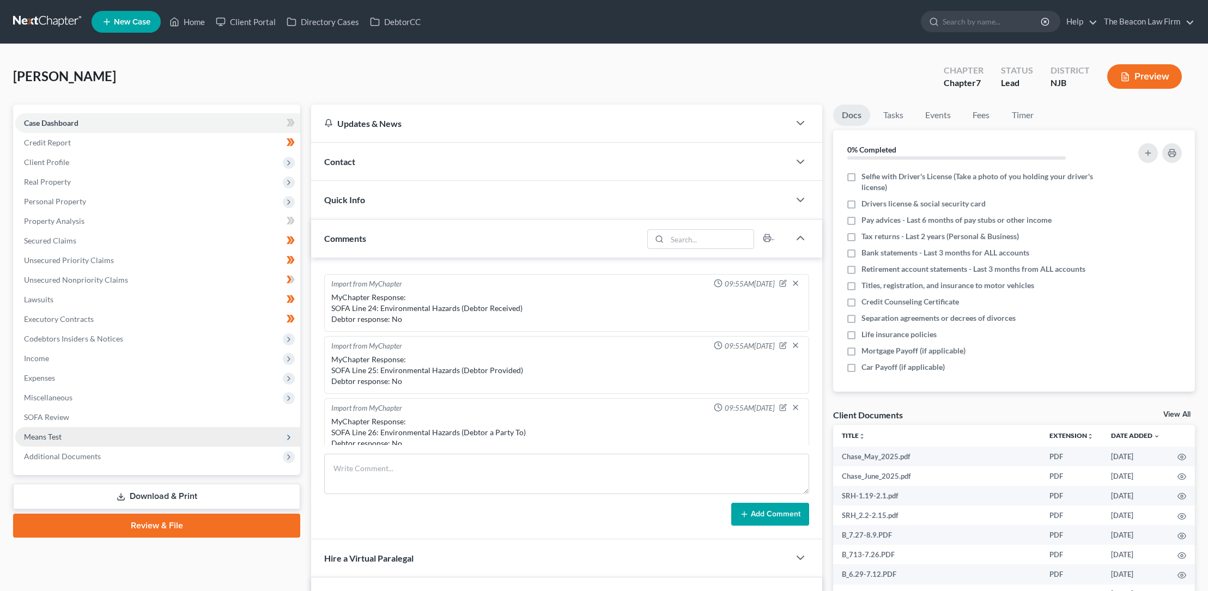
click at [57, 436] on span "Means Test" at bounding box center [43, 436] width 38 height 9
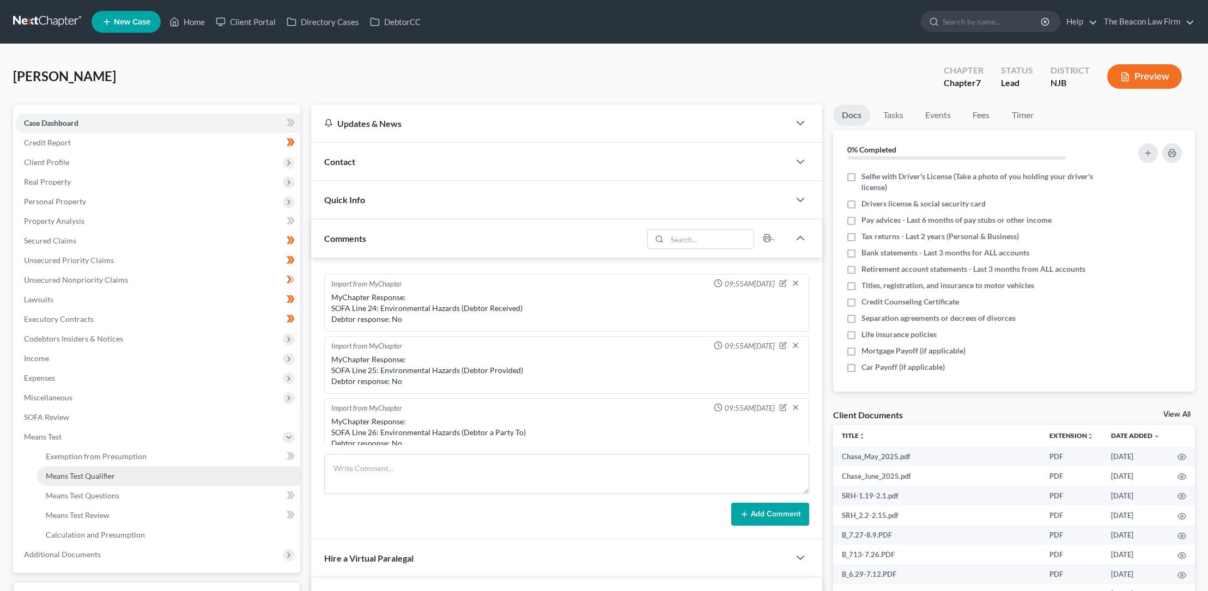
click at [106, 472] on span "Means Test Qualifier" at bounding box center [80, 475] width 69 height 9
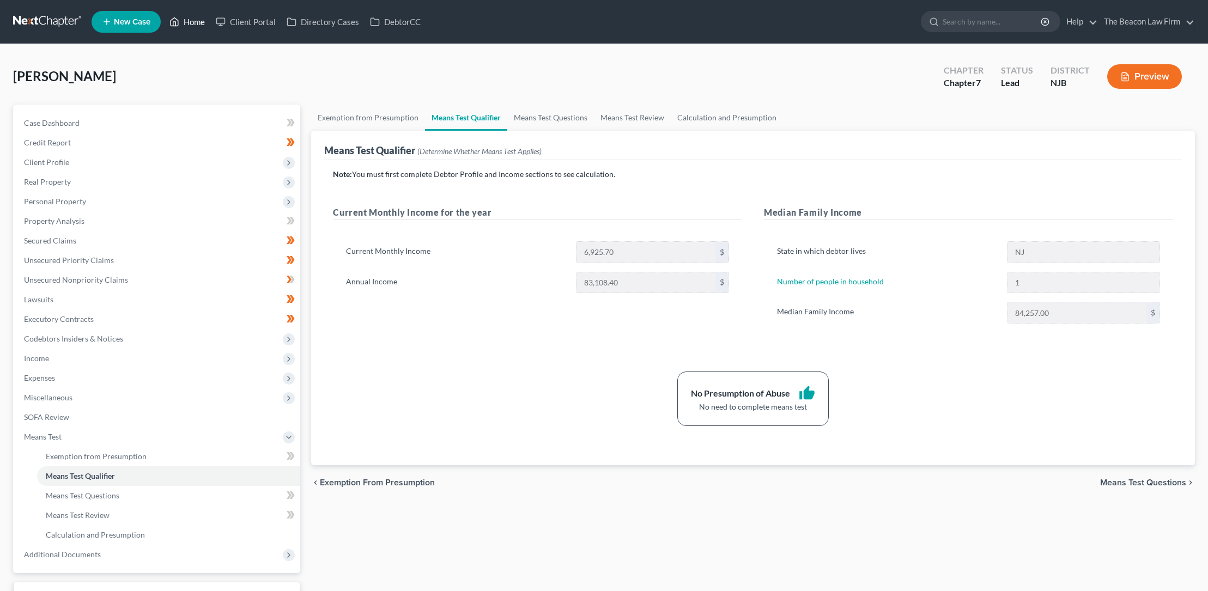
click at [196, 21] on link "Home" at bounding box center [187, 22] width 46 height 20
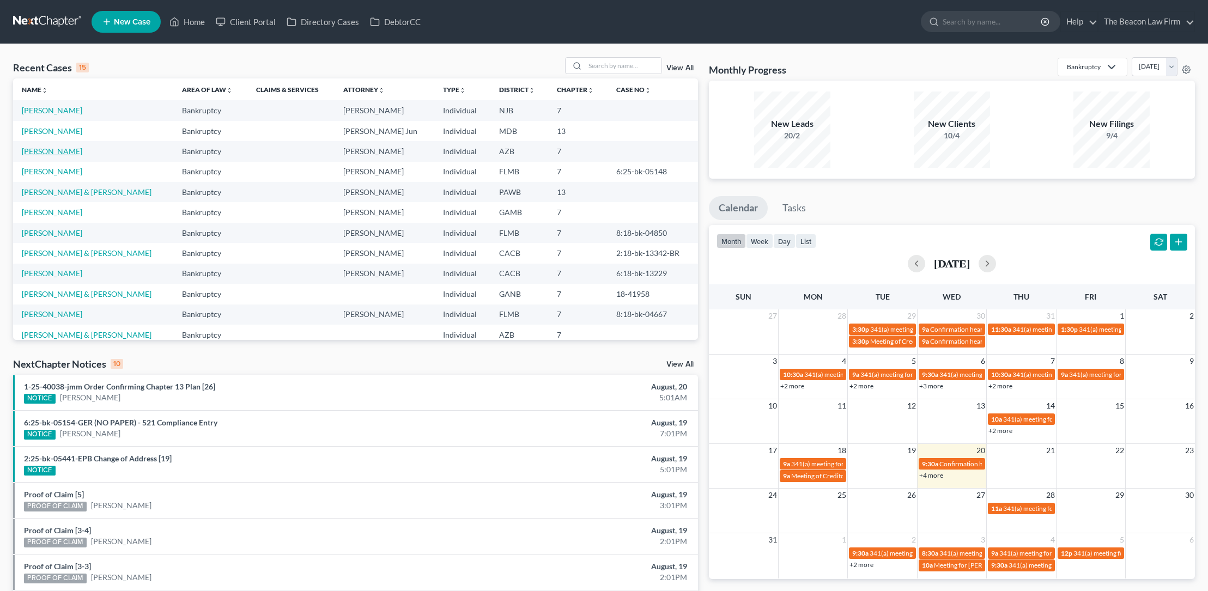
click at [61, 153] on link "[PERSON_NAME]" at bounding box center [52, 151] width 61 height 9
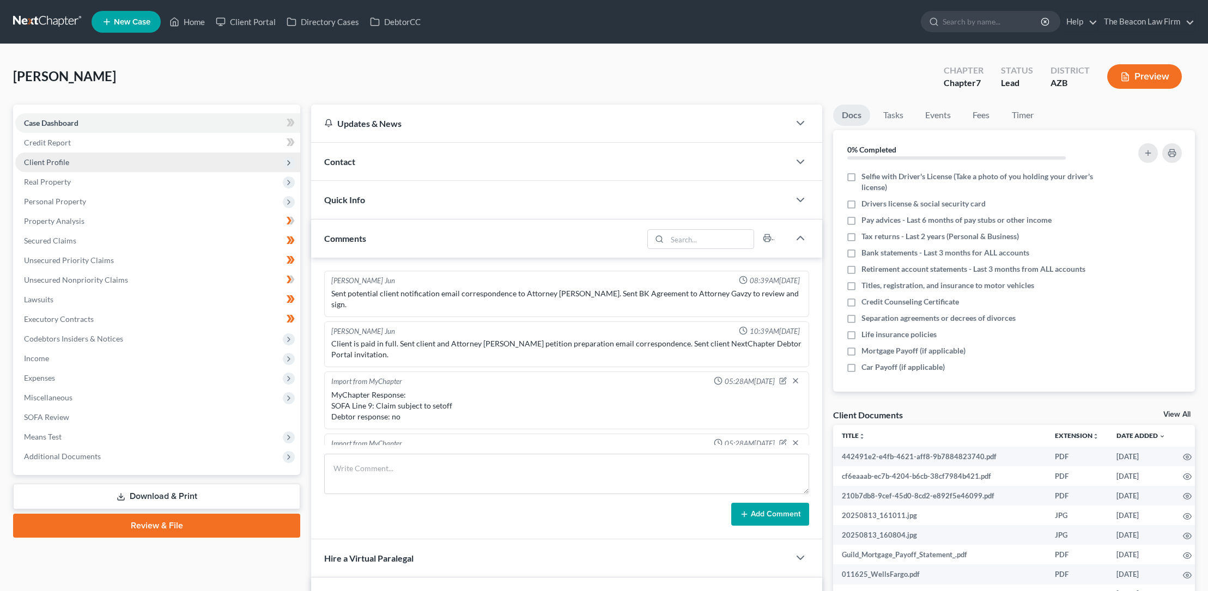
scroll to position [323, 0]
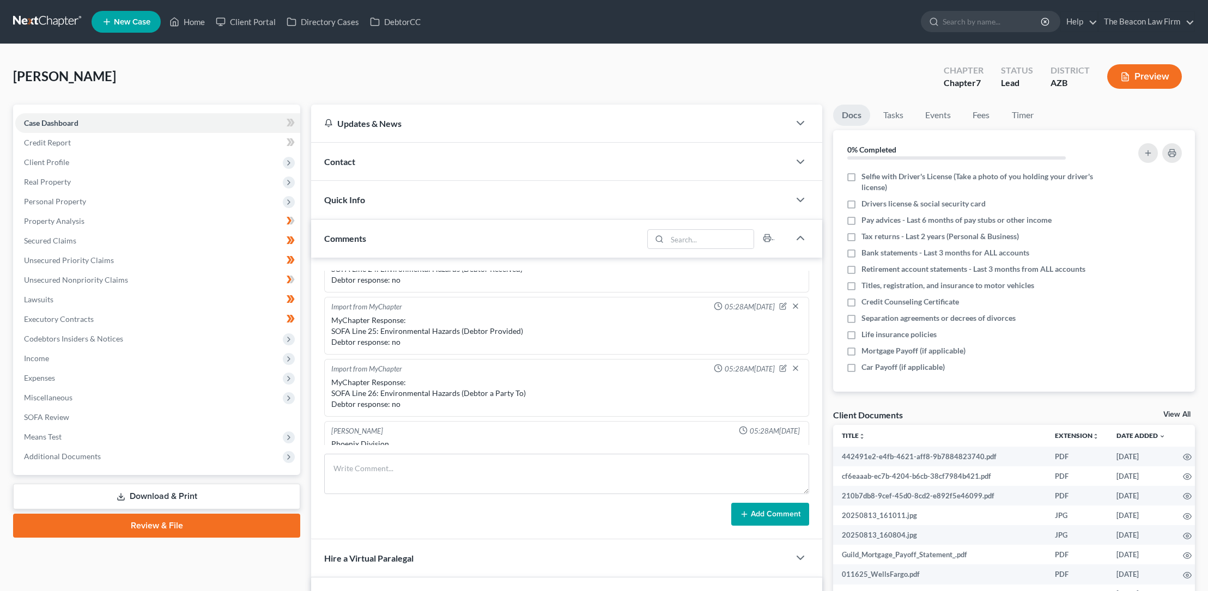
click at [156, 524] on link "Review & File" at bounding box center [156, 526] width 287 height 24
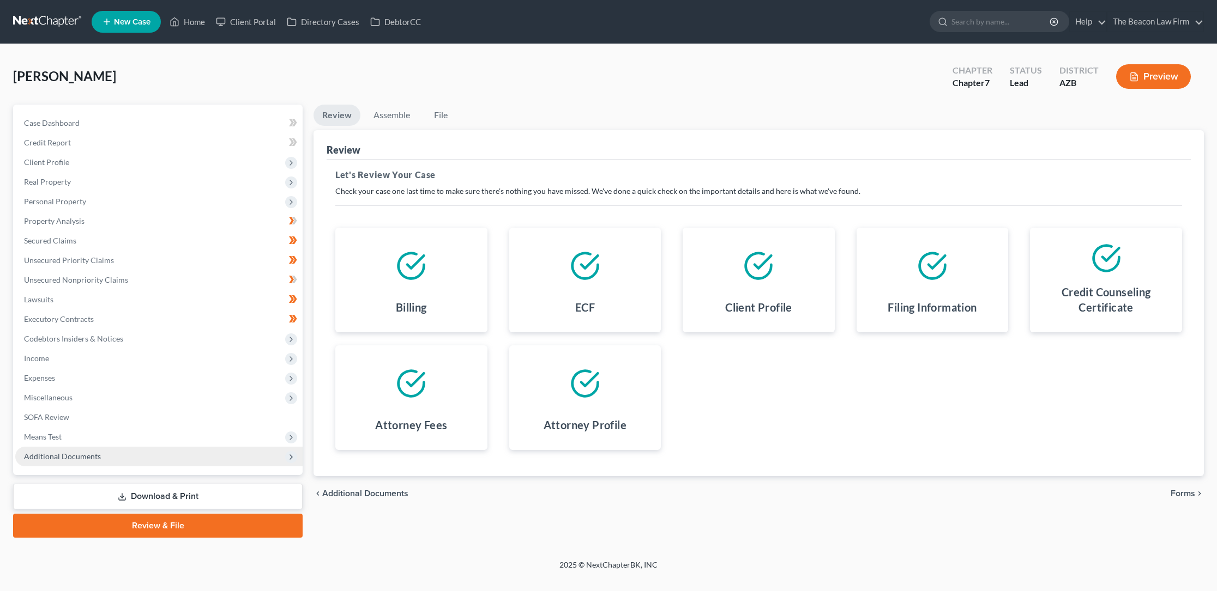
click at [51, 455] on span "Additional Documents" at bounding box center [62, 456] width 77 height 9
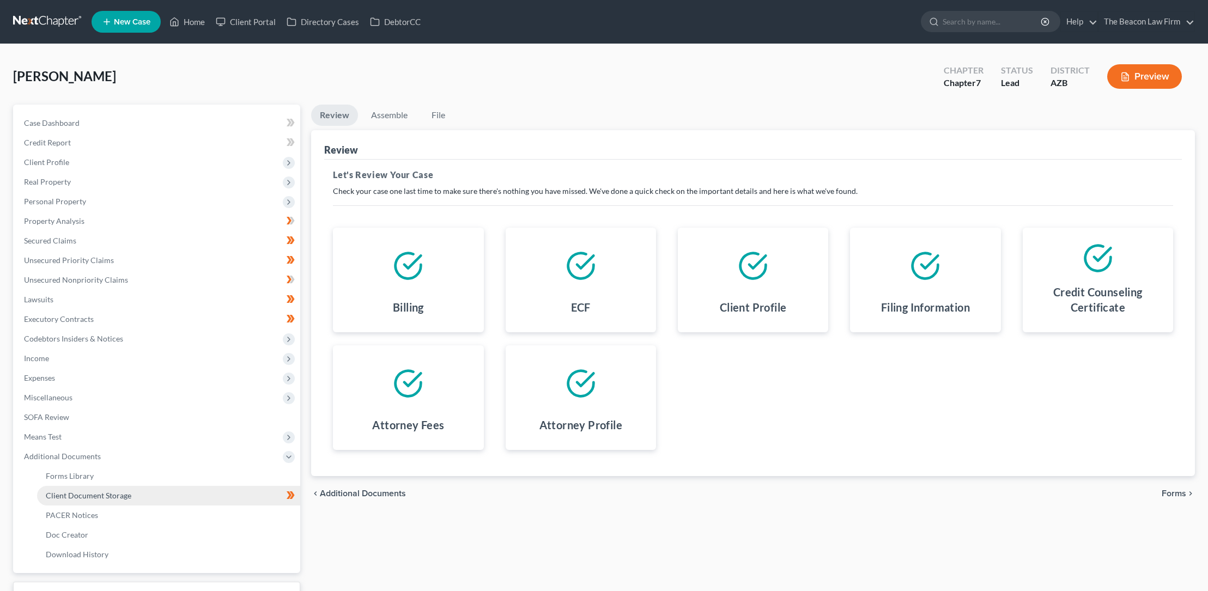
click at [83, 494] on span "Client Document Storage" at bounding box center [89, 495] width 86 height 9
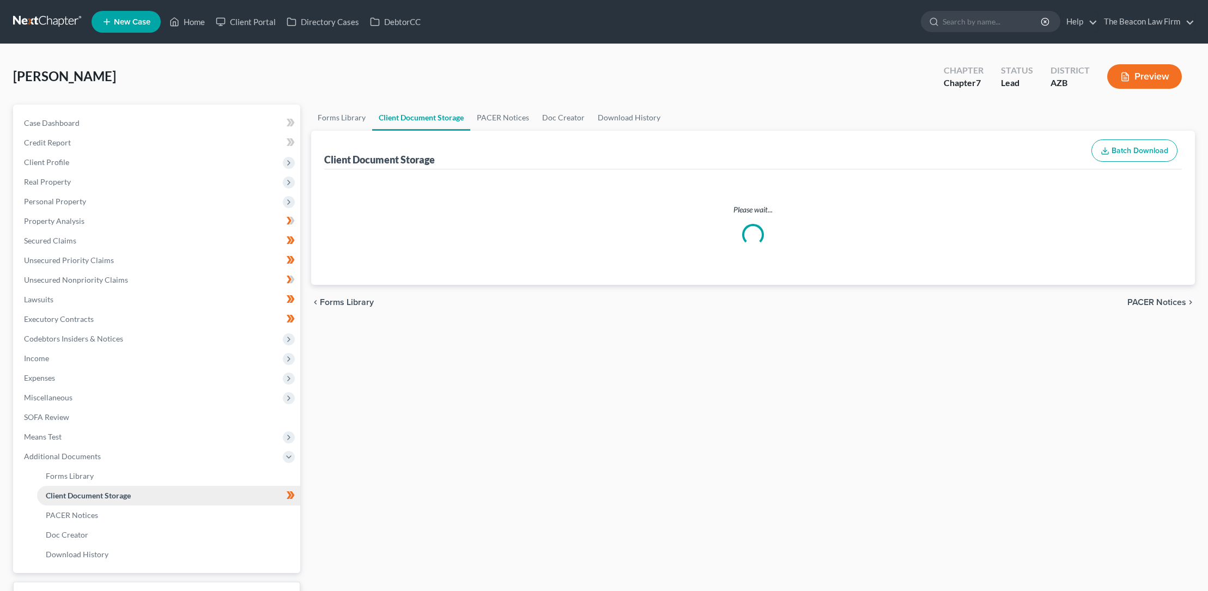
select select "14"
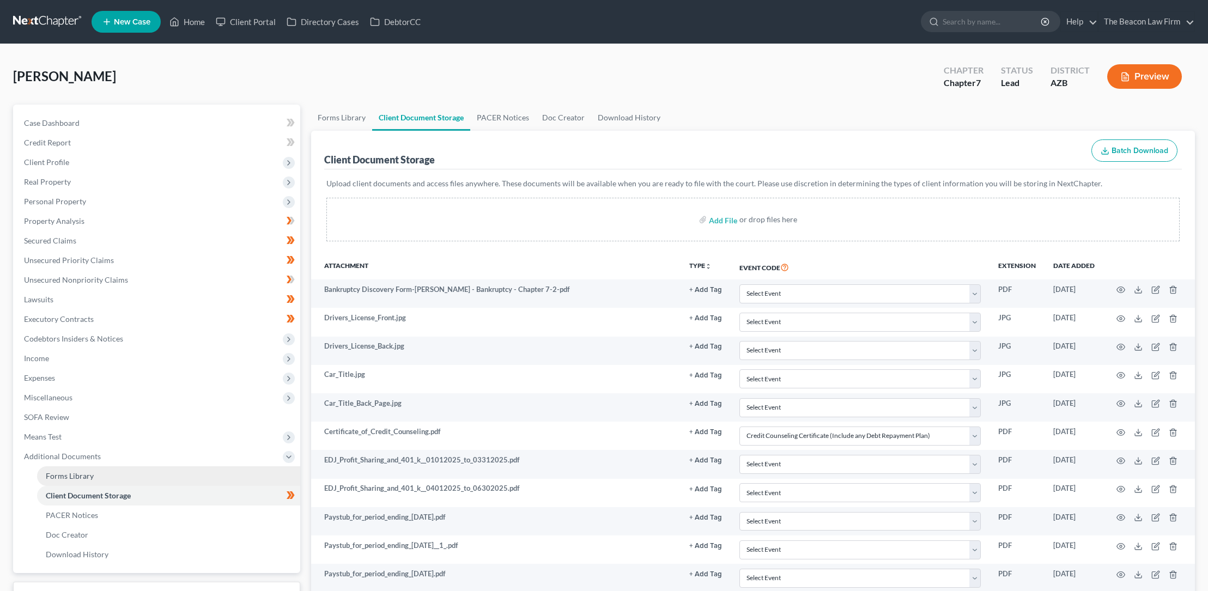
click at [84, 476] on span "Forms Library" at bounding box center [70, 475] width 48 height 9
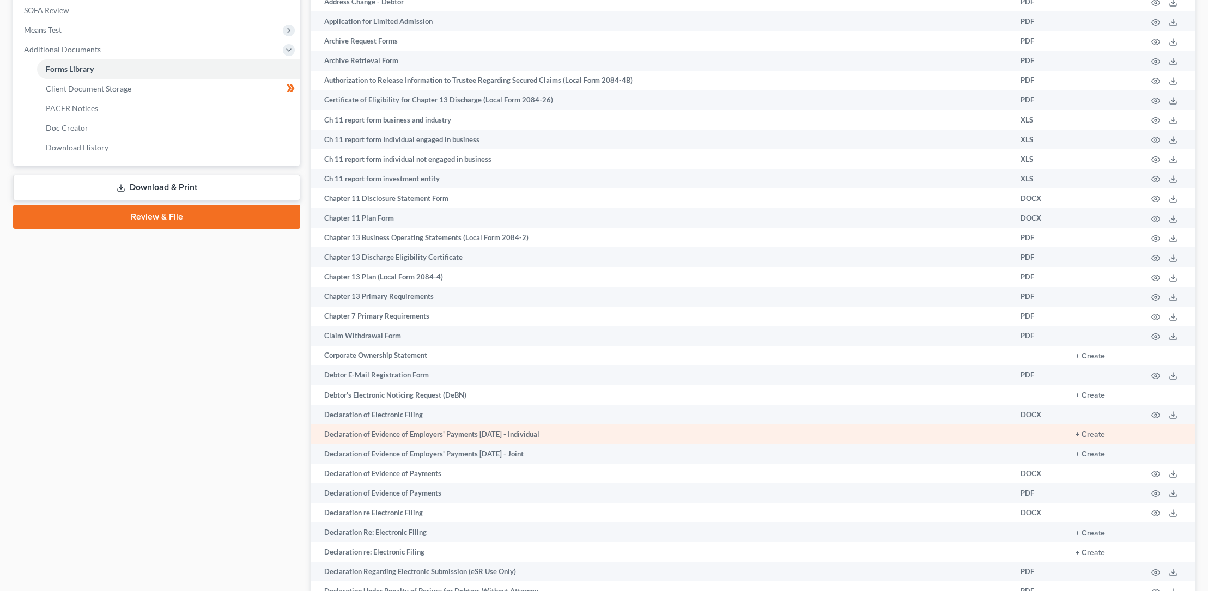
scroll to position [408, 0]
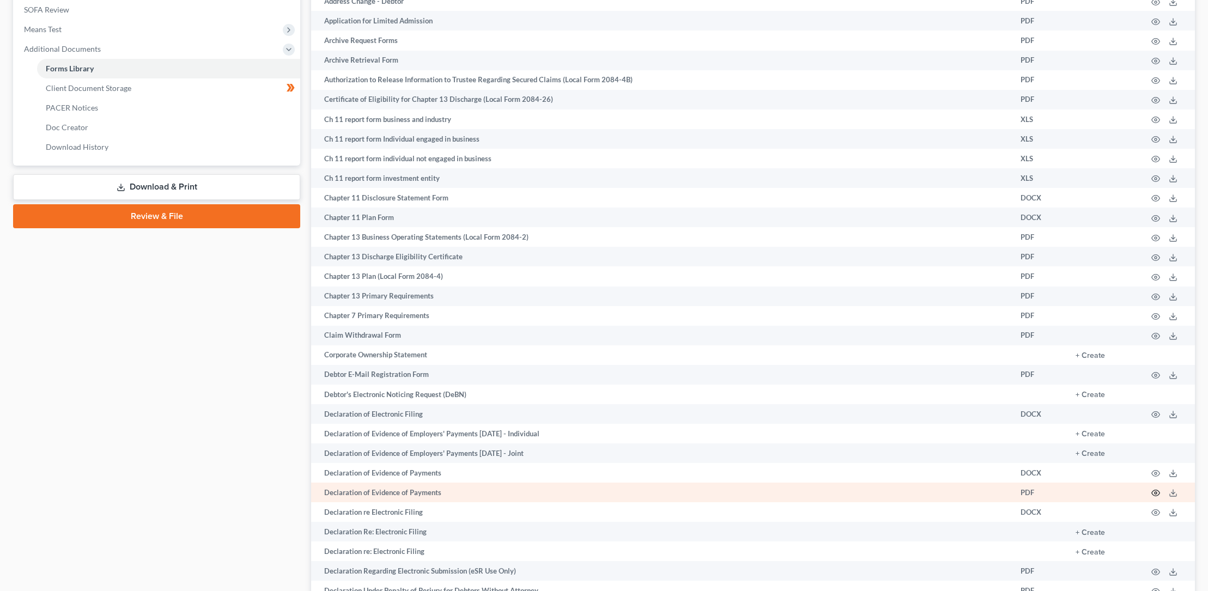
click at [1156, 491] on icon "button" at bounding box center [1156, 494] width 8 height 6
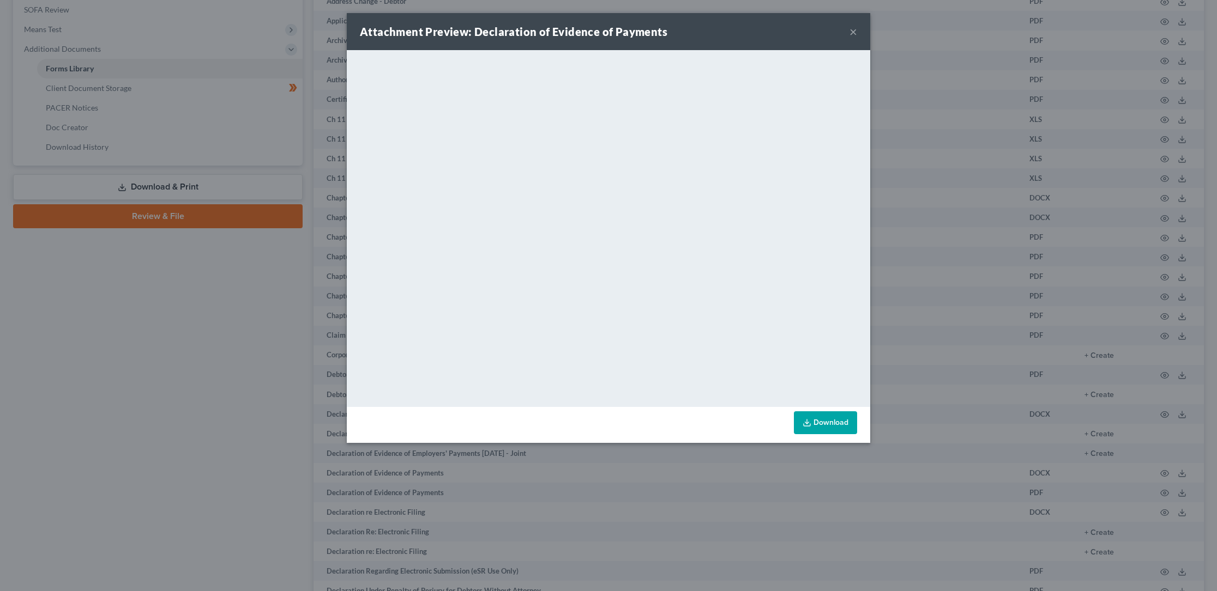
click at [810, 421] on icon at bounding box center [806, 423] width 9 height 9
click at [855, 30] on button "×" at bounding box center [853, 31] width 8 height 13
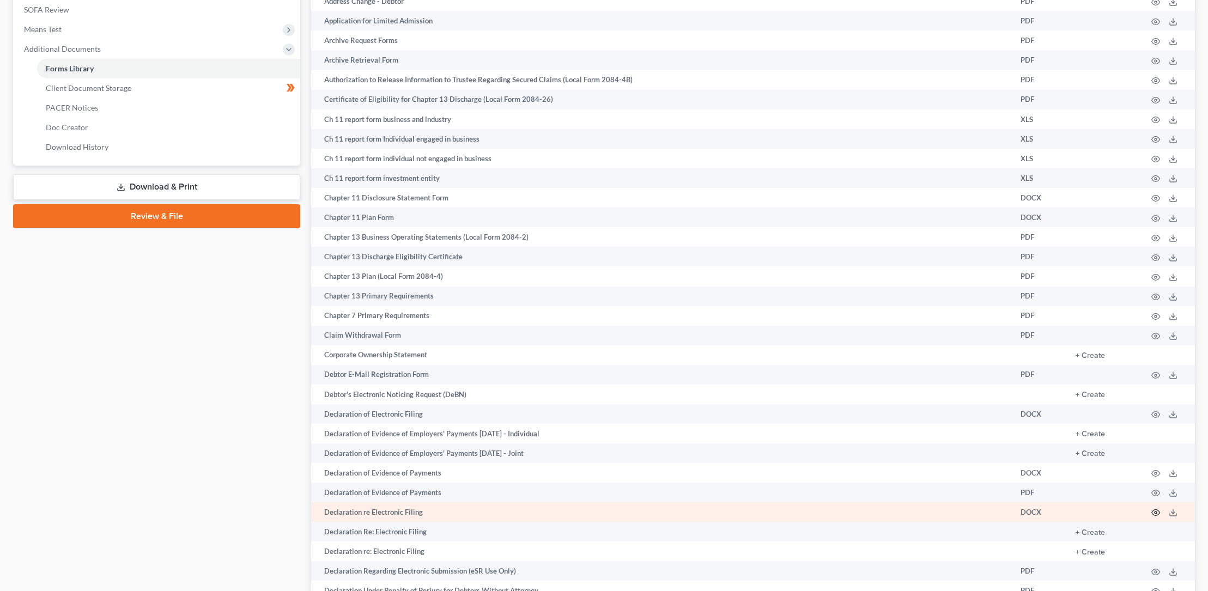
click at [1159, 511] on icon "button" at bounding box center [1156, 513] width 8 height 6
click at [1158, 510] on icon "button" at bounding box center [1156, 513] width 8 height 6
click at [1159, 515] on icon "button" at bounding box center [1156, 513] width 9 height 9
click at [1175, 513] on icon at bounding box center [1173, 513] width 9 height 9
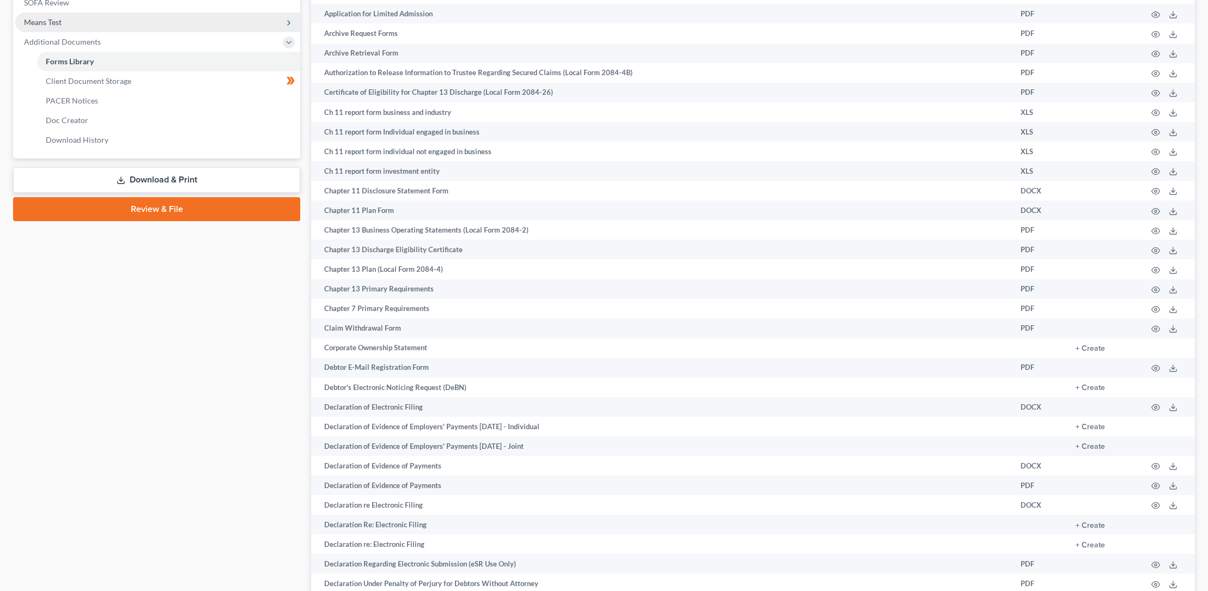
scroll to position [415, 0]
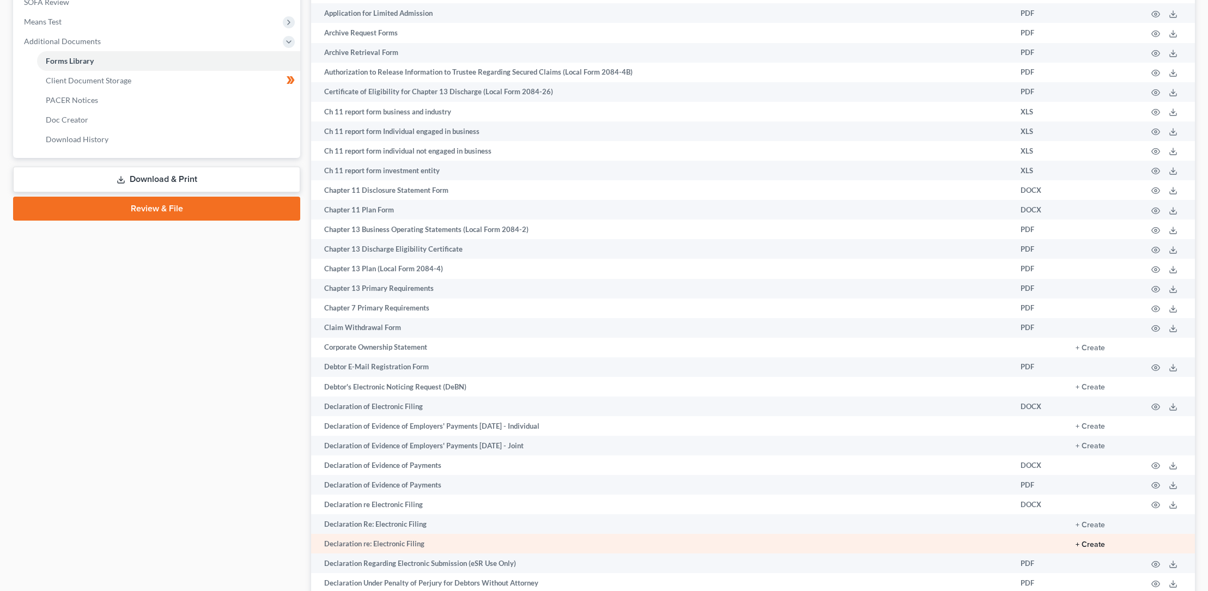
click at [1093, 543] on button "+ Create" at bounding box center [1090, 545] width 29 height 8
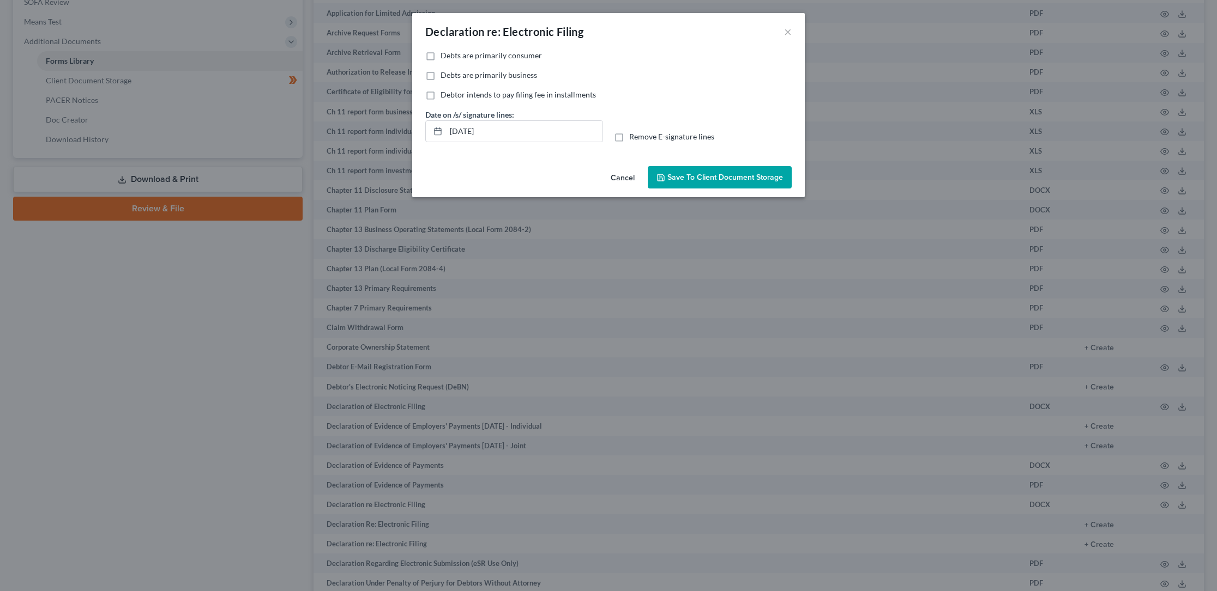
click at [440, 52] on label "Debts are primarily consumer" at bounding box center [490, 55] width 101 height 11
click at [445, 52] on input "Debts are primarily consumer" at bounding box center [448, 53] width 7 height 7
checkbox input "true"
click at [695, 176] on span "Save to Client Document Storage" at bounding box center [725, 177] width 116 height 9
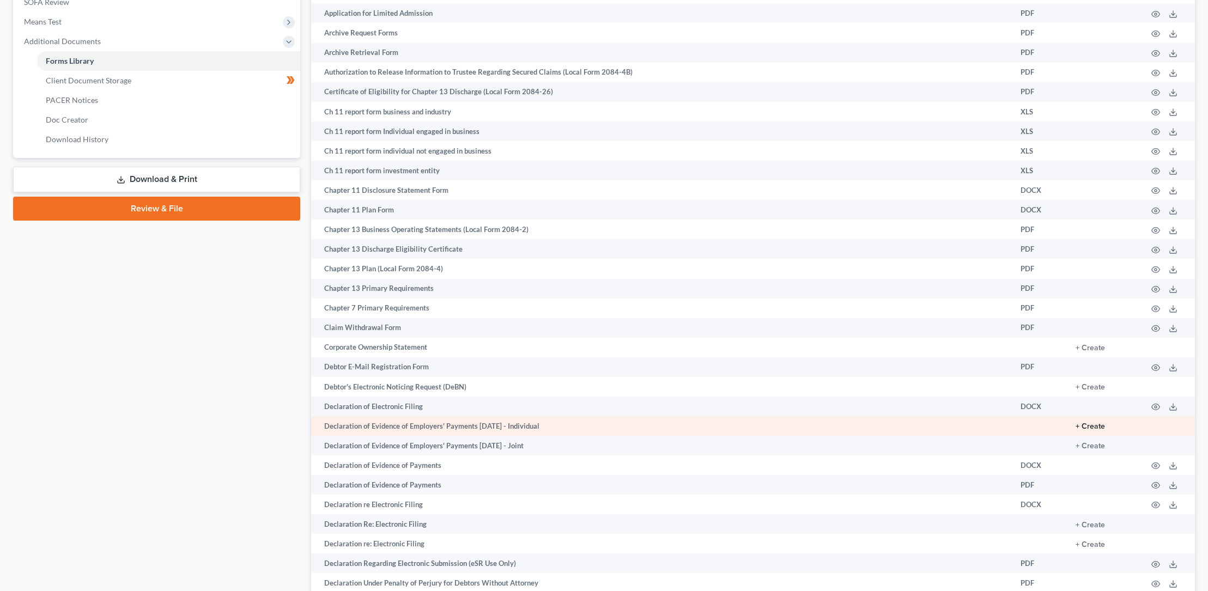
click at [1094, 425] on button "+ Create" at bounding box center [1090, 427] width 29 height 8
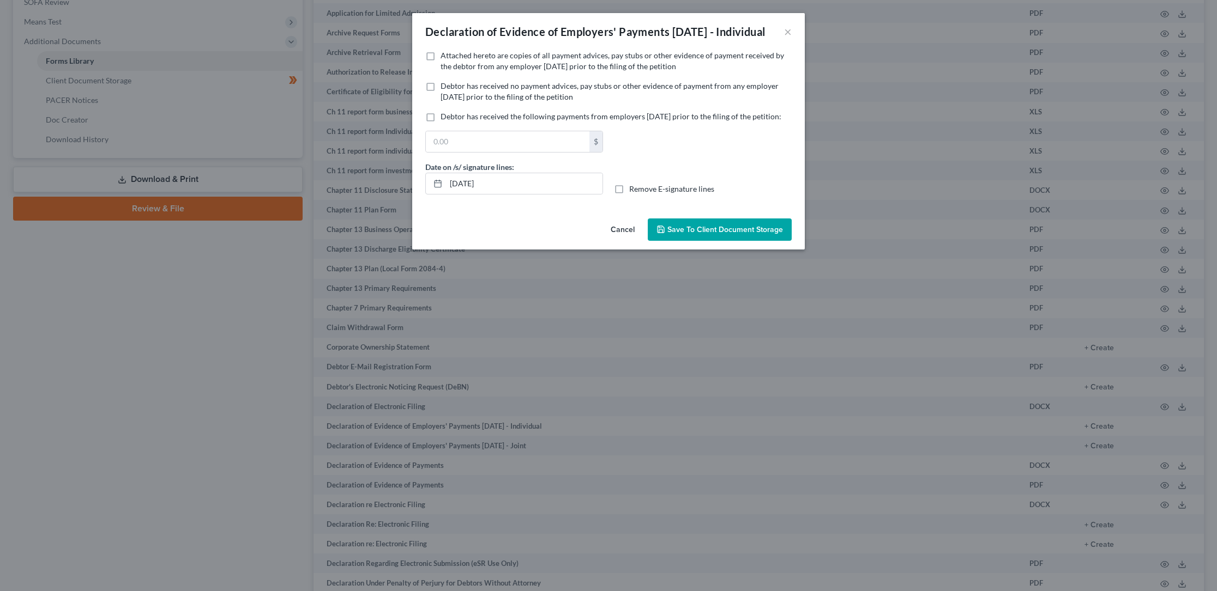
click at [440, 122] on label "Debtor has received the following payments from employers [DATE] prior to the f…" at bounding box center [610, 116] width 341 height 11
click at [445, 118] on input "Debtor has received the following payments from employers [DATE] prior to the f…" at bounding box center [448, 114] width 7 height 7
checkbox input "true"
drag, startPoint x: 439, startPoint y: 163, endPoint x: 457, endPoint y: 180, distance: 25.1
click at [439, 152] on input "text" at bounding box center [508, 141] width 164 height 21
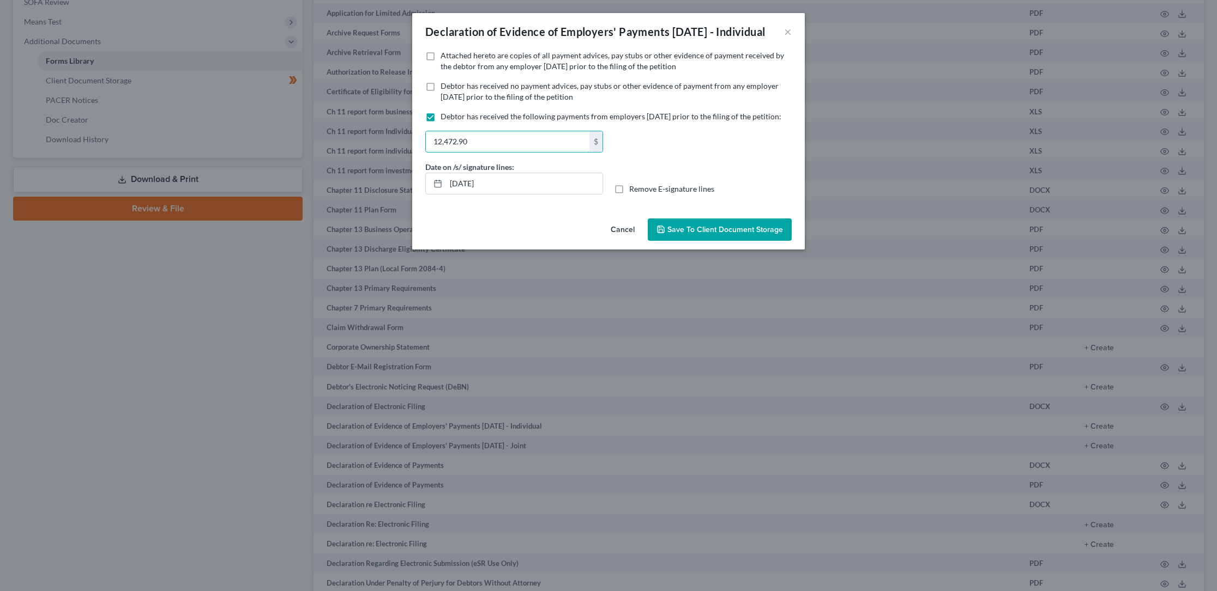
type input "12,472.90"
click at [681, 234] on span "Save to Client Document Storage" at bounding box center [725, 229] width 116 height 9
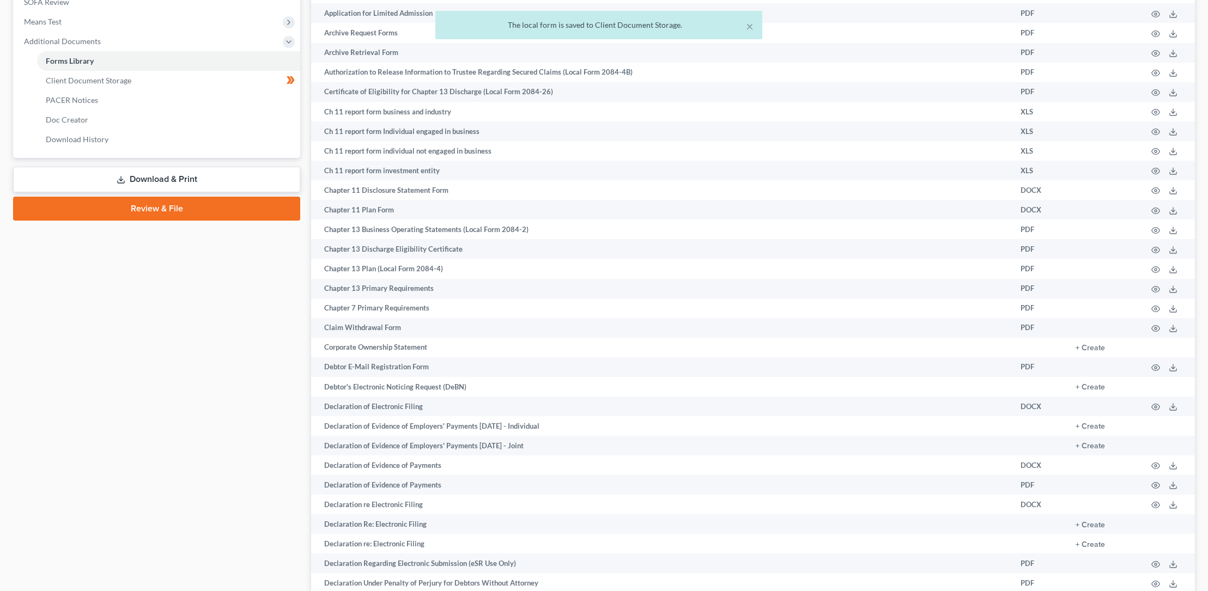
click at [144, 205] on link "Review & File" at bounding box center [156, 209] width 287 height 24
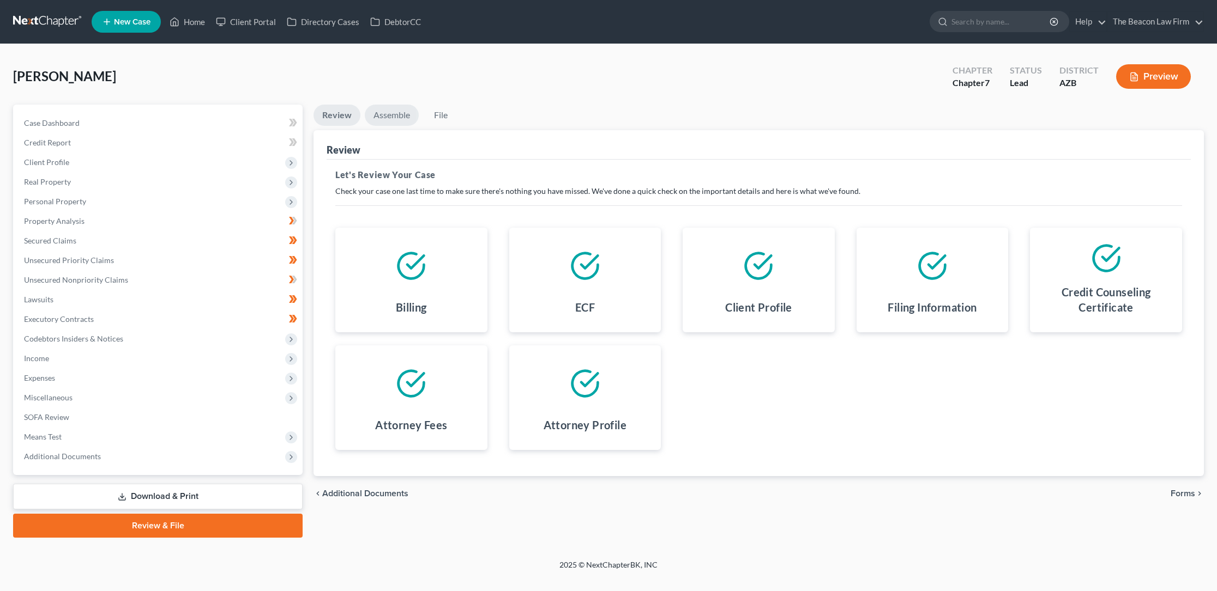
click at [396, 111] on link "Assemble" at bounding box center [392, 115] width 54 height 21
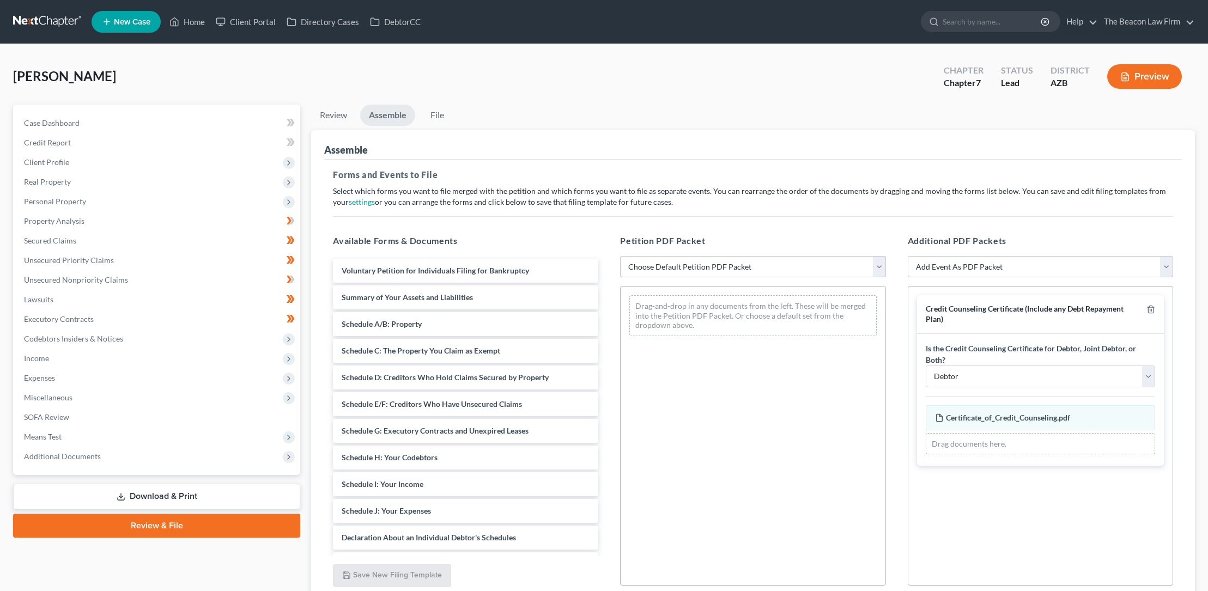
click at [684, 260] on select "Choose Default Petition PDF Packet Complete Bankruptcy Petition (all forms and …" at bounding box center [752, 267] width 265 height 22
select select "0"
click at [620, 256] on select "Choose Default Petition PDF Packet Complete Bankruptcy Petition (all forms and …" at bounding box center [752, 267] width 265 height 22
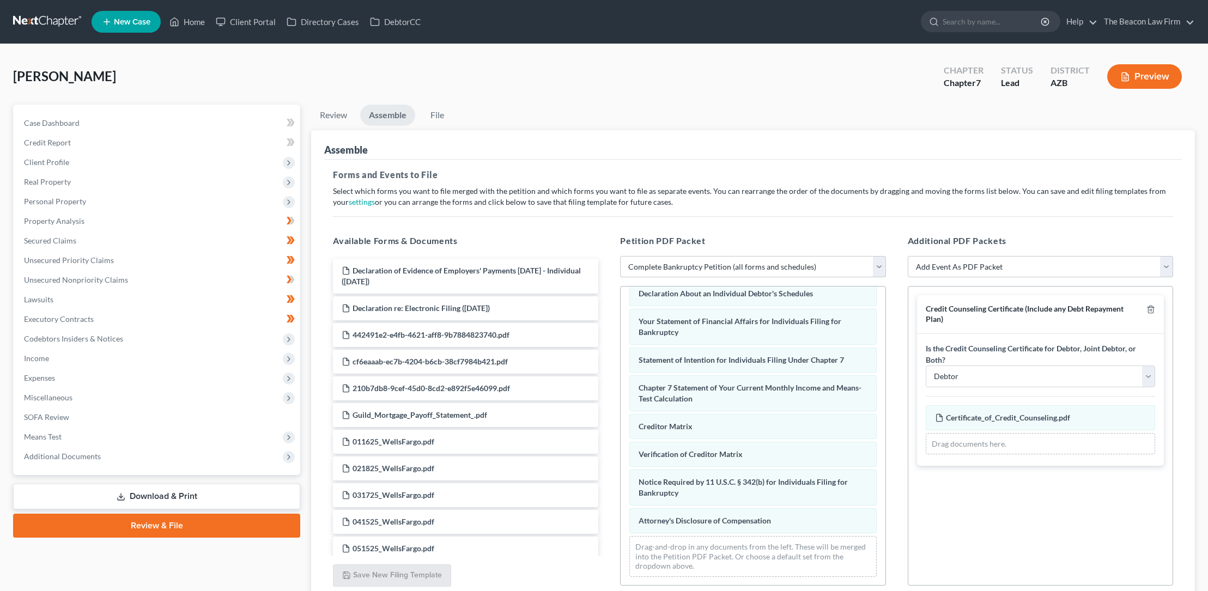
scroll to position [92, 0]
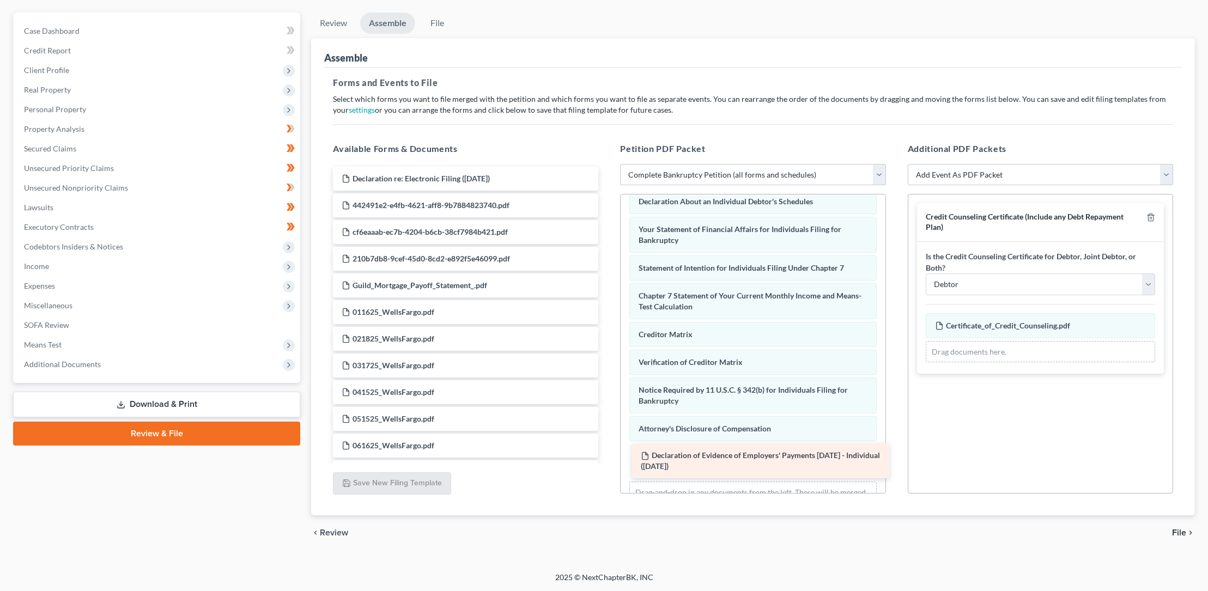
drag, startPoint x: 481, startPoint y: 182, endPoint x: 780, endPoint y: 459, distance: 408.4
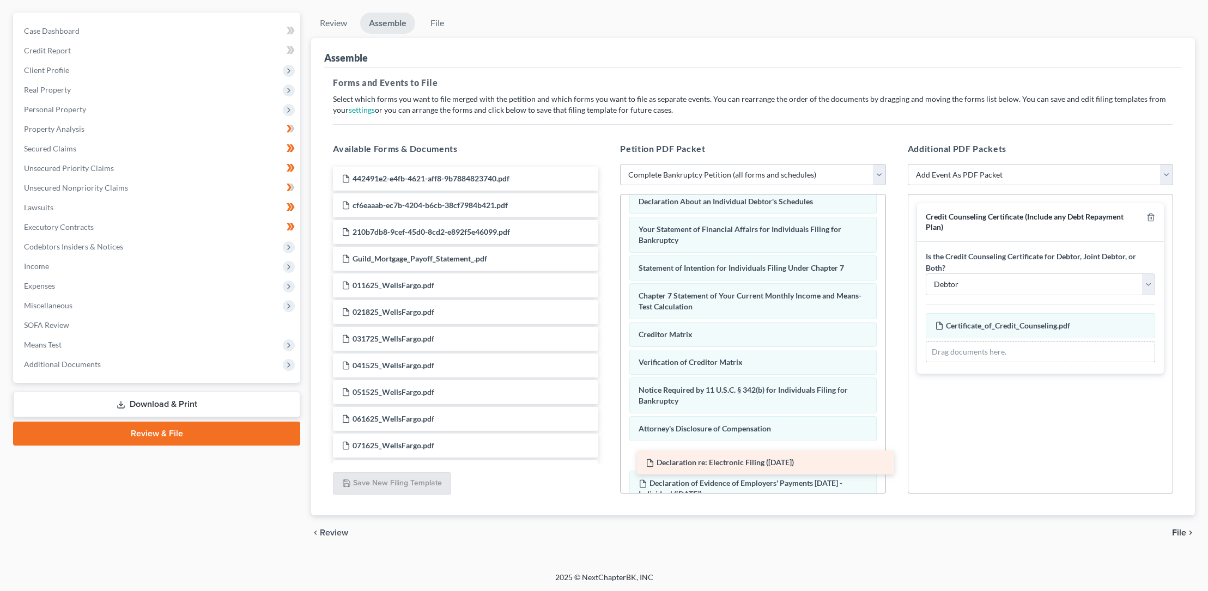
drag, startPoint x: 447, startPoint y: 176, endPoint x: 751, endPoint y: 461, distance: 416.9
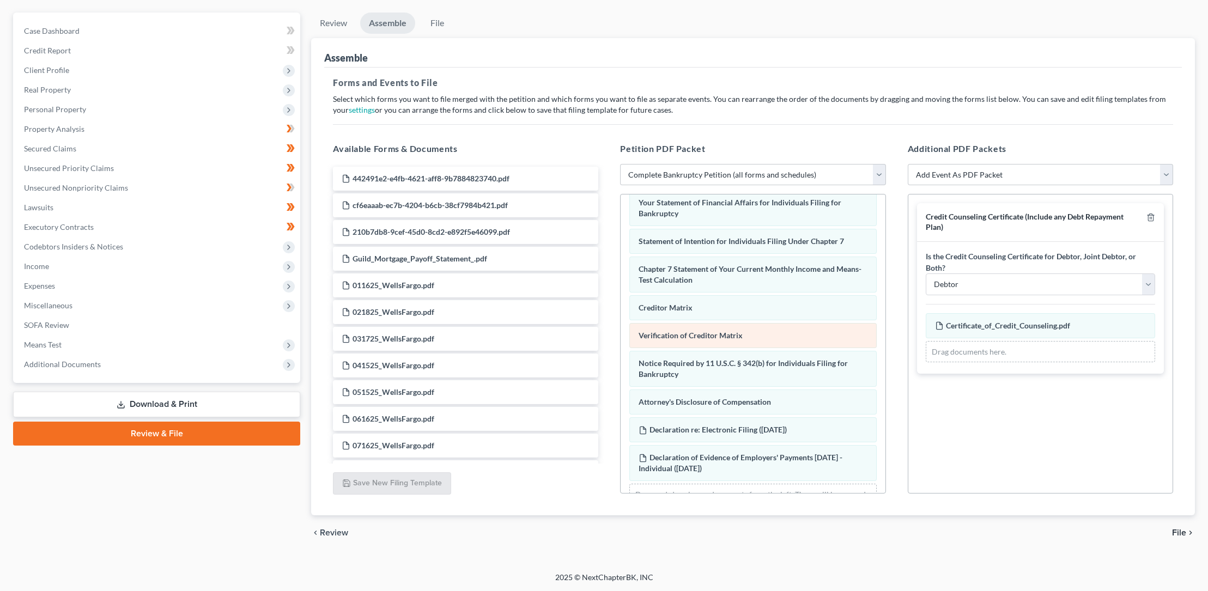
scroll to position [359, 0]
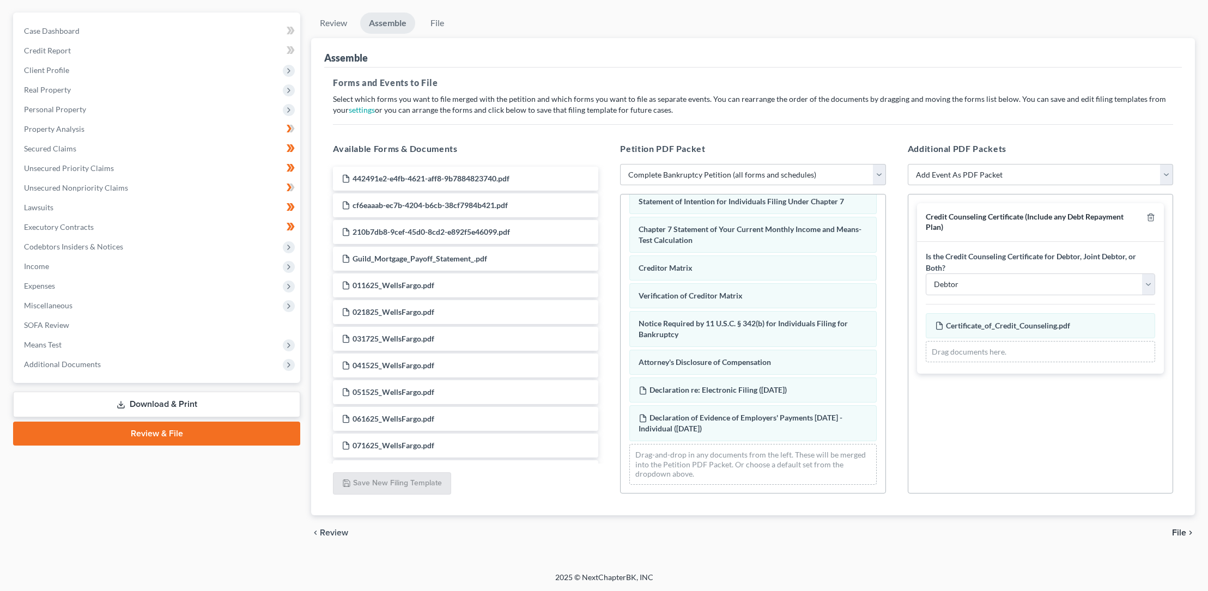
click at [1181, 530] on span "File" at bounding box center [1179, 533] width 14 height 9
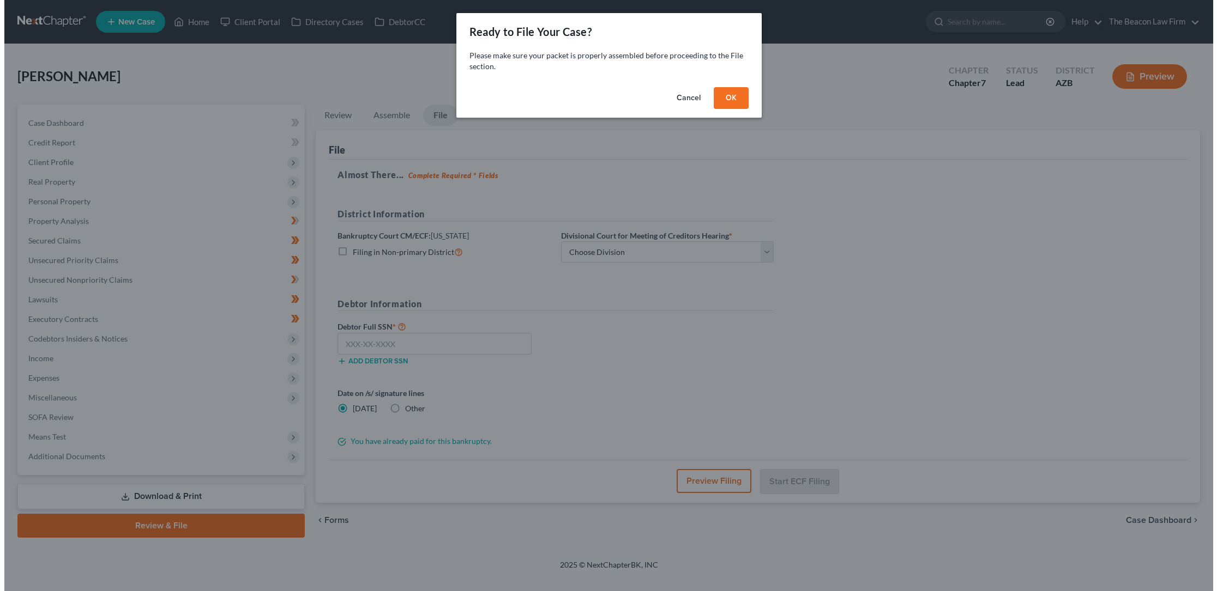
scroll to position [0, 0]
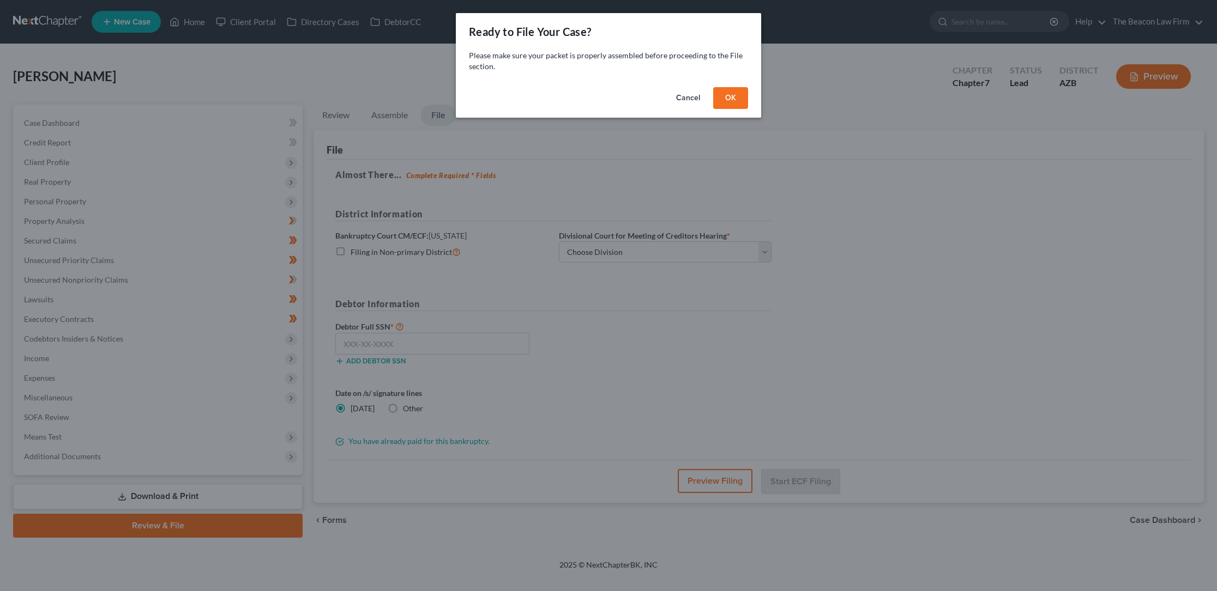
click at [730, 95] on button "OK" at bounding box center [730, 98] width 35 height 22
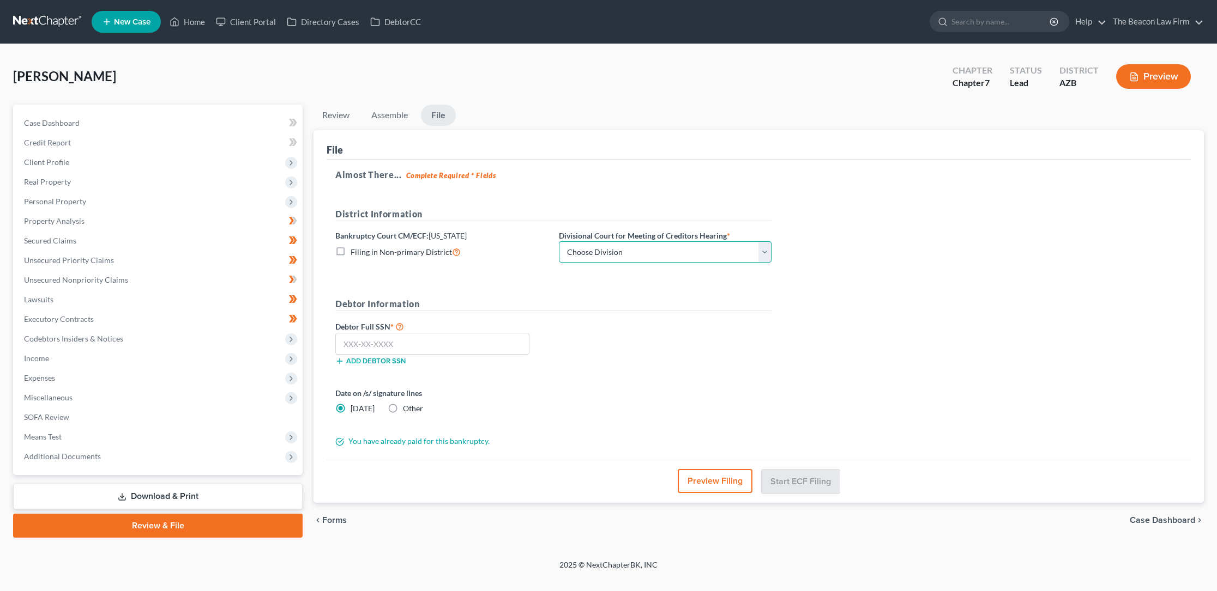
click at [763, 252] on select "Choose Division Phoenix [GEOGRAPHIC_DATA] [PERSON_NAME]" at bounding box center [665, 252] width 213 height 22
select select "0"
click at [559, 241] on select "Choose Division Phoenix [GEOGRAPHIC_DATA] [PERSON_NAME]" at bounding box center [665, 252] width 213 height 22
click at [342, 346] on input "text" at bounding box center [432, 344] width 194 height 22
type input "466-73-3068"
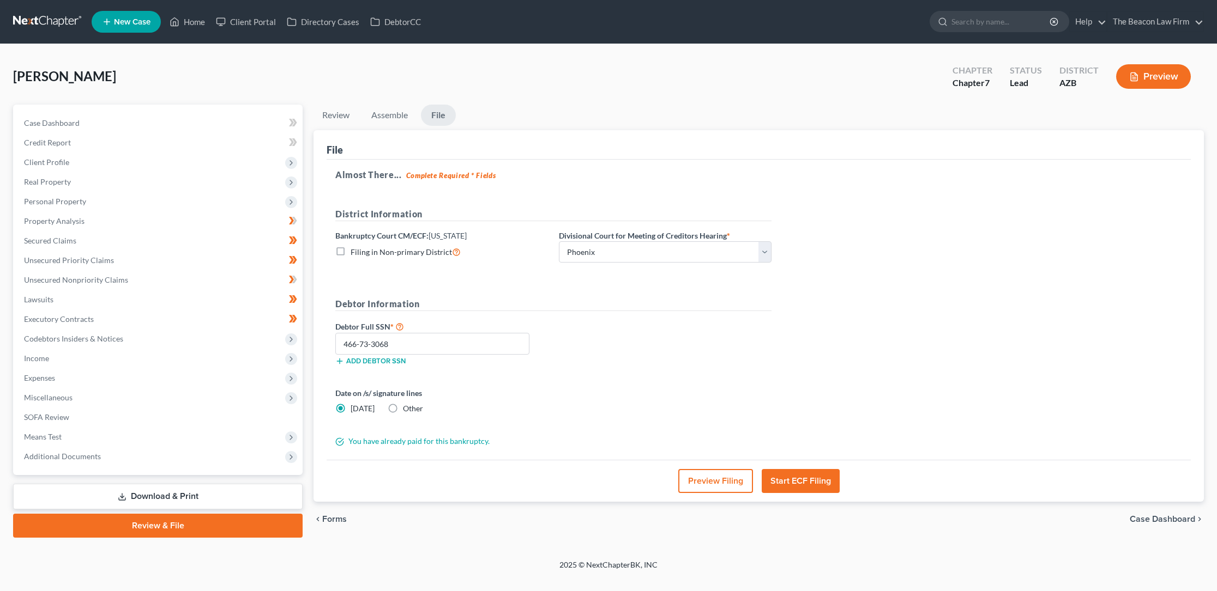
click at [801, 480] on button "Start ECF Filing" at bounding box center [800, 481] width 78 height 24
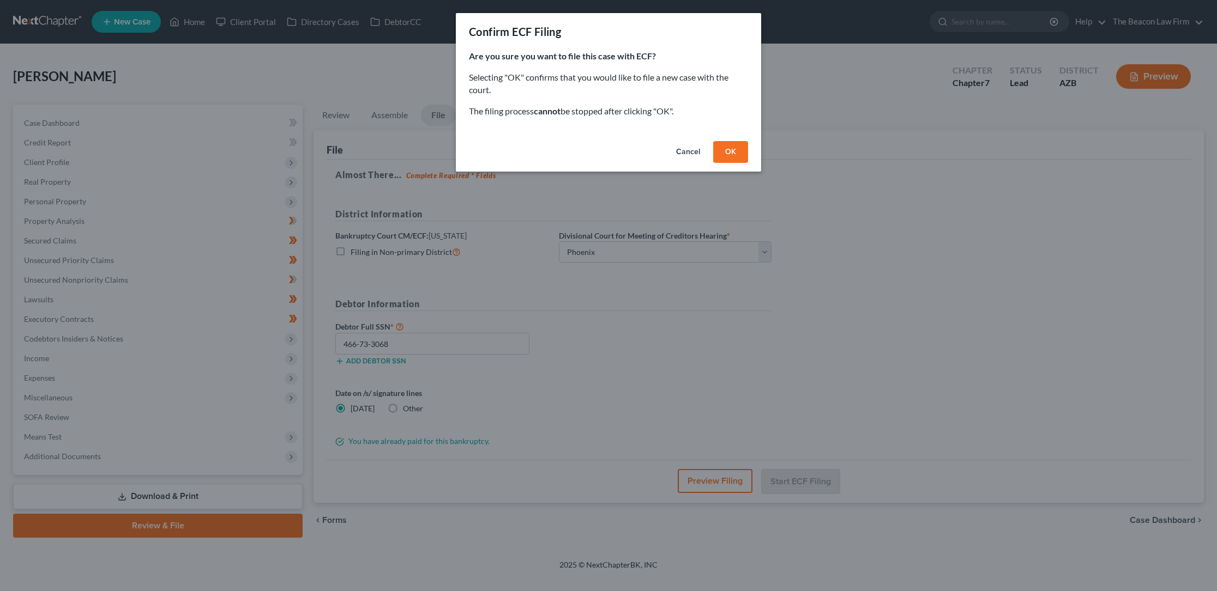
click at [729, 150] on button "OK" at bounding box center [730, 152] width 35 height 22
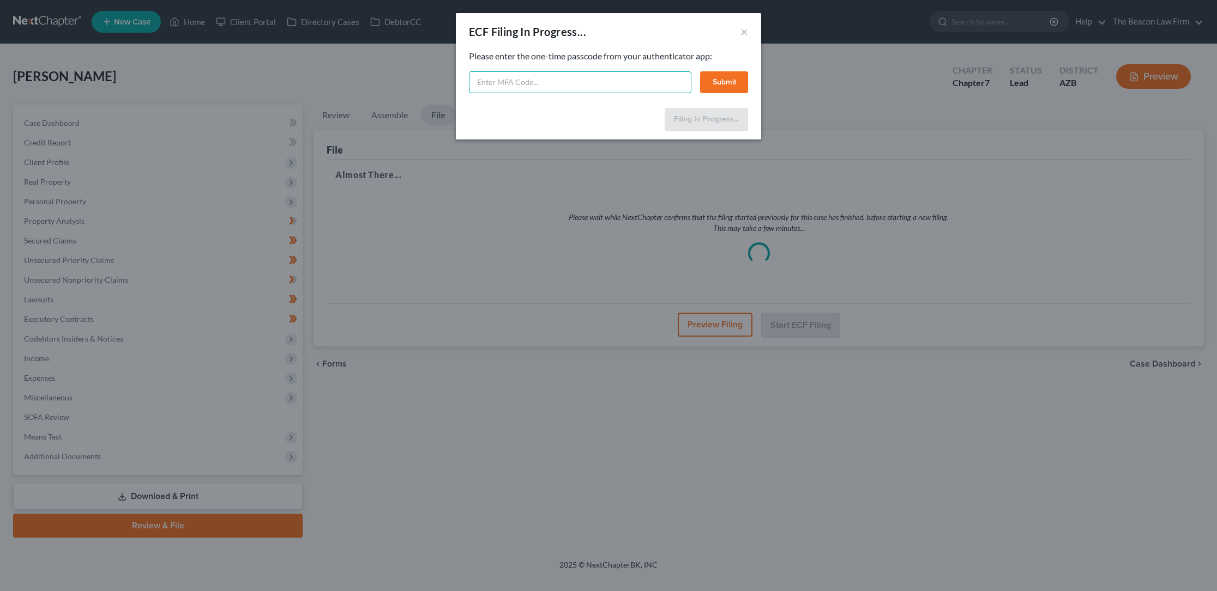
click at [506, 80] on input "text" at bounding box center [580, 82] width 222 height 22
type input "097822"
click at [720, 79] on button "Submit" at bounding box center [724, 82] width 48 height 22
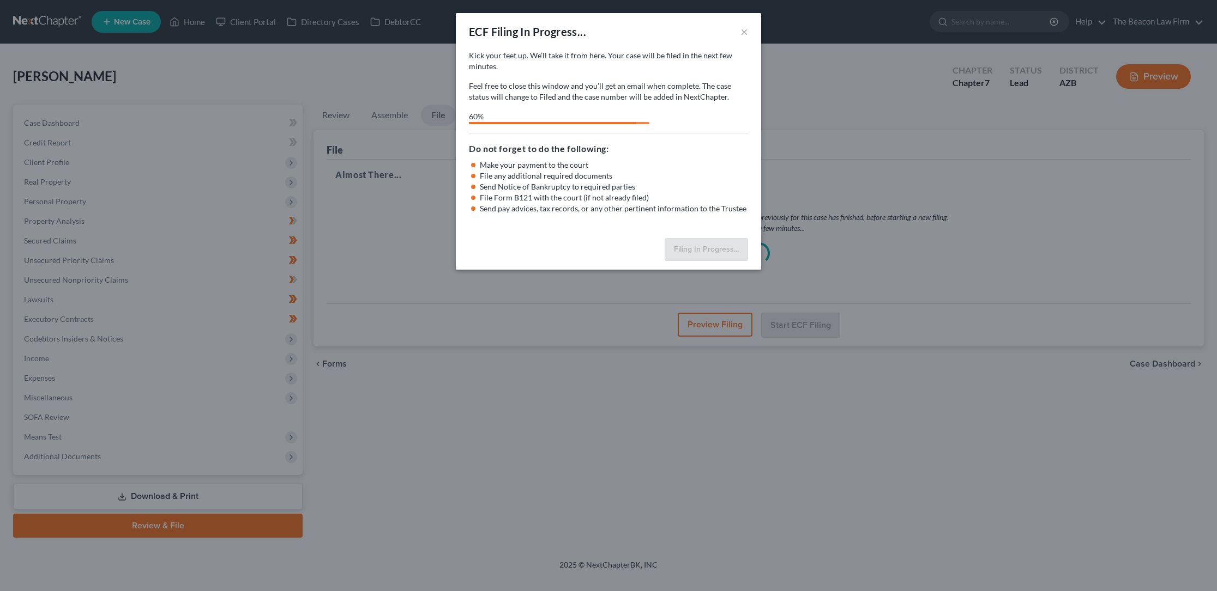
select select "0"
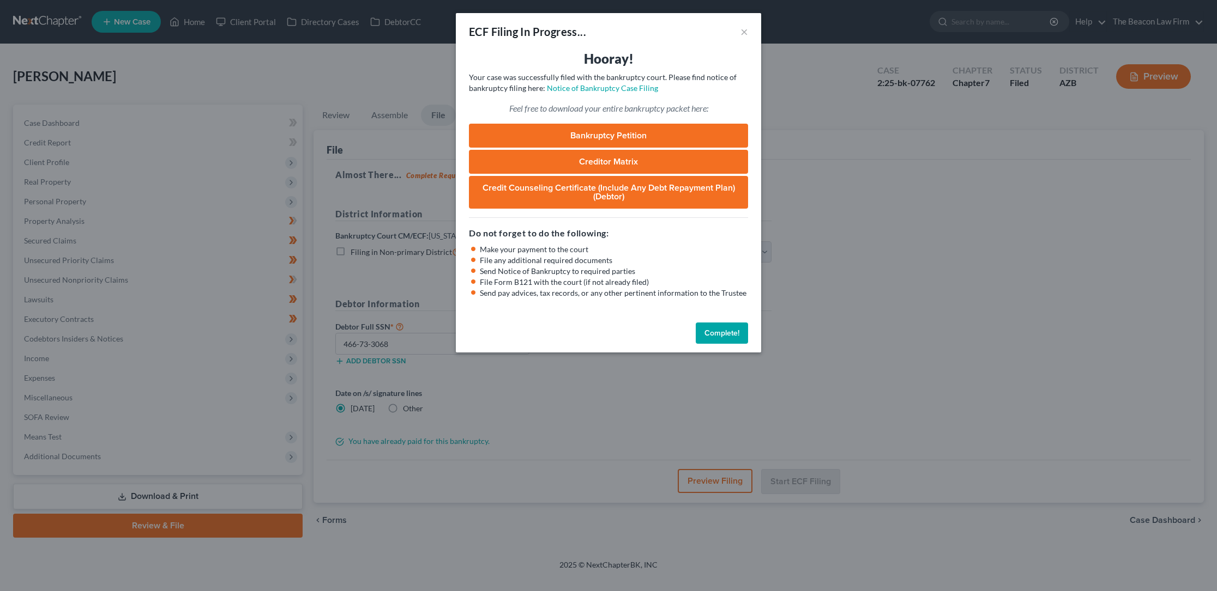
click at [721, 332] on button "Complete!" at bounding box center [722, 334] width 52 height 22
